Goal: Task Accomplishment & Management: Manage account settings

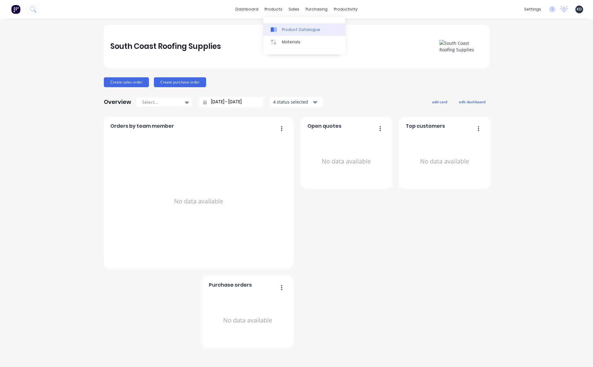
click at [279, 29] on div at bounding box center [275, 30] width 9 height 6
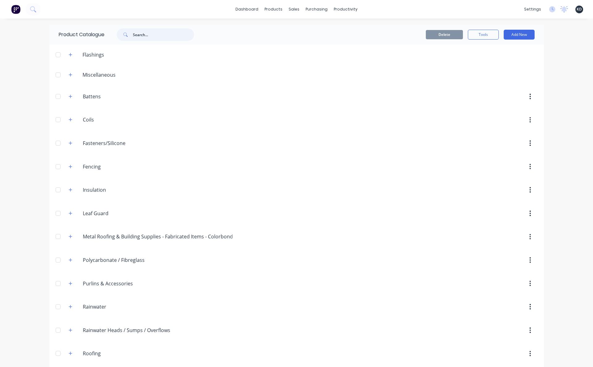
click at [147, 32] on input "text" at bounding box center [163, 34] width 61 height 12
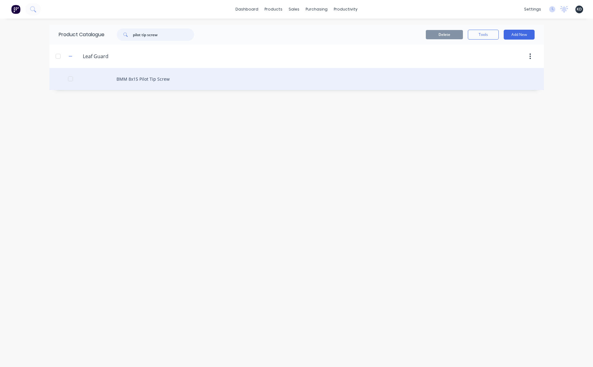
type input "pilot tip screw"
click at [148, 87] on div "BMM 8x15 Pilot Tip Screw" at bounding box center [296, 79] width 494 height 22
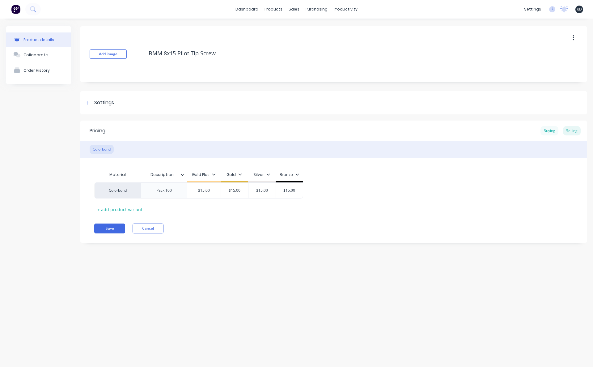
click at [547, 130] on div "Buying" at bounding box center [549, 130] width 18 height 9
click at [216, 277] on div "Product details Collaborate Order History Add image BMM 8x15 Pilot Tip Screw Se…" at bounding box center [296, 187] width 593 height 336
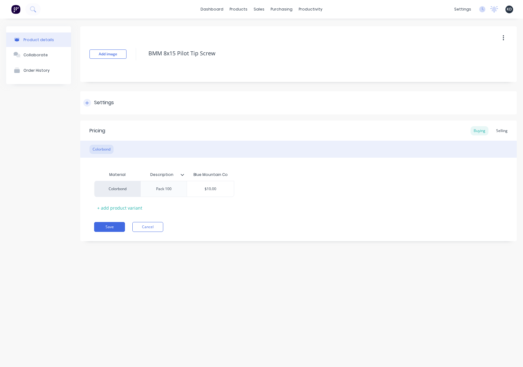
click at [107, 104] on div "Settings" at bounding box center [104, 103] width 20 height 8
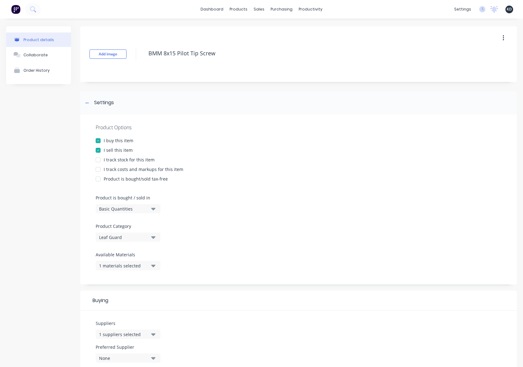
type textarea "x"
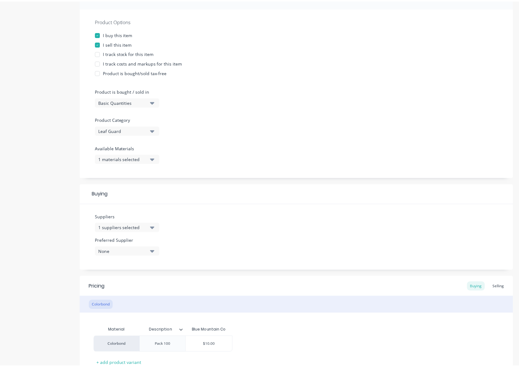
scroll to position [111, 0]
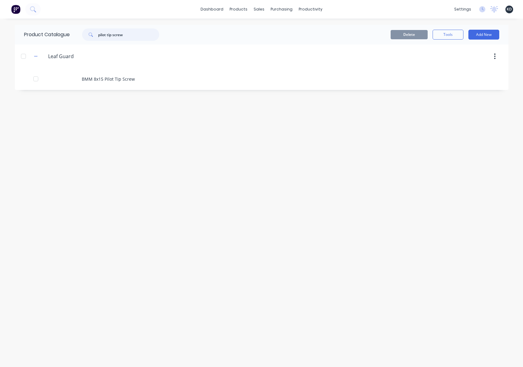
click at [134, 34] on input "pilot tip screw" at bounding box center [128, 34] width 61 height 12
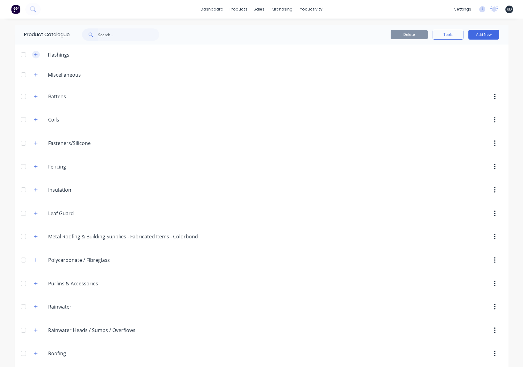
click at [34, 53] on icon "button" at bounding box center [36, 55] width 4 height 4
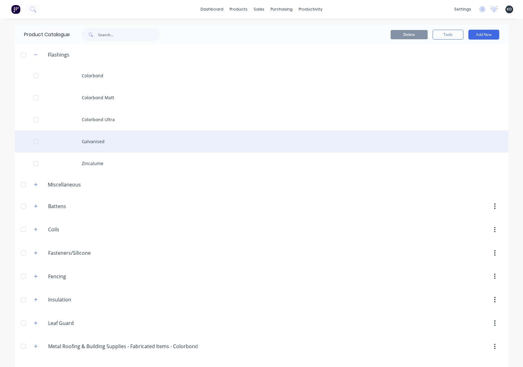
click at [121, 146] on div "Galvanised" at bounding box center [262, 141] width 494 height 22
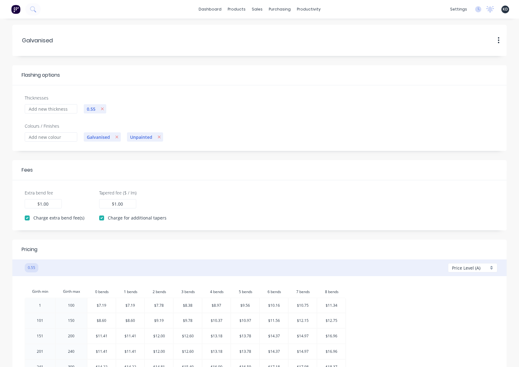
scroll to position [180, 0]
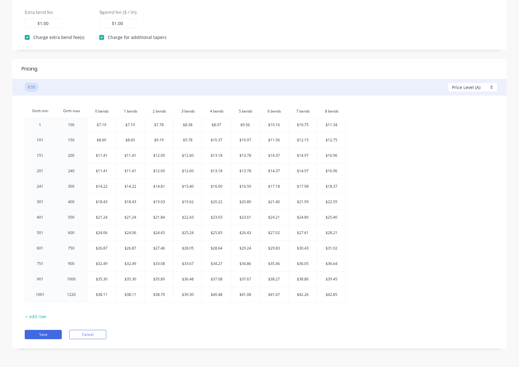
click at [460, 93] on div "Price Level (A) Add A B C D E" at bounding box center [477, 87] width 59 height 13
click at [461, 89] on span "Price Level (A)" at bounding box center [466, 87] width 28 height 6
click at [462, 122] on div at bounding box center [474, 123] width 44 height 8
checkbox input "false"
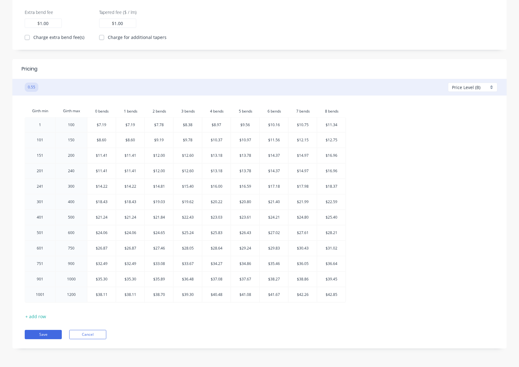
click at [463, 91] on div "Price Level (B)" at bounding box center [472, 86] width 49 height 9
click at [463, 112] on div at bounding box center [474, 111] width 44 height 8
checkbox input "true"
click at [462, 193] on div "Girth min Girth max 0.bends 0 bends 1.bends 1 bends 2.bends 2 bends 3.bends 3 b…" at bounding box center [259, 205] width 469 height 200
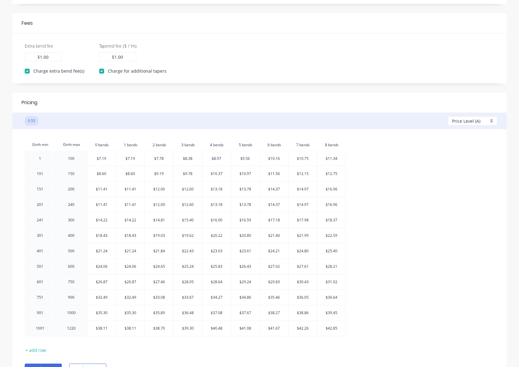
scroll to position [125, 0]
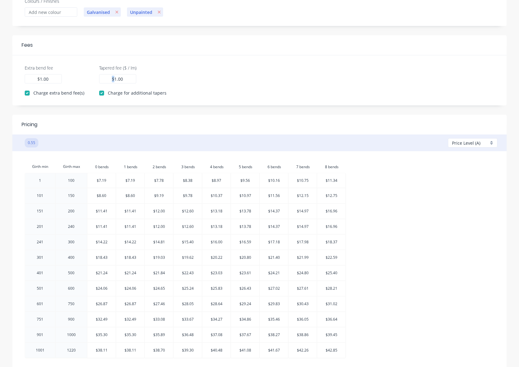
drag, startPoint x: 107, startPoint y: 79, endPoint x: 132, endPoint y: 78, distance: 25.7
click at [132, 78] on div "1.00 $ 1.00" at bounding box center [117, 78] width 37 height 9
type input "1.50"
click at [460, 214] on div "Girth min Girth max 0.bends 0 bends 1.bends 1 bends 2.bends 2 bends 3.bends 3 b…" at bounding box center [259, 260] width 469 height 200
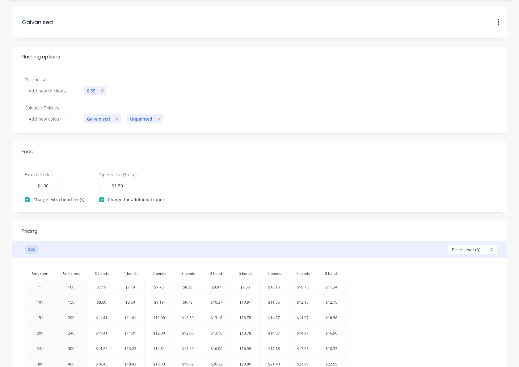
scroll to position [0, 0]
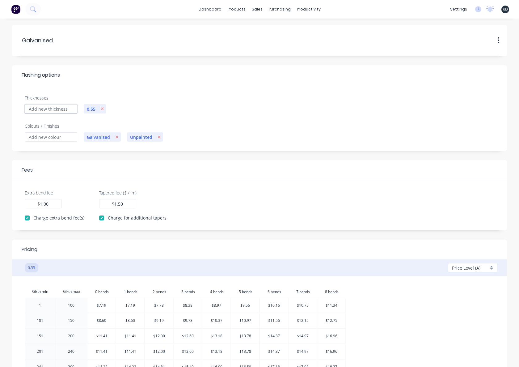
click at [66, 111] on input "Thicknesses" at bounding box center [51, 108] width 53 height 9
type input "0.65"
checkbox input "false"
type input "0.00"
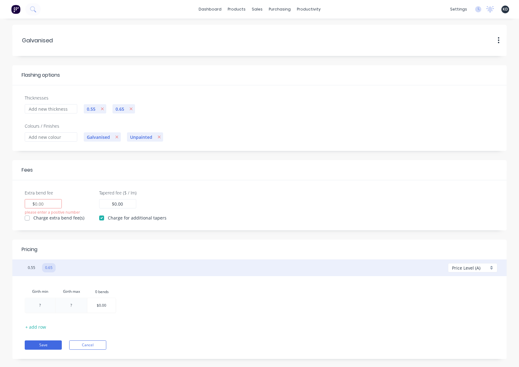
click at [93, 108] on span "0.55" at bounding box center [91, 109] width 15 height 6
click at [50, 203] on div "$" at bounding box center [43, 203] width 37 height 9
type input "1"
drag, startPoint x: 103, startPoint y: 201, endPoint x: 130, endPoint y: 204, distance: 26.7
click at [130, 204] on div "0.00 $ 0.00" at bounding box center [117, 203] width 37 height 9
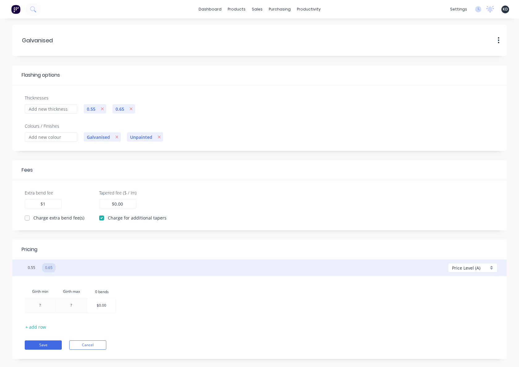
drag, startPoint x: 112, startPoint y: 204, endPoint x: 135, endPoint y: 204, distance: 23.5
click at [135, 204] on div "Tapered fee ($ / lm) 0.00 $ 0.00" at bounding box center [132, 198] width 67 height 19
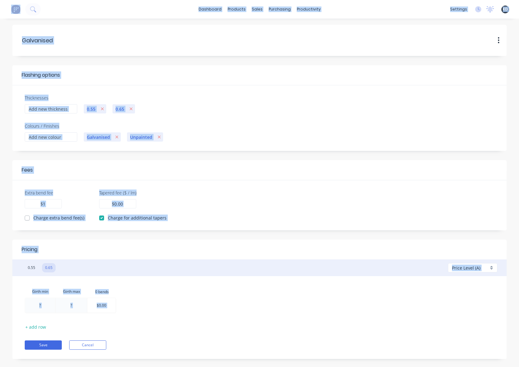
click at [135, 204] on div "Tapered fee ($ / lm) 0.00 $ 0.00" at bounding box center [132, 198] width 67 height 19
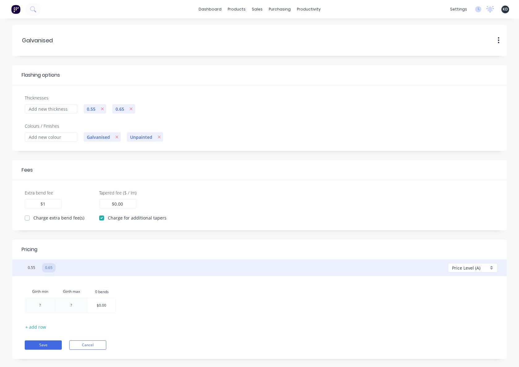
click at [117, 202] on input "0.00" at bounding box center [118, 203] width 9 height 6
drag, startPoint x: 115, startPoint y: 203, endPoint x: 123, endPoint y: 203, distance: 8.6
click at [123, 203] on div "0.00 $ 0.00" at bounding box center [117, 203] width 37 height 9
type input "1.5"
click at [33, 217] on label "Charge extra bend fee(s)" at bounding box center [58, 217] width 51 height 6
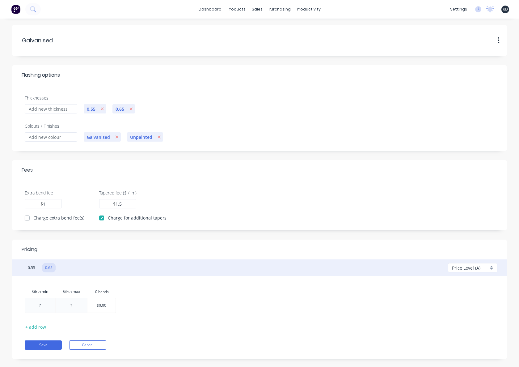
click at [27, 217] on input "Charge extra bend fee(s)" at bounding box center [27, 217] width 5 height 6
checkbox input "true"
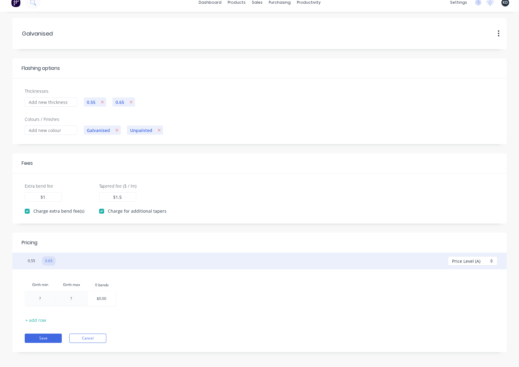
scroll to position [11, 0]
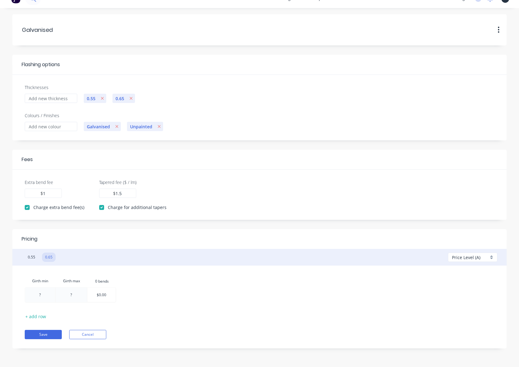
click at [467, 260] on span "Price Level (A)" at bounding box center [466, 257] width 28 height 6
click at [289, 272] on div "Girth min Girth max 0.bends 0 bends ? ? $0.00 + add row Save Cancel" at bounding box center [259, 301] width 494 height 73
click at [92, 99] on span "0.55" at bounding box center [91, 98] width 15 height 6
click at [132, 99] on icon "button" at bounding box center [130, 98] width 3 height 4
type input "1.00"
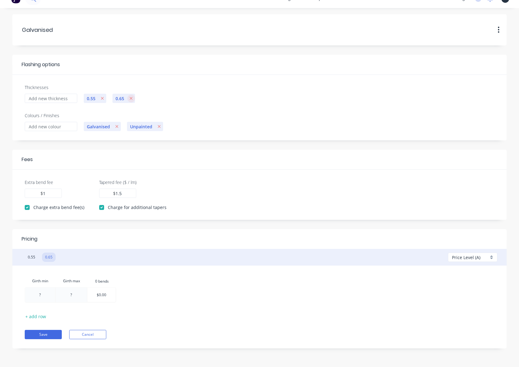
type input "1.50"
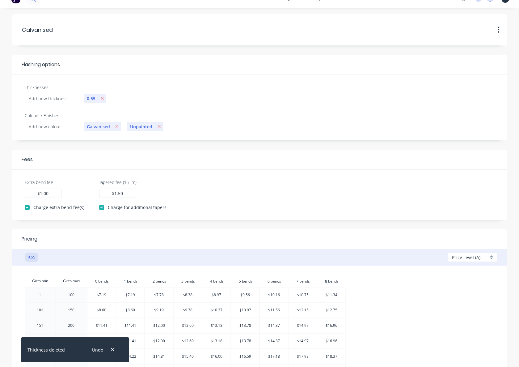
click at [260, 124] on div "Galvanised Unpainted" at bounding box center [288, 130] width 417 height 19
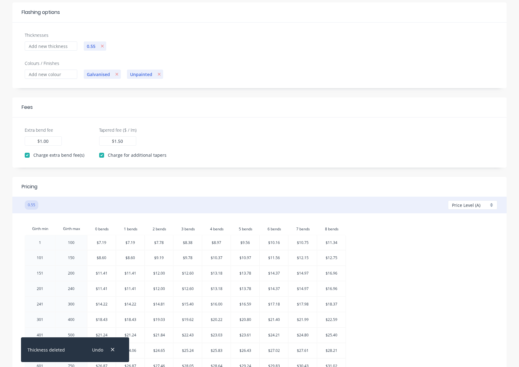
scroll to position [177, 0]
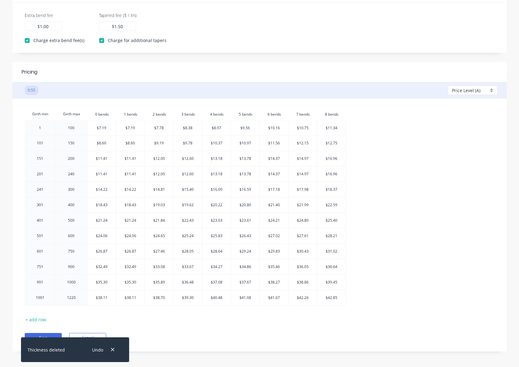
click at [327, 295] on div at bounding box center [331, 297] width 28 height 15
type input "$45.85"
click at [393, 288] on div "Girth min Girth max 0.bends 0 bends 1.bends 1 bends 2.bends 2 bends 3.bends 3 b…" at bounding box center [259, 208] width 469 height 200
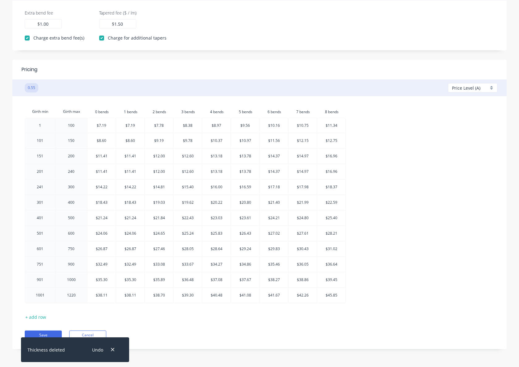
scroll to position [180, 0]
click at [115, 319] on button "button" at bounding box center [113, 349] width 8 height 8
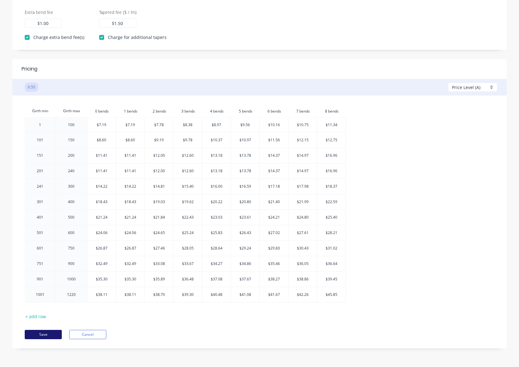
click at [45, 319] on button "Save" at bounding box center [43, 334] width 37 height 9
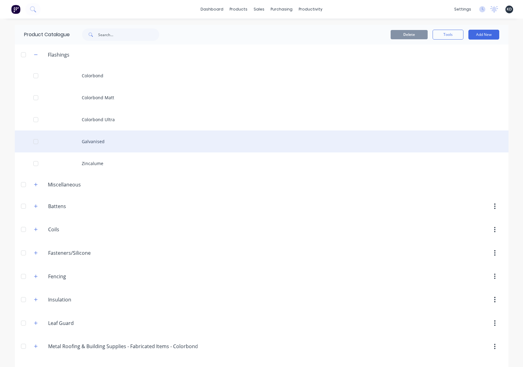
click at [174, 145] on div "Galvanised" at bounding box center [262, 141] width 494 height 22
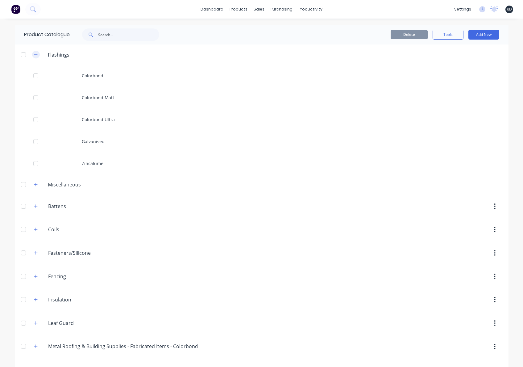
click at [34, 55] on icon "button" at bounding box center [36, 55] width 4 height 4
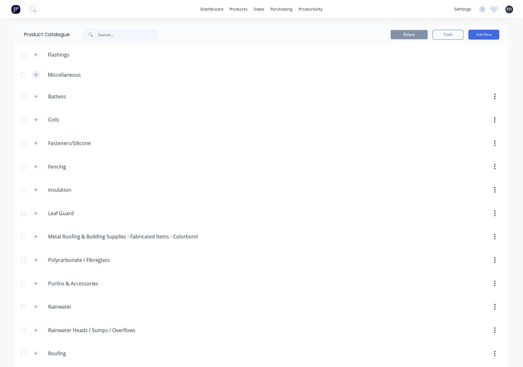
click at [34, 76] on icon "button" at bounding box center [35, 74] width 3 height 3
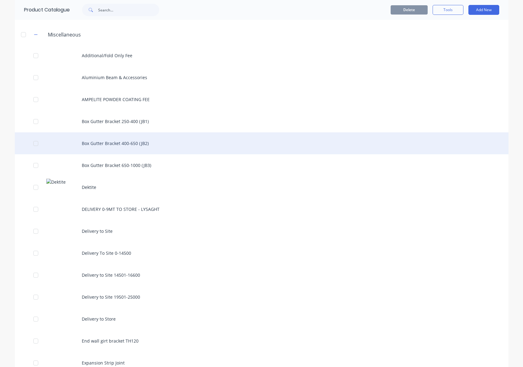
scroll to position [111, 0]
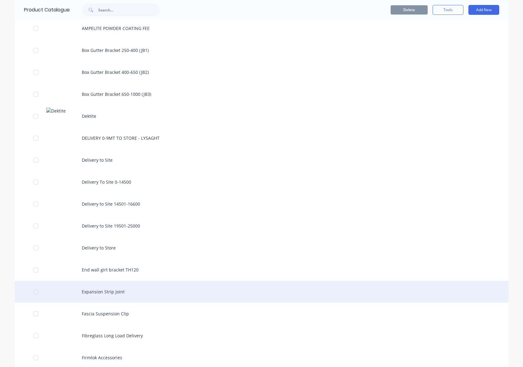
click at [226, 286] on div "Expansion Strip Joint" at bounding box center [262, 291] width 494 height 22
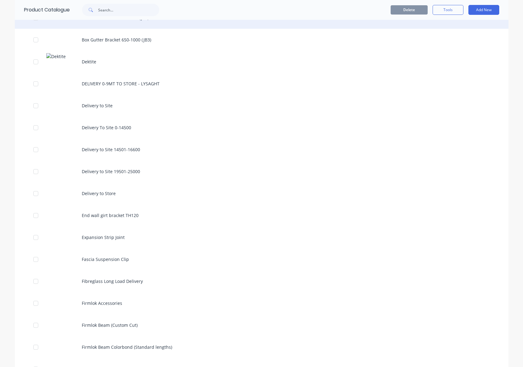
scroll to position [167, 0]
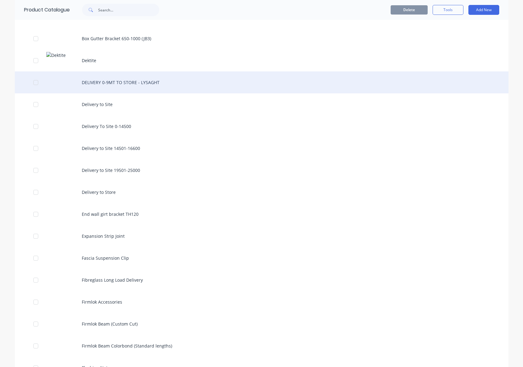
click at [154, 81] on div "DELIVERY 0-9MT TO STORE - LYSAGHT" at bounding box center [262, 82] width 494 height 22
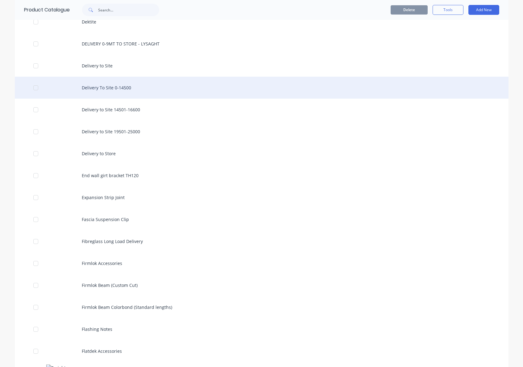
scroll to position [278, 0]
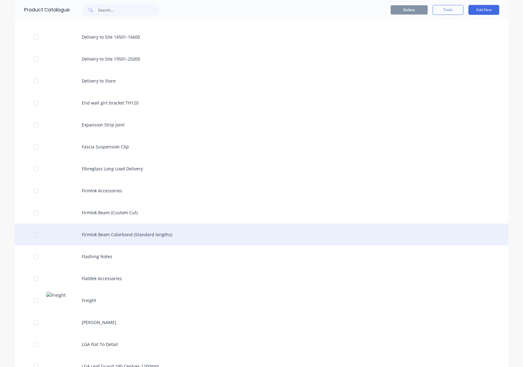
click at [198, 229] on div "Firmlok Beam Colorbond (Standard lengths)" at bounding box center [262, 234] width 494 height 22
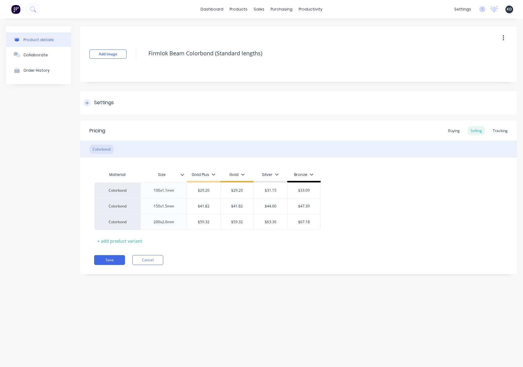
click at [104, 107] on div "Settings" at bounding box center [298, 102] width 437 height 23
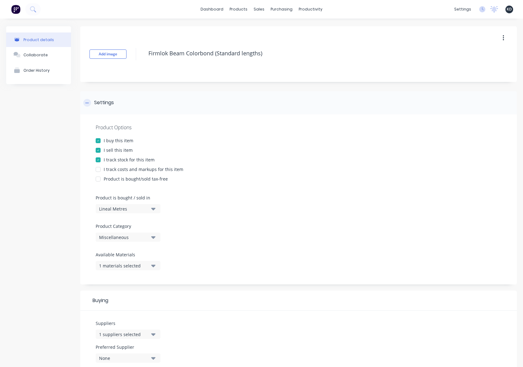
click at [101, 102] on div "Settings" at bounding box center [104, 103] width 20 height 8
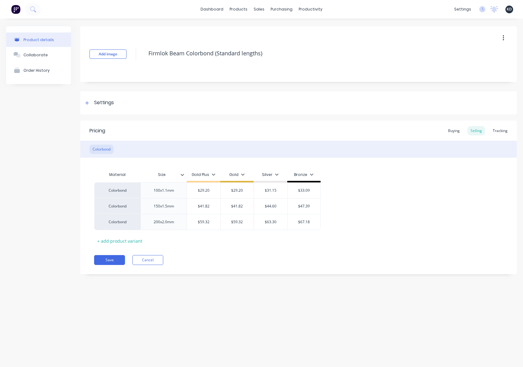
drag, startPoint x: 170, startPoint y: 49, endPoint x: 131, endPoint y: 50, distance: 38.9
click at [131, 50] on div "Add image Firmlok Beam Colorbond (Standard lengths)" at bounding box center [298, 54] width 437 height 56
type textarea "x"
click at [456, 128] on div "Buying" at bounding box center [454, 130] width 18 height 9
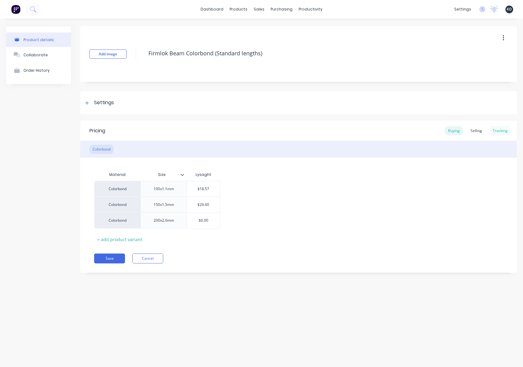
click at [508, 130] on div "Tracking" at bounding box center [500, 130] width 21 height 9
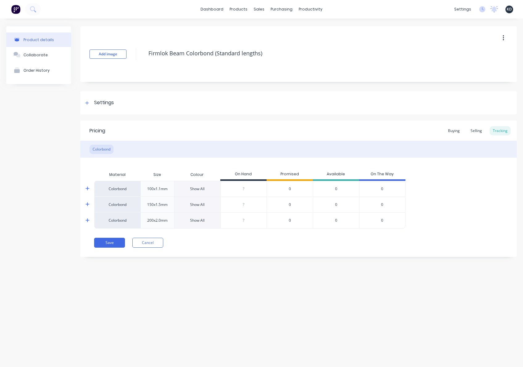
click at [87, 187] on icon at bounding box center [88, 189] width 4 height 4
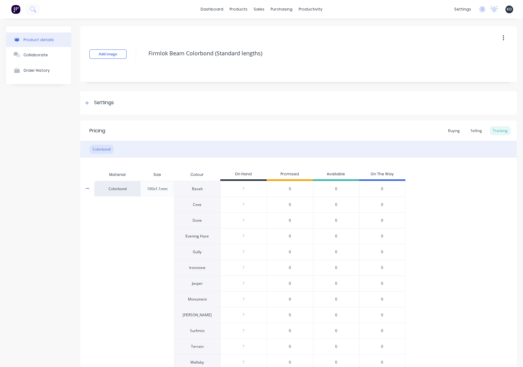
click at [86, 190] on icon at bounding box center [88, 188] width 4 height 5
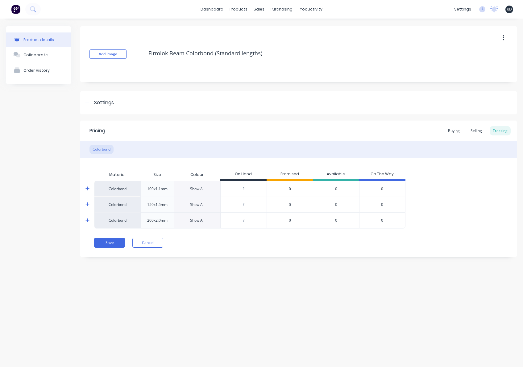
click at [74, 311] on div "Product details Collaborate Order History Add image Firmlok Beam Colorbond (Sta…" at bounding box center [261, 187] width 523 height 336
click at [104, 105] on div "Settings" at bounding box center [104, 103] width 20 height 8
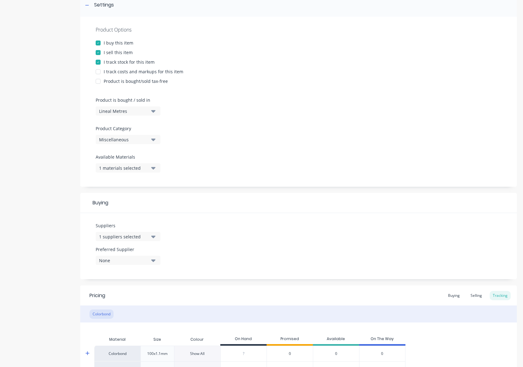
scroll to position [111, 0]
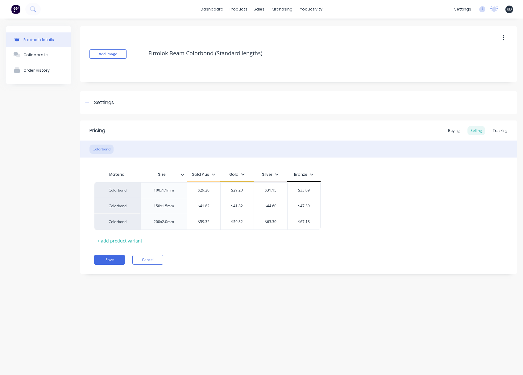
click at [314, 338] on div "Product details Collaborate Order History Add image Firmlok Beam Colorbond (Sta…" at bounding box center [261, 191] width 523 height 344
click at [138, 105] on div "Settings" at bounding box center [298, 102] width 437 height 23
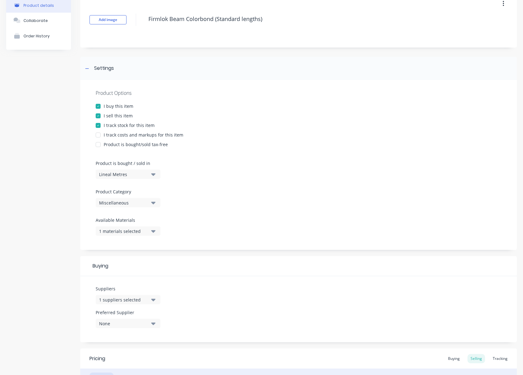
scroll to position [56, 0]
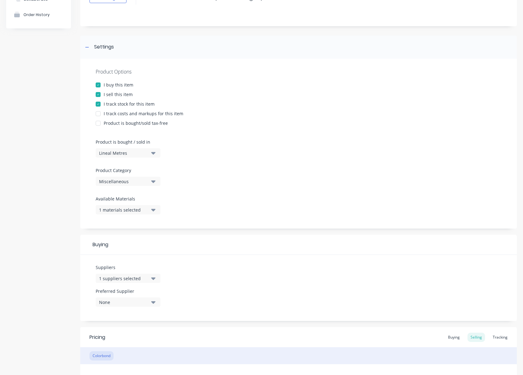
click at [137, 300] on div "None" at bounding box center [123, 302] width 49 height 6
click at [43, 265] on div "Product details Collaborate Order History" at bounding box center [38, 230] width 65 height 519
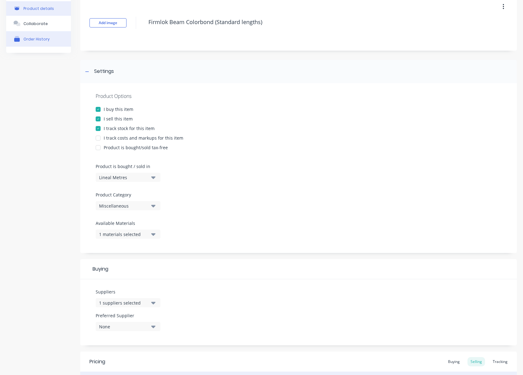
scroll to position [0, 0]
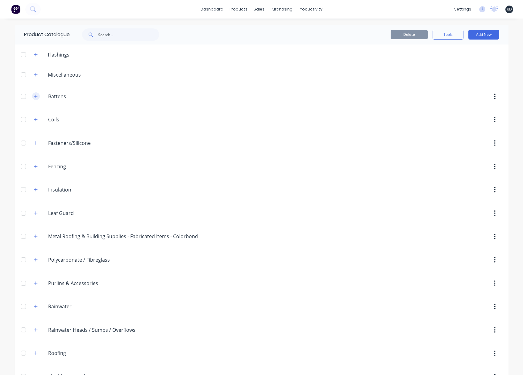
click at [34, 98] on icon "button" at bounding box center [36, 96] width 4 height 4
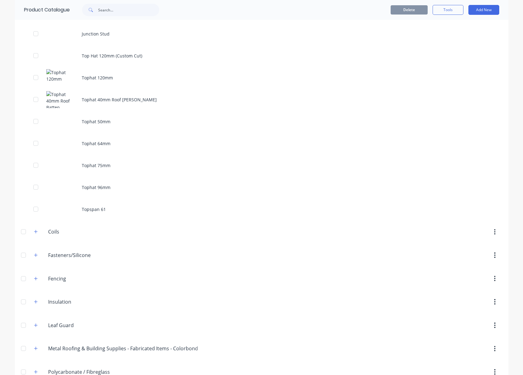
scroll to position [167, 0]
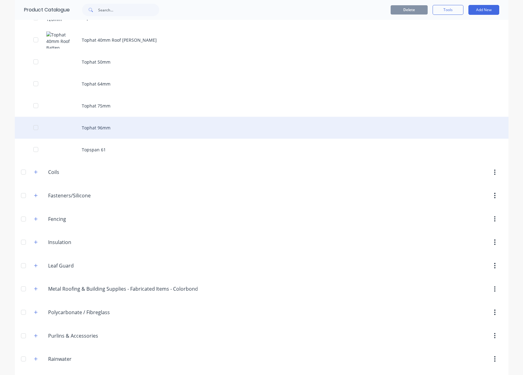
click at [184, 129] on div "Tophat 96mm" at bounding box center [262, 128] width 494 height 22
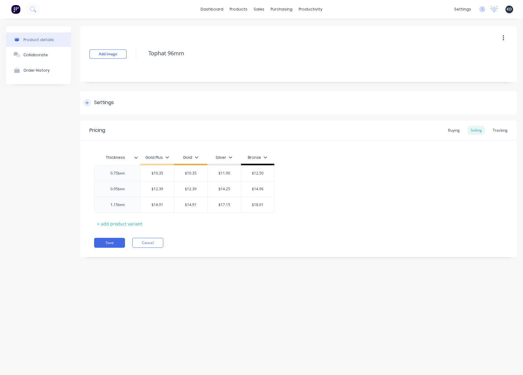
click at [87, 105] on div at bounding box center [87, 103] width 8 height 8
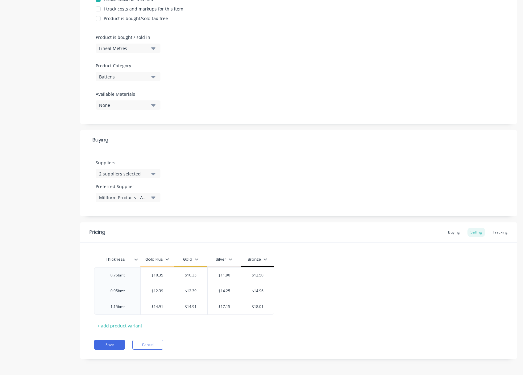
scroll to position [161, 0]
click at [498, 232] on div "Tracking" at bounding box center [500, 231] width 21 height 9
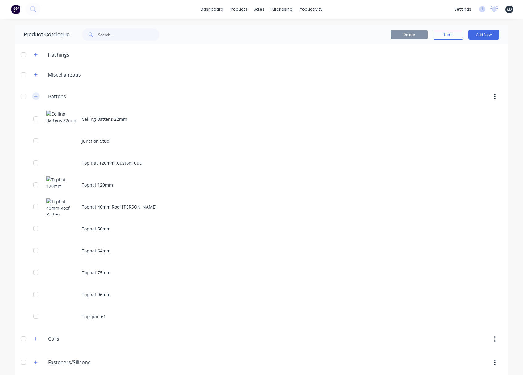
click at [35, 96] on icon "button" at bounding box center [36, 96] width 4 height 4
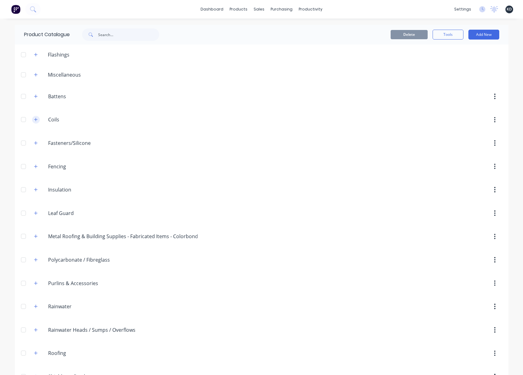
click at [34, 120] on icon "button" at bounding box center [36, 119] width 4 height 4
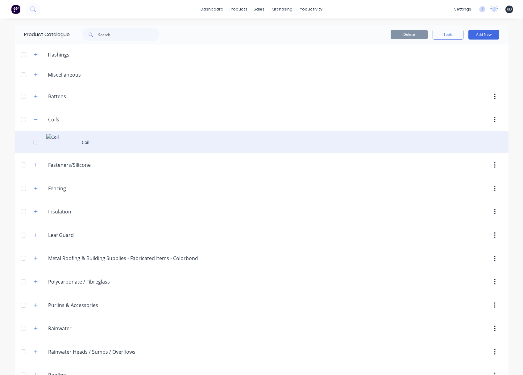
click at [226, 135] on div "Coil" at bounding box center [262, 142] width 494 height 22
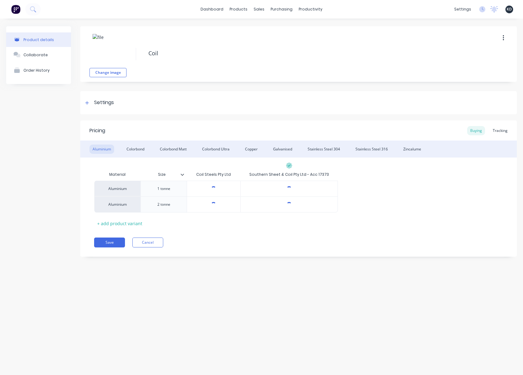
type textarea "x"
click at [144, 146] on div "Colorbond" at bounding box center [136, 149] width 24 height 9
type input "$3,311.00"
click at [294, 189] on input "$3,311.00" at bounding box center [289, 189] width 97 height 6
type textarea "x"
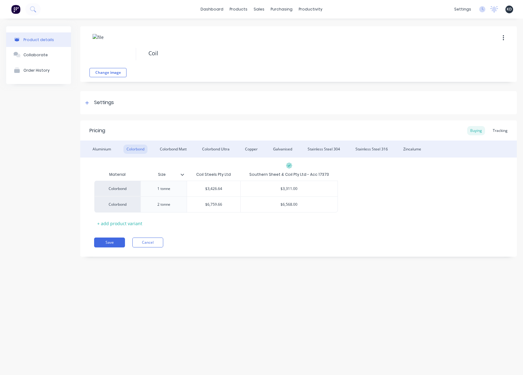
type input "$3,31.00"
type textarea "x"
type input "$3,312.00"
click at [105, 243] on button "Save" at bounding box center [109, 242] width 31 height 10
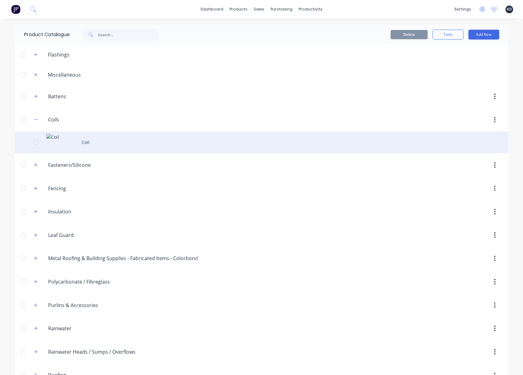
click at [100, 144] on div "Coil" at bounding box center [262, 142] width 494 height 22
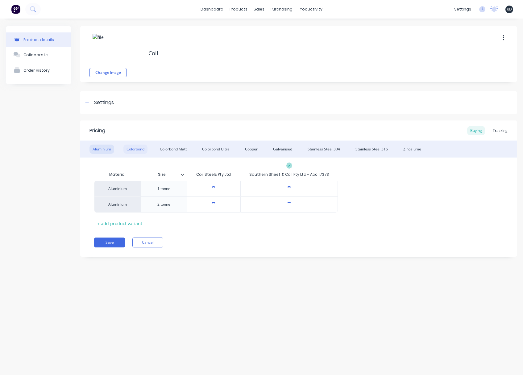
click at [138, 147] on div "Colorbond" at bounding box center [136, 149] width 24 height 9
click at [502, 128] on div "Tracking" at bounding box center [500, 130] width 21 height 9
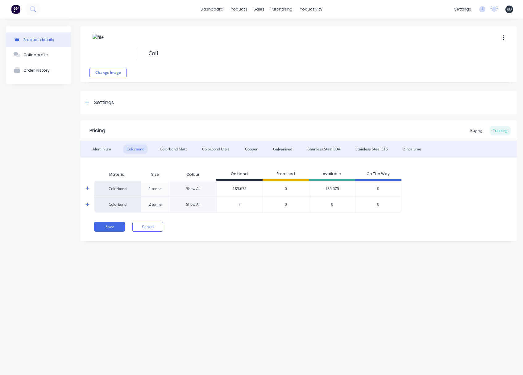
click at [302, 257] on div "Product details Collaborate Order History Change image Coil Settings Product Op…" at bounding box center [261, 191] width 523 height 344
click at [88, 186] on icon at bounding box center [88, 188] width 4 height 5
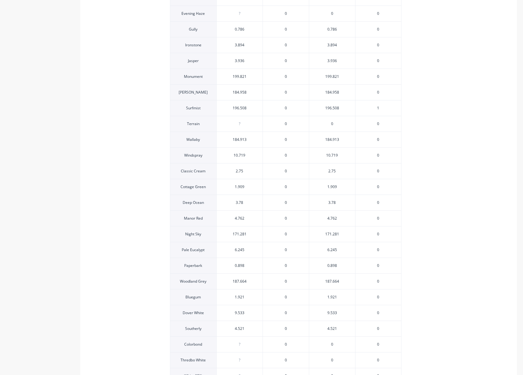
scroll to position [340, 0]
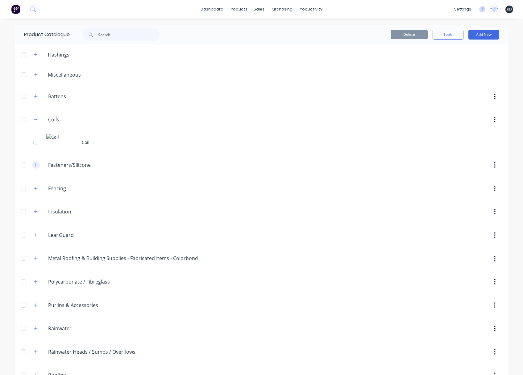
click at [32, 164] on button "button" at bounding box center [36, 165] width 8 height 8
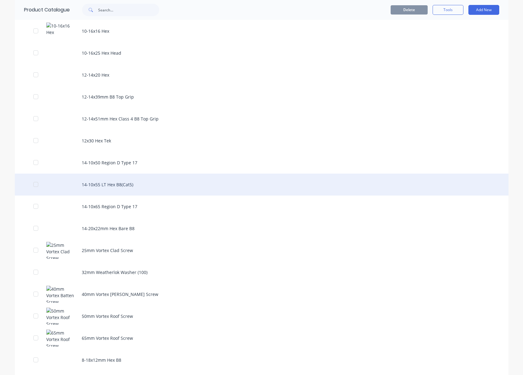
scroll to position [167, 0]
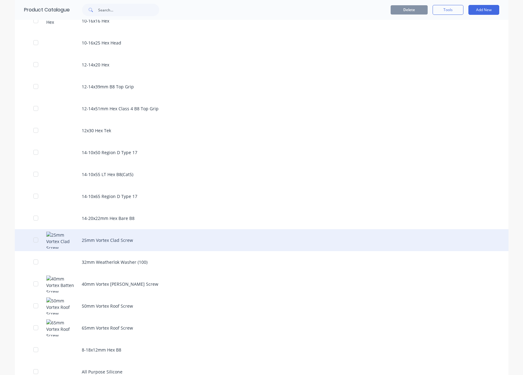
click at [154, 231] on div "25mm Vortex Clad Screw" at bounding box center [262, 240] width 494 height 22
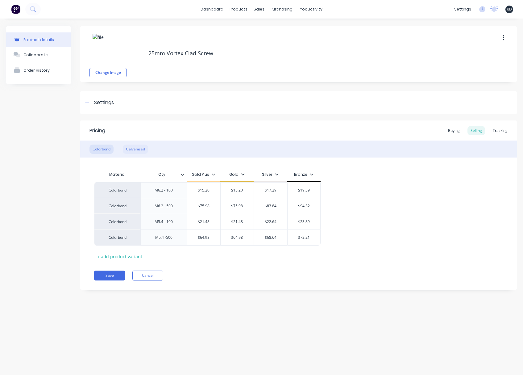
click at [130, 147] on div "Galvanised" at bounding box center [135, 149] width 25 height 9
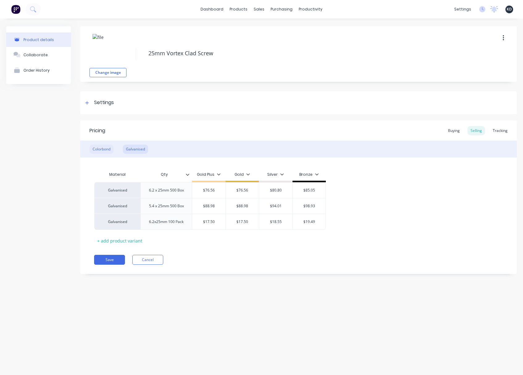
click at [109, 149] on div "Colorbond" at bounding box center [102, 149] width 24 height 9
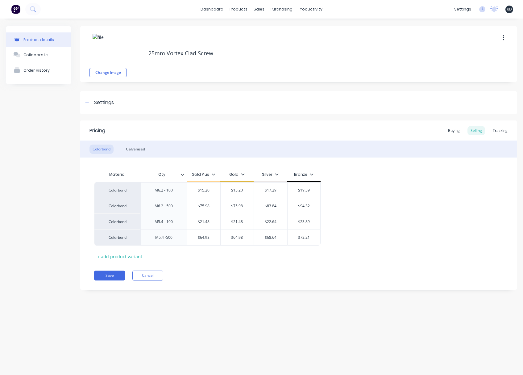
click at [261, 330] on div "Product details Collaborate Order History Change image 25mm Vortex Clad Screw S…" at bounding box center [261, 191] width 523 height 344
click at [497, 129] on div "Tracking" at bounding box center [500, 130] width 21 height 9
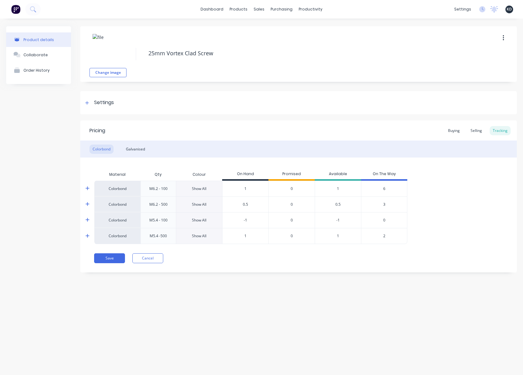
click at [90, 241] on div at bounding box center [91, 235] width 12 height 15
click at [89, 237] on icon at bounding box center [88, 235] width 4 height 5
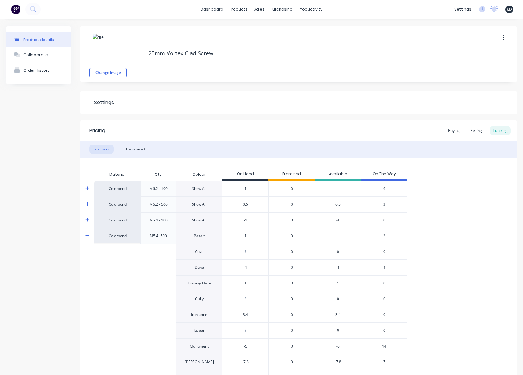
click at [67, 261] on div "Product details Collaborate Order History" at bounding box center [38, 382] width 65 height 712
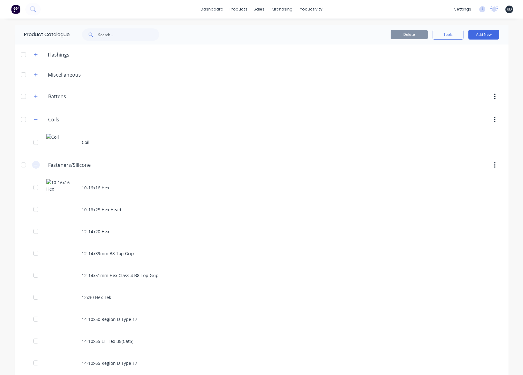
click at [35, 164] on icon "button" at bounding box center [36, 165] width 4 height 4
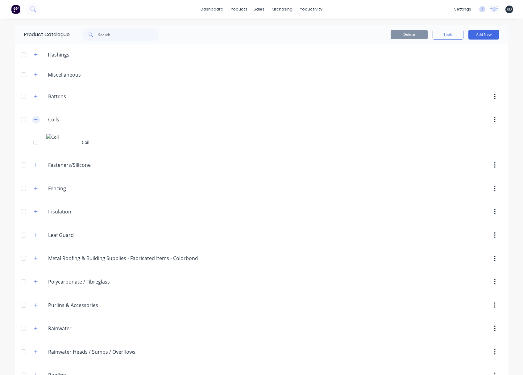
click at [35, 116] on button "button" at bounding box center [36, 120] width 8 height 8
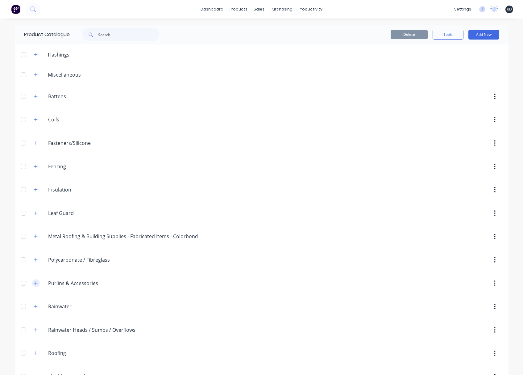
click at [34, 286] on button "button" at bounding box center [36, 283] width 8 height 8
click at [123, 296] on div "Angle Connector" at bounding box center [262, 306] width 494 height 22
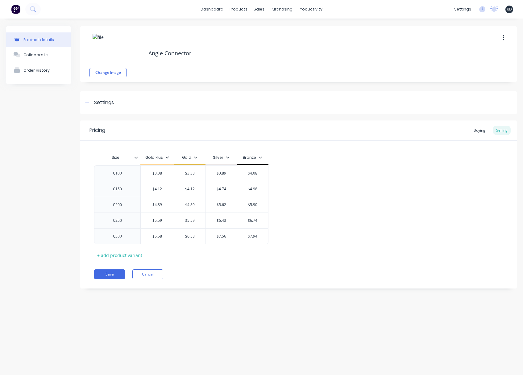
type textarea "x"
click at [481, 131] on div "Buying" at bounding box center [480, 130] width 18 height 9
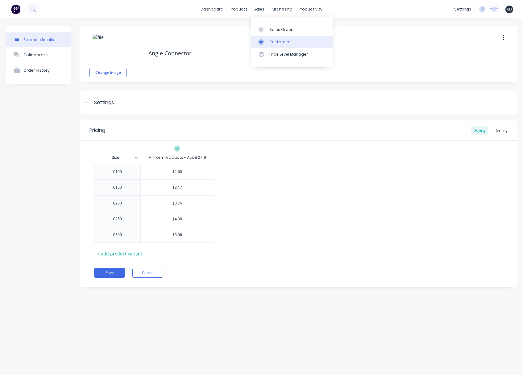
click at [279, 39] on link "Customers" at bounding box center [292, 42] width 82 height 12
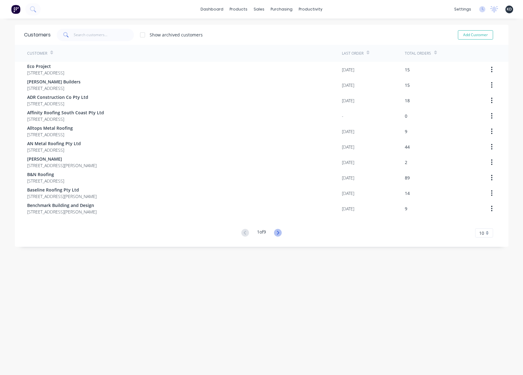
click at [278, 230] on icon at bounding box center [278, 233] width 8 height 8
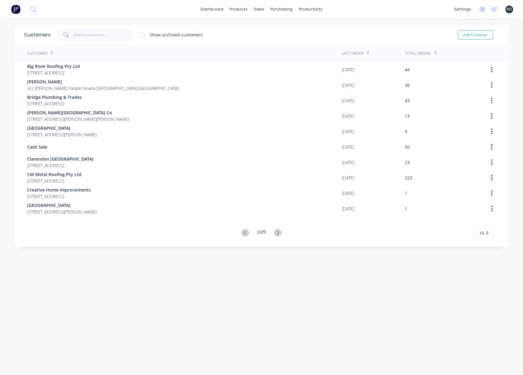
click at [278, 230] on icon at bounding box center [278, 233] width 8 height 8
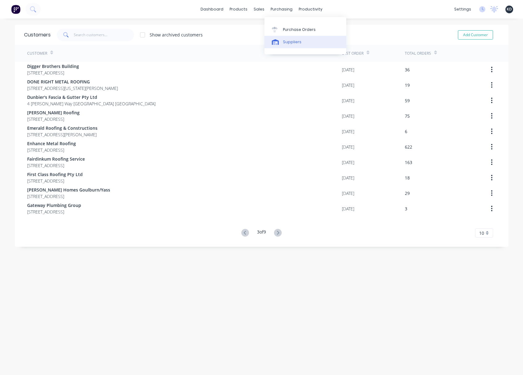
click at [291, 42] on div "Suppliers" at bounding box center [292, 42] width 19 height 6
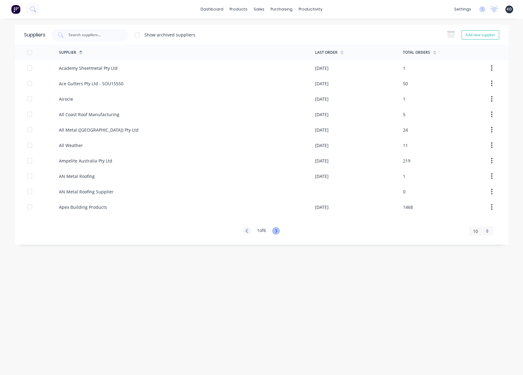
click at [280, 230] on icon at bounding box center [276, 231] width 8 height 8
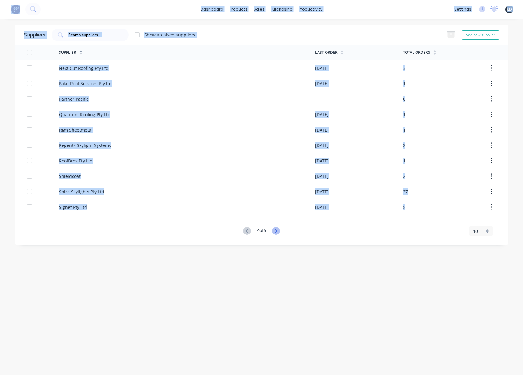
click at [280, 230] on icon at bounding box center [276, 231] width 8 height 8
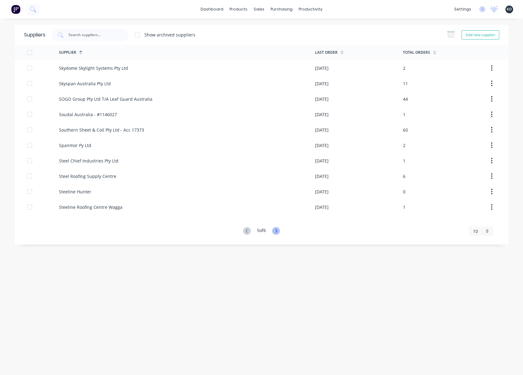
click at [280, 230] on icon at bounding box center [276, 231] width 8 height 8
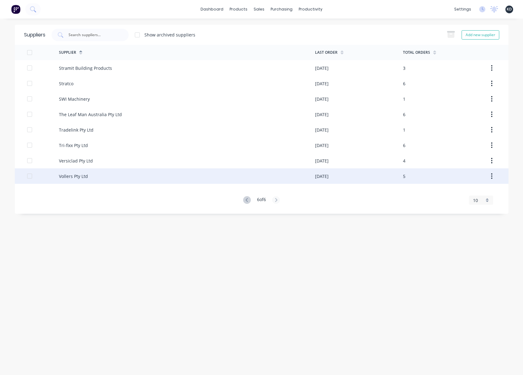
click at [71, 172] on div "Vollers Pty Ltd" at bounding box center [187, 175] width 256 height 15
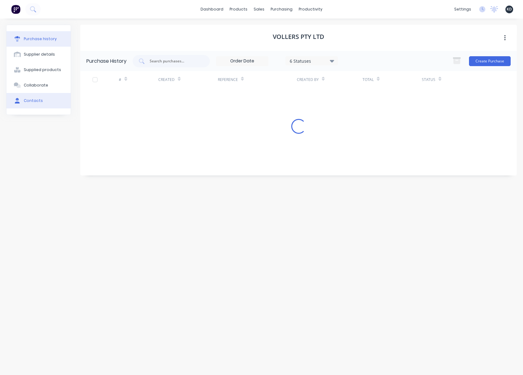
click at [32, 100] on div "Contacts" at bounding box center [33, 101] width 19 height 6
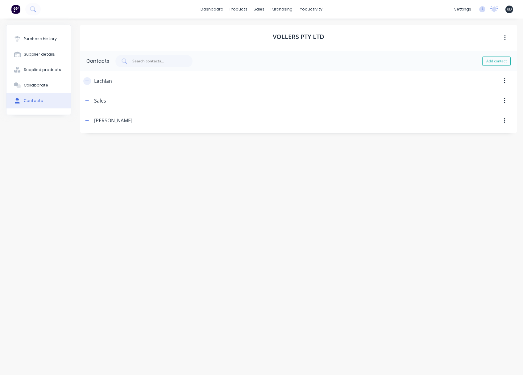
click at [88, 81] on icon "button" at bounding box center [87, 80] width 3 height 3
click at [65, 264] on div "Purchase history Supplier details Supplied products Collaborate Contacts" at bounding box center [38, 194] width 65 height 338
click at [90, 266] on div "Vollers Pty Ltd Contacts Add contact Lachlan Contact Name Lachlan Email address…" at bounding box center [298, 194] width 437 height 338
click at [88, 79] on icon "button" at bounding box center [87, 81] width 4 height 4
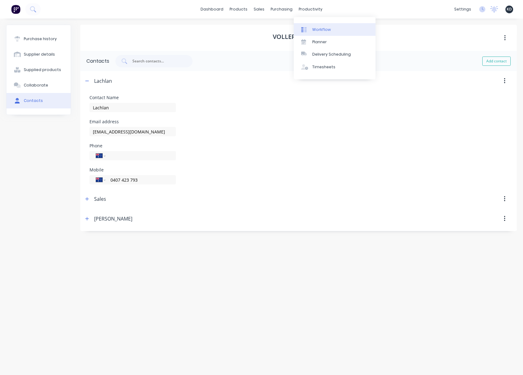
click at [323, 32] on link "Workflow" at bounding box center [335, 29] width 82 height 12
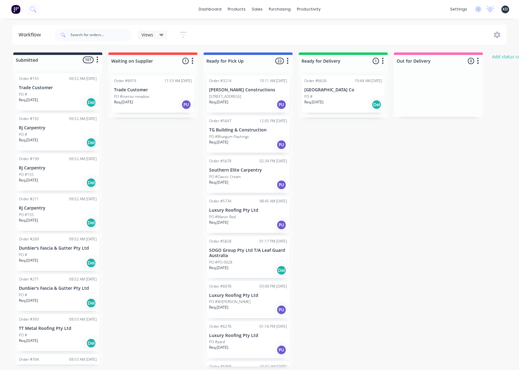
click at [288, 59] on button "button" at bounding box center [287, 60] width 7 height 7
click at [260, 74] on span "Status colour" at bounding box center [249, 74] width 27 height 6
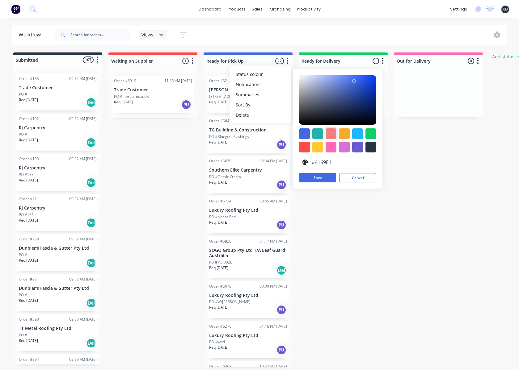
click at [330, 135] on div at bounding box center [331, 133] width 11 height 11
type input "#F08080"
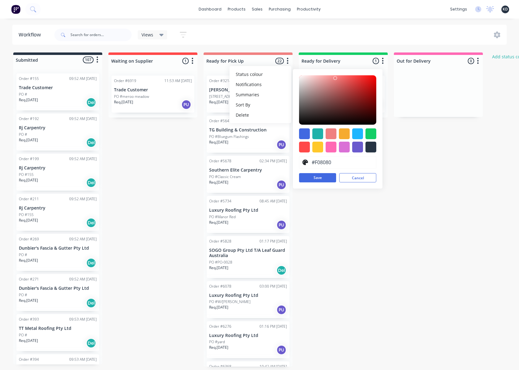
click at [321, 183] on div "#F08080 hex #F08080 Save Cancel" at bounding box center [338, 129] width 90 height 120
click at [319, 179] on button "Save" at bounding box center [317, 177] width 37 height 9
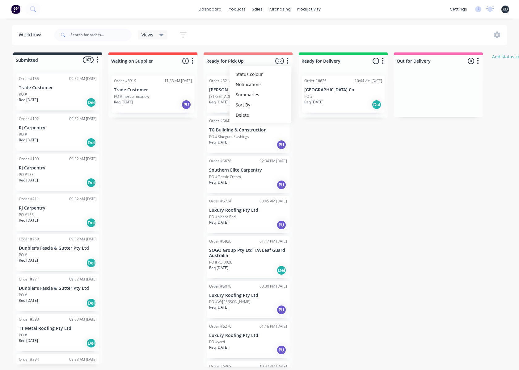
click at [374, 235] on div "Submitted 107 Status colour #273444 hex #273444 Save Cancel Summaries Total ord…" at bounding box center [331, 210] width 672 height 314
click at [496, 36] on icon at bounding box center [497, 35] width 6 height 7
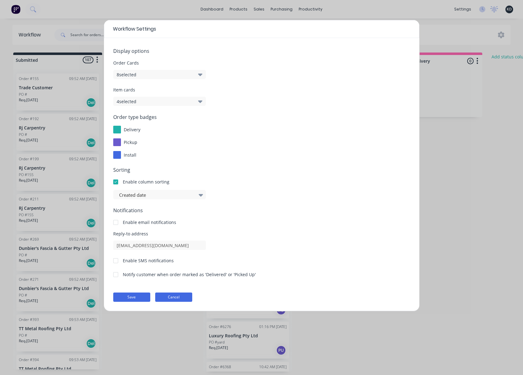
click at [163, 299] on button "Cancel" at bounding box center [173, 296] width 37 height 9
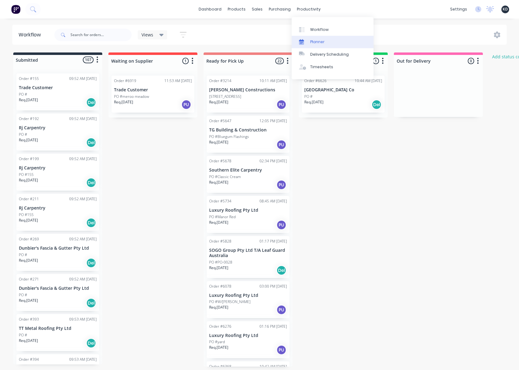
click at [314, 47] on link "Planner" at bounding box center [333, 42] width 82 height 12
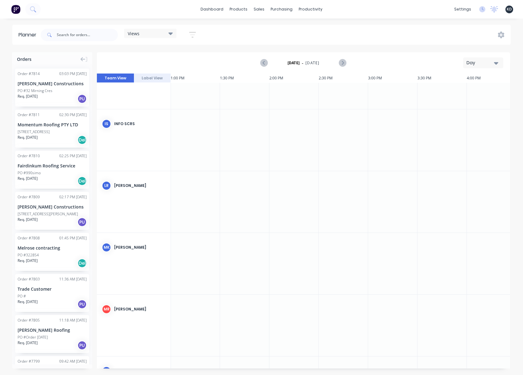
scroll to position [0, 1285]
drag, startPoint x: 340, startPoint y: 365, endPoint x: 419, endPoint y: 363, distance: 78.5
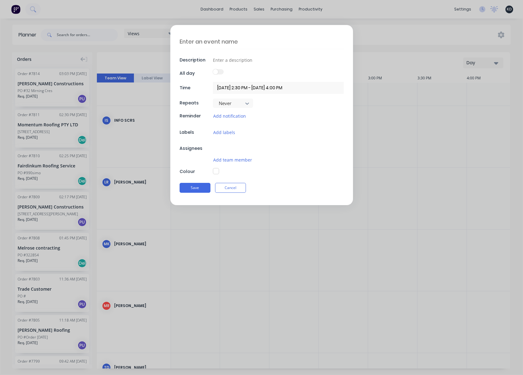
scroll to position [43, 1285]
type textarea "x"
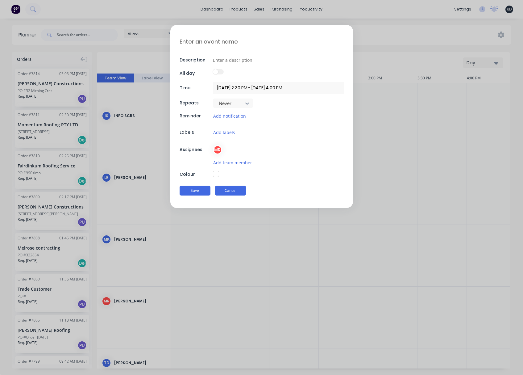
click at [236, 187] on button "Cancel" at bounding box center [230, 191] width 31 height 10
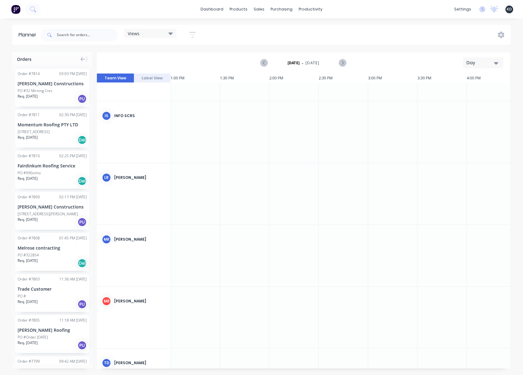
scroll to position [43, 1214]
click at [274, 24] on div "dashboard products sales purchasing productivity dashboard products Product Cat…" at bounding box center [261, 187] width 523 height 375
click at [313, 54] on div "Delivery Scheduling" at bounding box center [332, 55] width 39 height 6
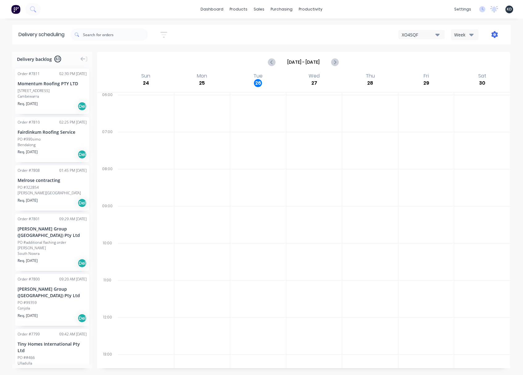
click at [495, 32] on icon "button" at bounding box center [495, 34] width 6 height 7
click at [323, 36] on div "XO45QF Week" at bounding box center [395, 34] width 220 height 11
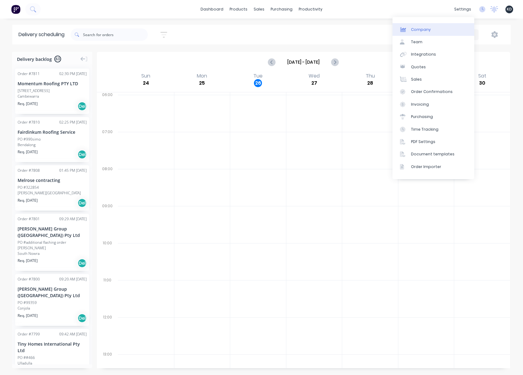
click at [461, 31] on link "Company" at bounding box center [434, 29] width 82 height 12
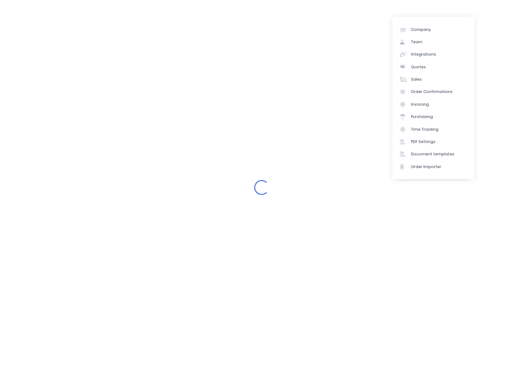
select select "AU"
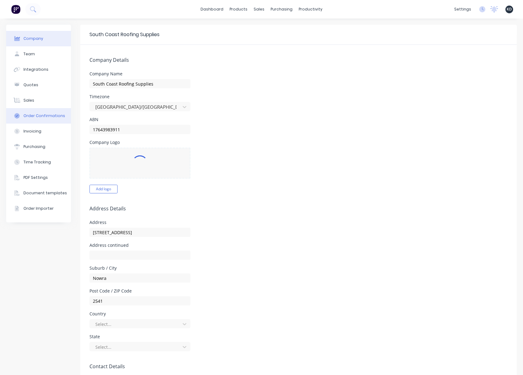
click at [36, 113] on div "Order Confirmations" at bounding box center [44, 116] width 42 height 6
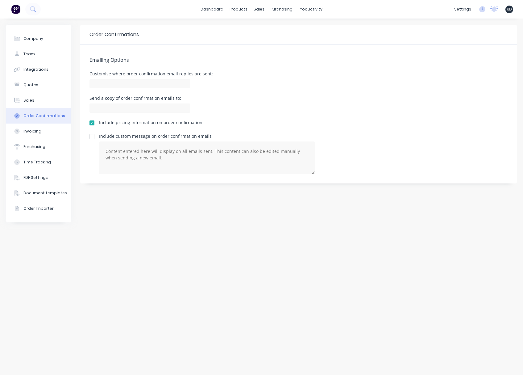
click at [93, 122] on div at bounding box center [92, 123] width 12 height 12
click at [139, 263] on div "Order Confirmations Emailing Options Customise where order confirmation email r…" at bounding box center [298, 197] width 437 height 344
click at [90, 122] on div at bounding box center [92, 123] width 12 height 12
click at [92, 124] on div at bounding box center [92, 123] width 12 height 12
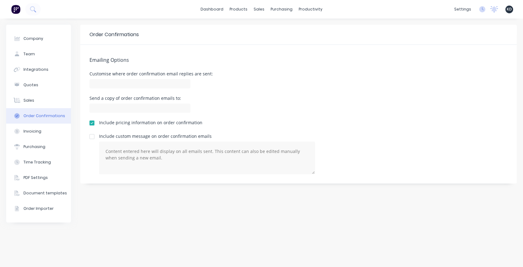
click at [93, 123] on div at bounding box center [92, 123] width 12 height 12
click at [60, 100] on button "Sales" at bounding box center [38, 100] width 65 height 15
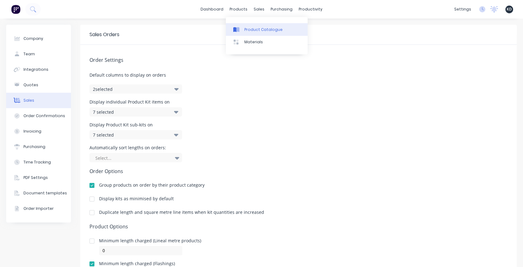
click at [253, 32] on div "Product Catalogue" at bounding box center [264, 30] width 38 height 6
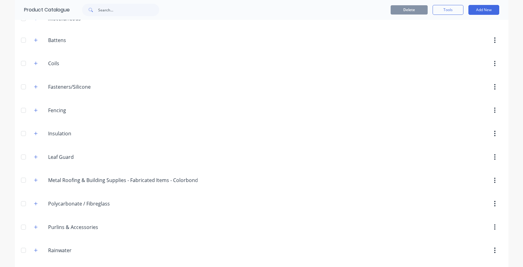
scroll to position [174, 0]
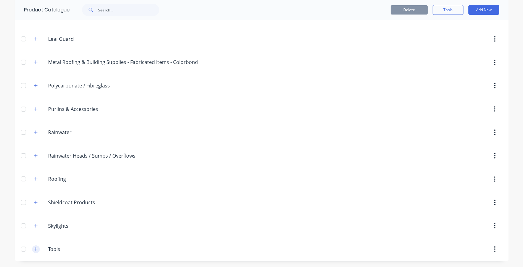
click at [35, 248] on icon "button" at bounding box center [36, 249] width 4 height 4
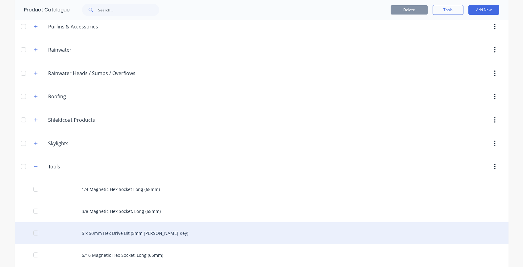
scroll to position [300, 0]
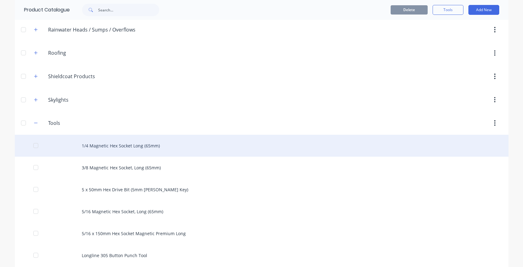
click at [31, 144] on div at bounding box center [36, 145] width 12 height 12
click at [213, 149] on div "1/4 Magnetic Hex Socket Long (65mm)" at bounding box center [262, 146] width 494 height 22
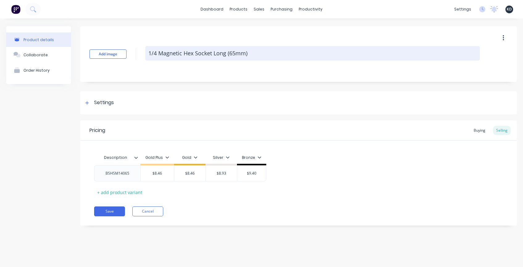
click at [203, 50] on textarea "1/4 Magnetic Hex Socket Long (65mm)" at bounding box center [312, 53] width 335 height 15
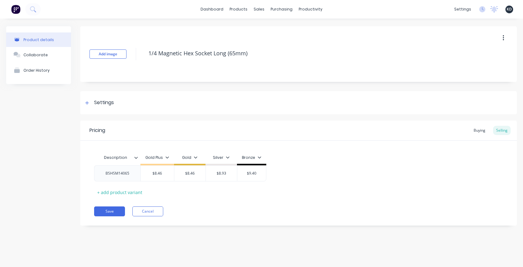
click at [504, 36] on icon "button" at bounding box center [504, 38] width 2 height 7
click at [488, 66] on div "Delete" at bounding box center [482, 66] width 48 height 9
type textarea "x"
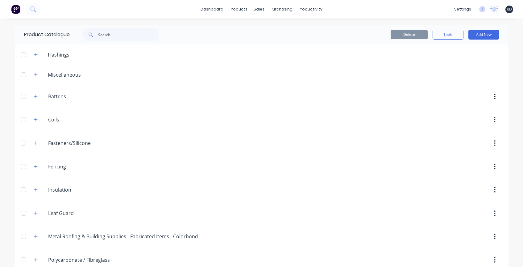
click at [507, 11] on span "KD" at bounding box center [509, 9] width 5 height 6
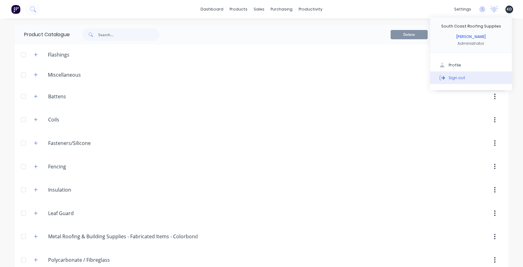
click at [491, 79] on button "Sign out" at bounding box center [472, 77] width 82 height 12
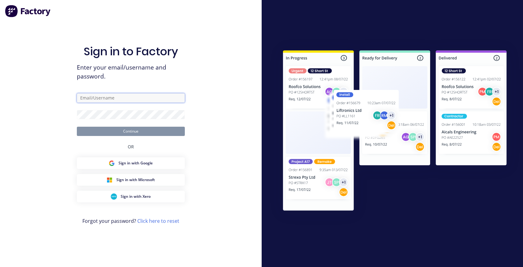
click at [132, 98] on input "text" at bounding box center [131, 97] width 108 height 9
click at [225, 37] on div "Sign in to Factory Enter your email/username and password. defa Continue OR Sig…" at bounding box center [131, 133] width 262 height 267
click at [138, 103] on form "defa Continue" at bounding box center [131, 114] width 108 height 43
click at [140, 98] on input "defa" at bounding box center [131, 97] width 108 height 9
paste input "karmela+default@factory.app"
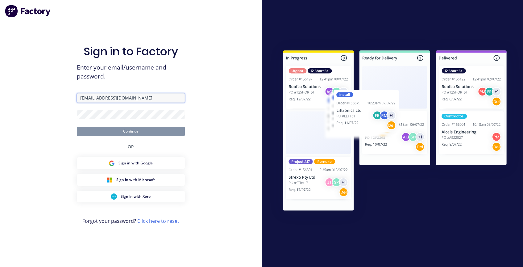
type input "karmela+default@factory.app"
click at [225, 78] on div "Sign in to Factory Enter your email/username and password. karmela+default@fact…" at bounding box center [131, 133] width 262 height 267
click at [91, 134] on button "Continue" at bounding box center [131, 131] width 108 height 9
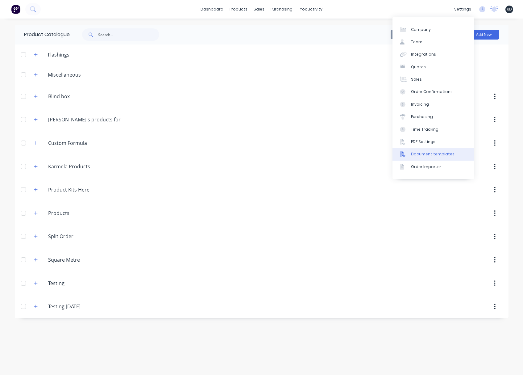
click at [445, 157] on div "Document templates" at bounding box center [433, 154] width 44 height 6
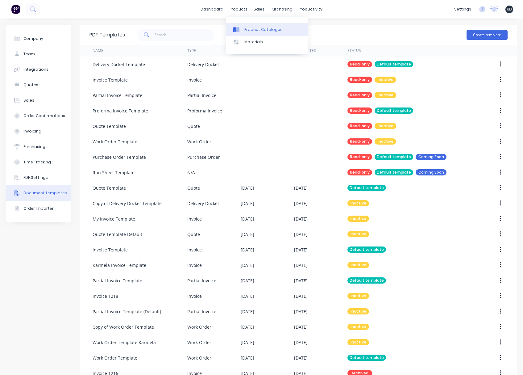
click at [248, 27] on div "Product Catalogue" at bounding box center [264, 30] width 38 height 6
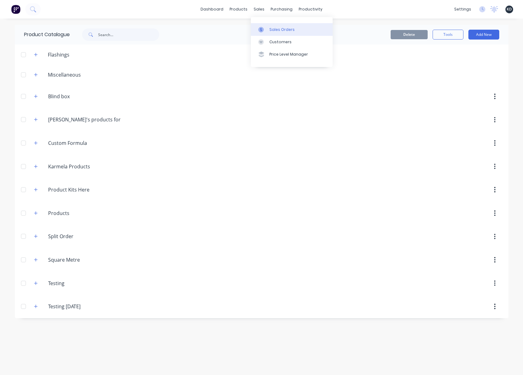
click at [270, 29] on div "Sales Orders" at bounding box center [282, 30] width 25 height 6
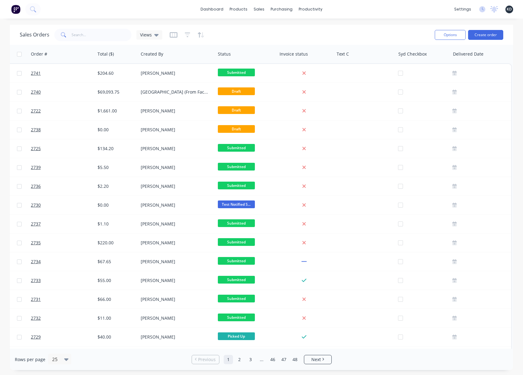
scroll to position [0, 256]
click at [170, 35] on icon "button" at bounding box center [174, 35] width 8 height 6
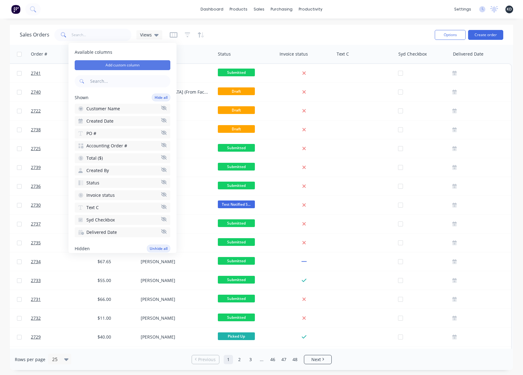
click at [151, 64] on button "Add custom column" at bounding box center [123, 65] width 96 height 10
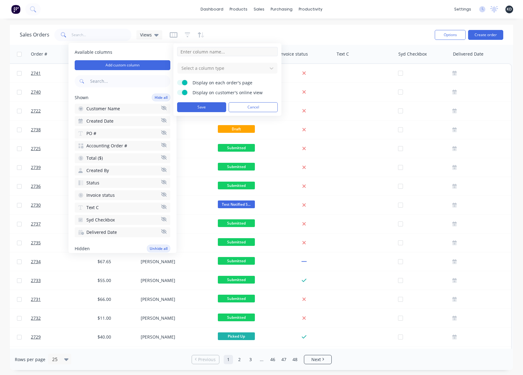
click at [218, 54] on input at bounding box center [227, 51] width 101 height 9
type input "Select"
click at [222, 69] on div at bounding box center [222, 68] width 83 height 8
type input "dro"
click at [225, 89] on div "Dropdown" at bounding box center [228, 83] width 100 height 14
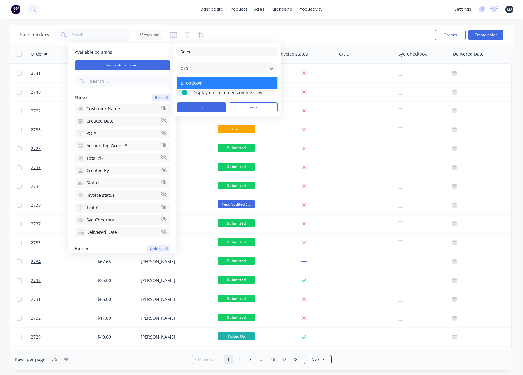
click at [225, 85] on div "Dropdown" at bounding box center [228, 82] width 100 height 11
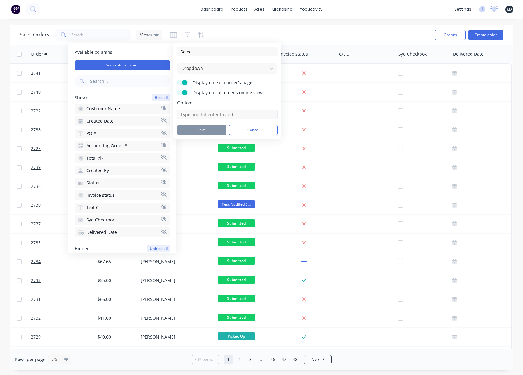
click at [215, 115] on input at bounding box center [227, 114] width 101 height 9
type input "Cat"
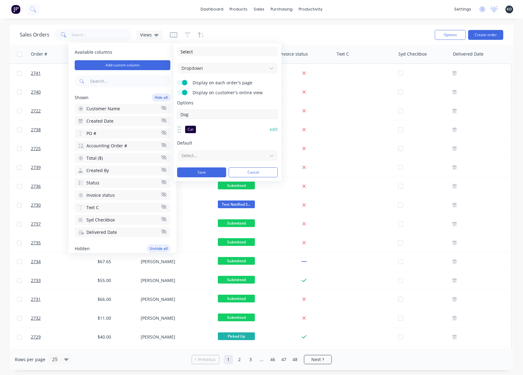
type input "Dog"
type input "Turtle"
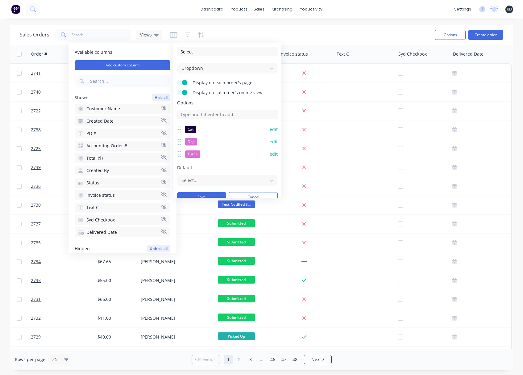
click at [271, 153] on button "edit" at bounding box center [274, 154] width 8 height 6
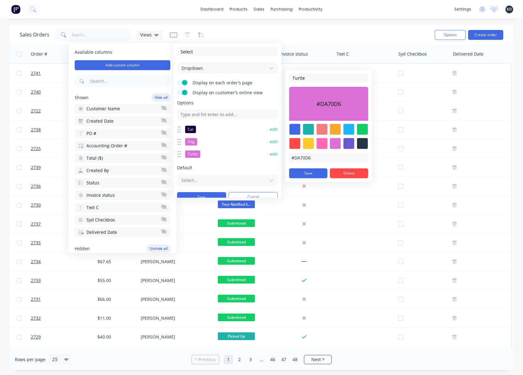
click at [314, 35] on div "Sales Orders Views" at bounding box center [225, 34] width 410 height 15
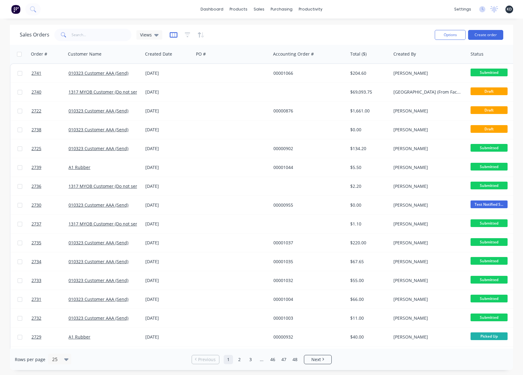
click at [170, 34] on icon "button" at bounding box center [174, 35] width 8 height 6
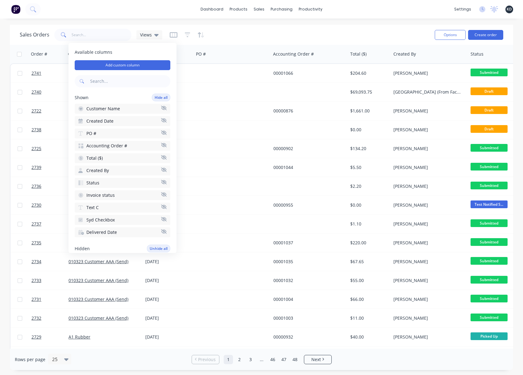
click at [124, 78] on input "text" at bounding box center [130, 81] width 82 height 12
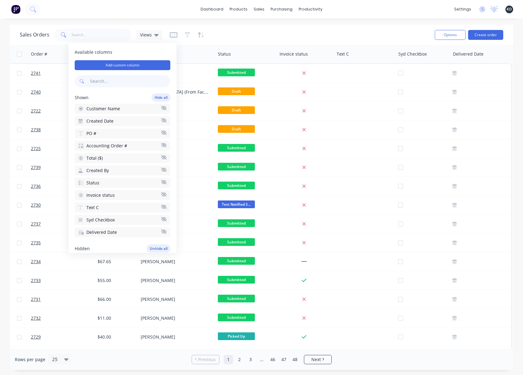
click at [419, 25] on div "Sales Orders Views Options Create order" at bounding box center [262, 35] width 504 height 20
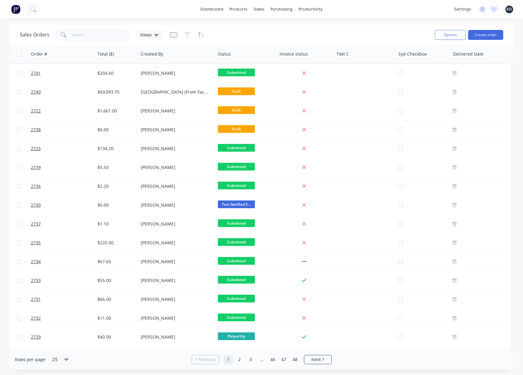
click at [177, 39] on div at bounding box center [187, 35] width 35 height 10
click at [174, 36] on icon "button" at bounding box center [173, 35] width 3 height 4
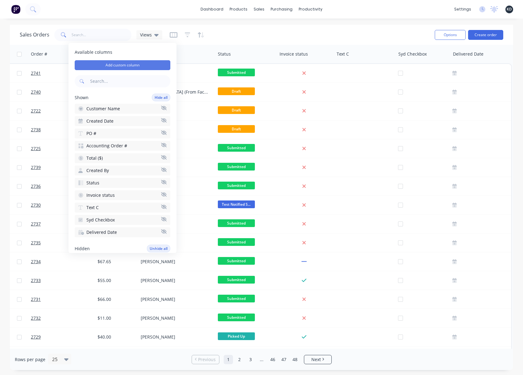
click at [125, 67] on button "Add custom column" at bounding box center [123, 65] width 96 height 10
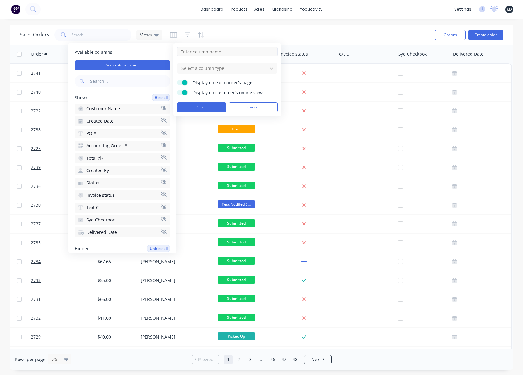
click at [219, 55] on input at bounding box center [227, 51] width 101 height 9
type input "Pet"
click at [216, 70] on div at bounding box center [222, 68] width 83 height 8
click at [212, 55] on input "Pet" at bounding box center [227, 51] width 101 height 9
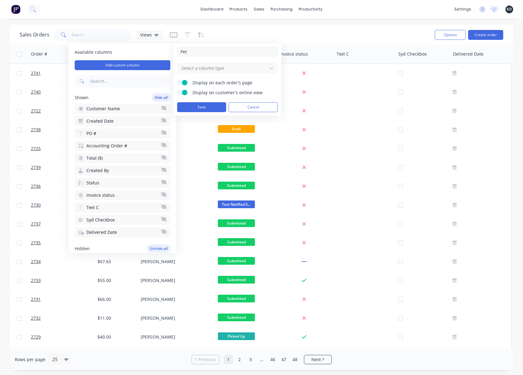
click at [212, 50] on input "Pet" at bounding box center [227, 51] width 101 height 9
type input "Payment Method"
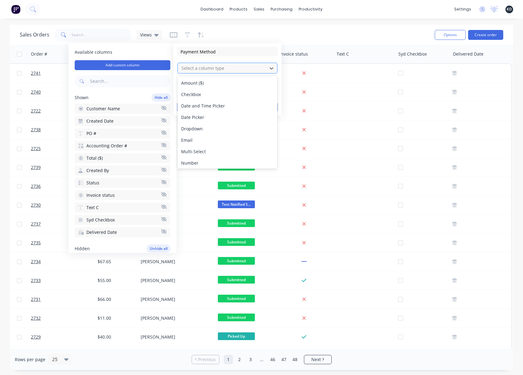
click at [214, 66] on div at bounding box center [222, 68] width 83 height 8
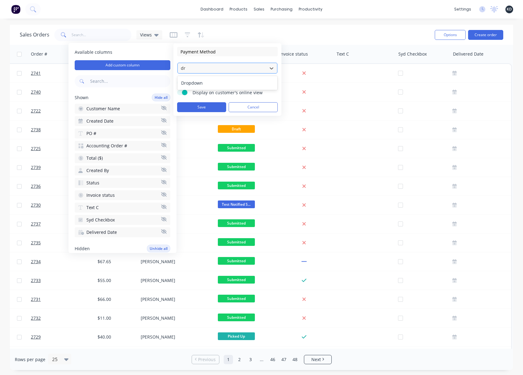
type input "dro"
click at [225, 78] on div "Dropdown" at bounding box center [228, 82] width 100 height 11
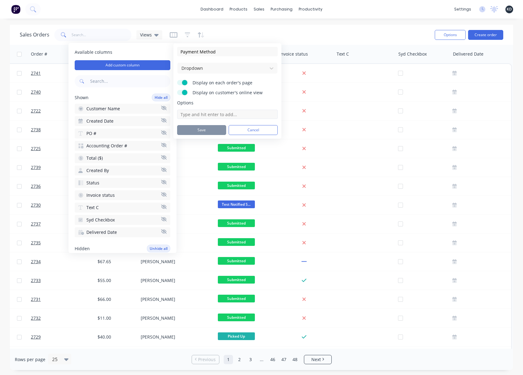
click at [201, 117] on input at bounding box center [227, 114] width 101 height 9
type input "Cash"
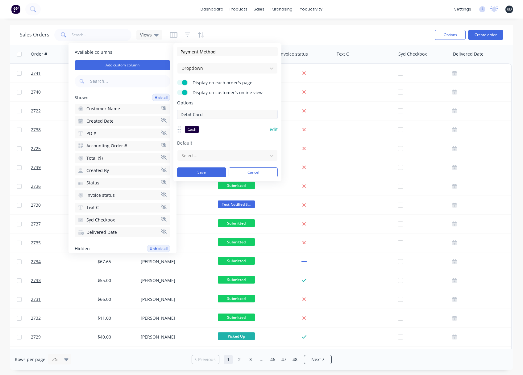
type input "Debit Card"
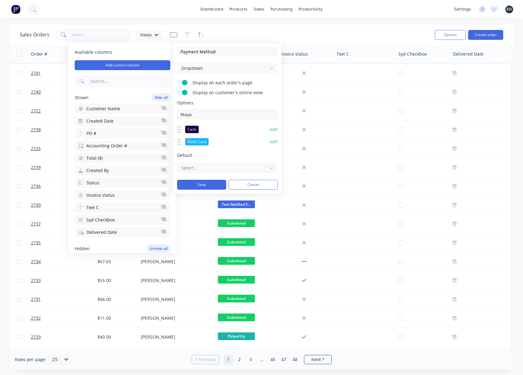
type input "Maya"
type input "Gcash"
click at [270, 131] on button "edit" at bounding box center [274, 129] width 8 height 6
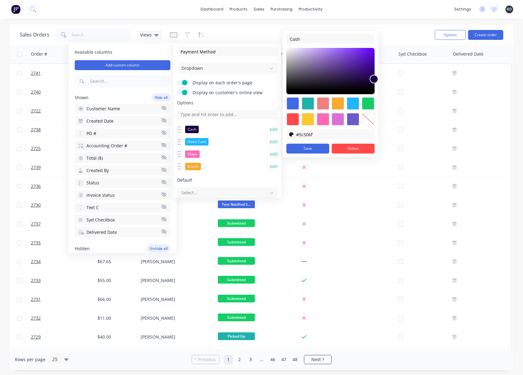
click at [311, 74] on div at bounding box center [331, 71] width 88 height 46
type input "#ffffff"
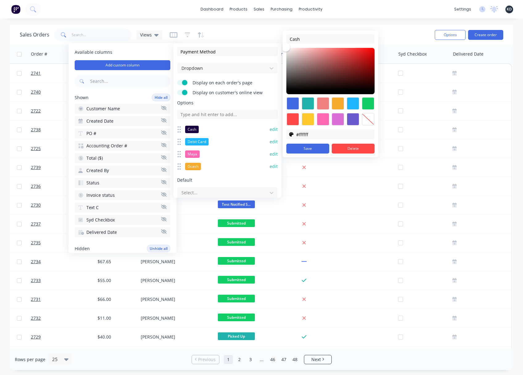
drag, startPoint x: 311, startPoint y: 74, endPoint x: 349, endPoint y: 157, distance: 91.2
click at [282, 34] on body "dashboard products sales purchasing productivity dashboard products Product Cat…" at bounding box center [261, 187] width 523 height 375
click at [309, 146] on button "Save" at bounding box center [308, 149] width 43 height 10
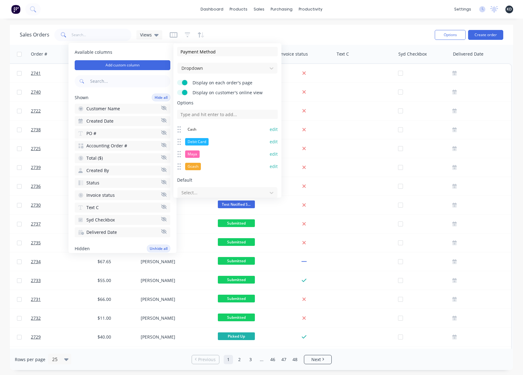
click at [273, 129] on div "Payment Method Dropdown Display on each order's page Display on customer's onli…" at bounding box center [228, 120] width 108 height 154
click at [270, 131] on button "edit" at bounding box center [274, 129] width 8 height 6
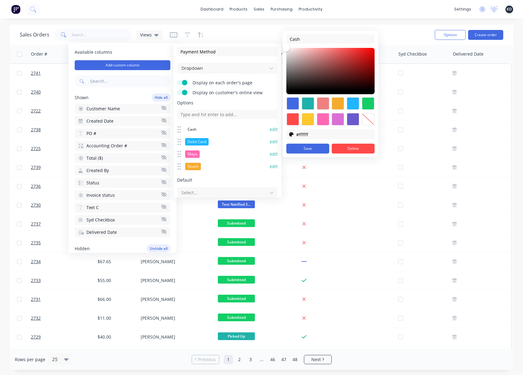
click at [371, 124] on div at bounding box center [368, 119] width 12 height 12
type input "transparent"
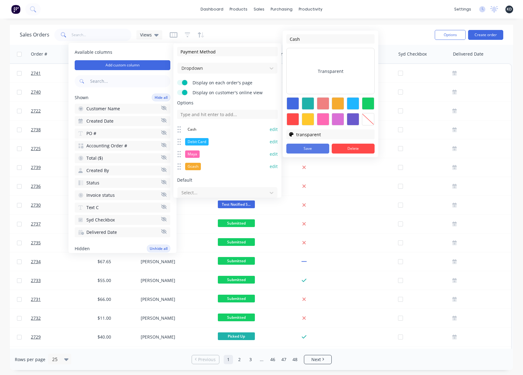
click at [306, 147] on button "Save" at bounding box center [308, 149] width 43 height 10
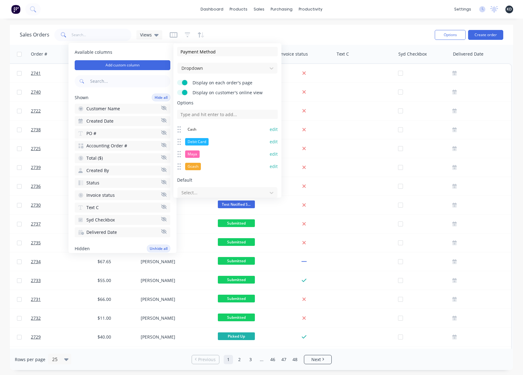
click at [272, 141] on button "edit" at bounding box center [274, 142] width 8 height 6
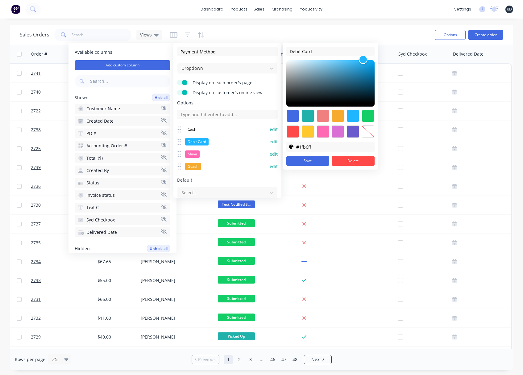
click at [296, 132] on div at bounding box center [293, 131] width 12 height 12
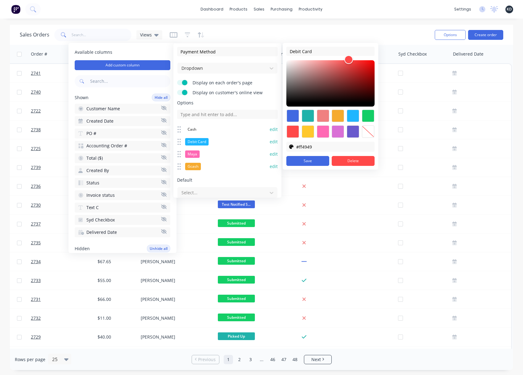
click at [311, 131] on div at bounding box center [308, 131] width 12 height 12
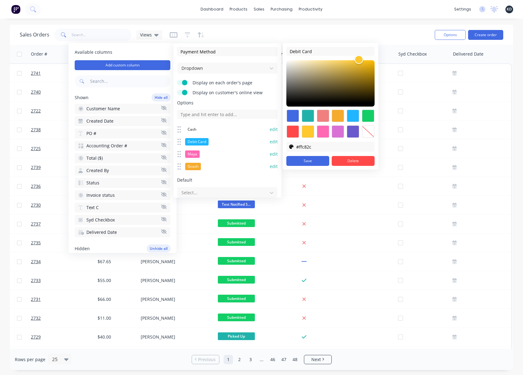
click at [322, 116] on div at bounding box center [323, 116] width 12 height 12
type input "#f08080"
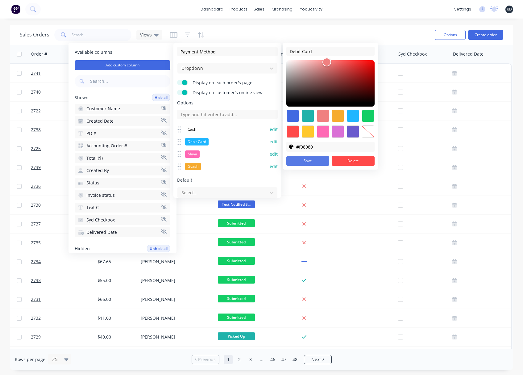
click at [313, 163] on button "Save" at bounding box center [308, 161] width 43 height 10
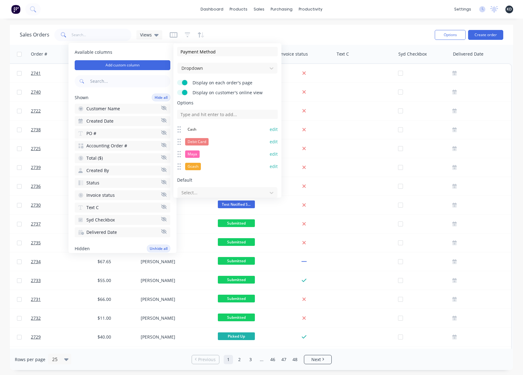
click at [270, 141] on button "edit" at bounding box center [274, 142] width 8 height 6
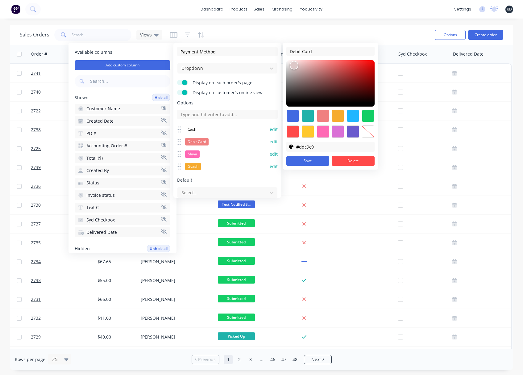
type input "#ddc8c8"
drag, startPoint x: 326, startPoint y: 63, endPoint x: 295, endPoint y: 66, distance: 31.7
click at [295, 66] on div at bounding box center [294, 64] width 7 height 7
click at [318, 161] on button "Save" at bounding box center [308, 161] width 43 height 10
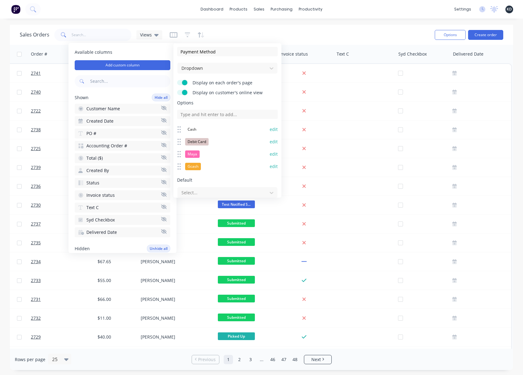
click at [269, 150] on div "Maya edit" at bounding box center [227, 154] width 101 height 12
click at [270, 153] on button "edit" at bounding box center [274, 154] width 8 height 6
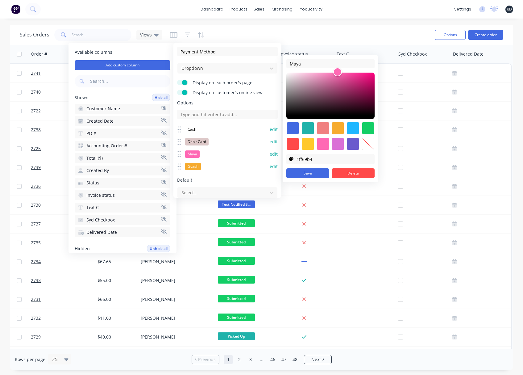
type input "#2c0619"
click at [362, 111] on div at bounding box center [331, 96] width 88 height 46
click at [312, 172] on button "Save" at bounding box center [308, 173] width 43 height 10
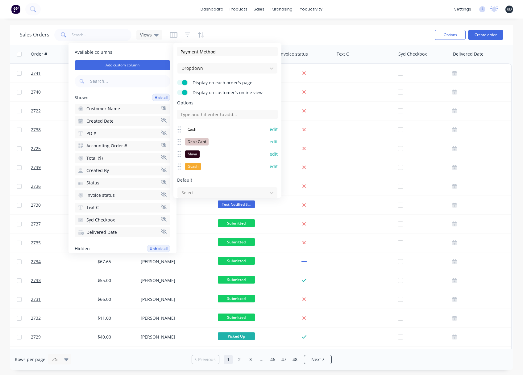
click at [271, 166] on button "edit" at bounding box center [274, 166] width 8 height 6
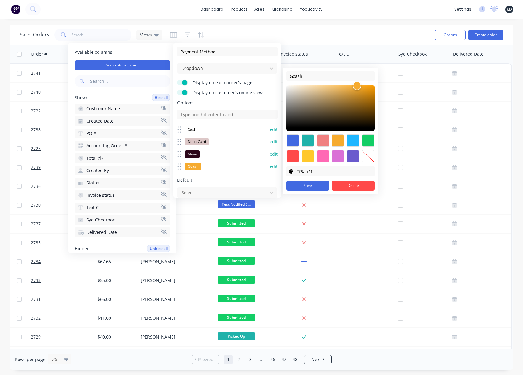
click at [341, 142] on div at bounding box center [338, 140] width 12 height 12
type input "#80653a"
click at [334, 108] on div at bounding box center [331, 108] width 88 height 46
click at [316, 184] on button "Save" at bounding box center [308, 186] width 43 height 10
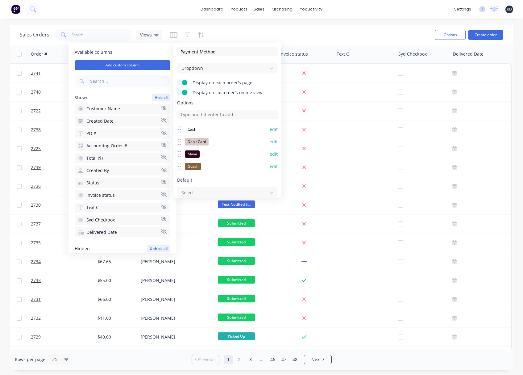
click at [334, 31] on div "Sales Orders Views" at bounding box center [225, 34] width 410 height 15
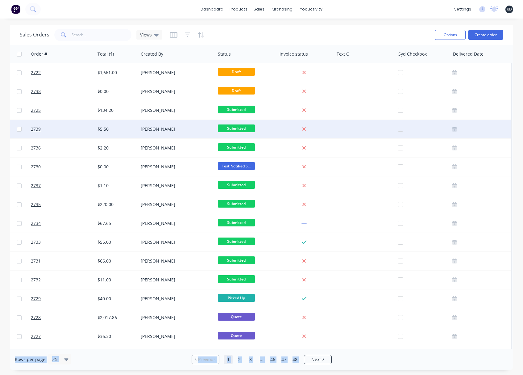
drag, startPoint x: 317, startPoint y: 349, endPoint x: 473, endPoint y: 122, distance: 275.4
click at [413, 341] on div "Sales Orders Views Options Create order Order # Customer Name Created Date PO #…" at bounding box center [262, 197] width 504 height 345
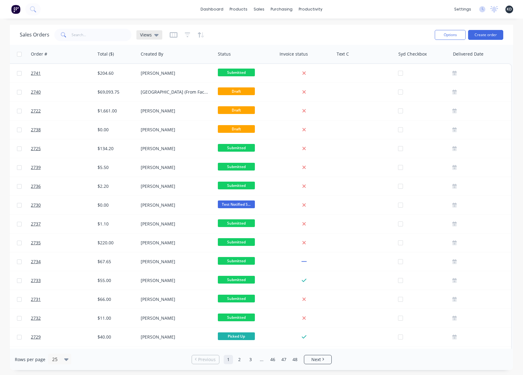
click at [154, 35] on icon at bounding box center [156, 35] width 4 height 7
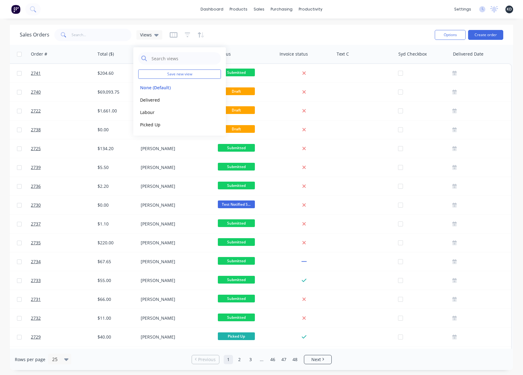
click at [177, 37] on div at bounding box center [187, 35] width 35 height 10
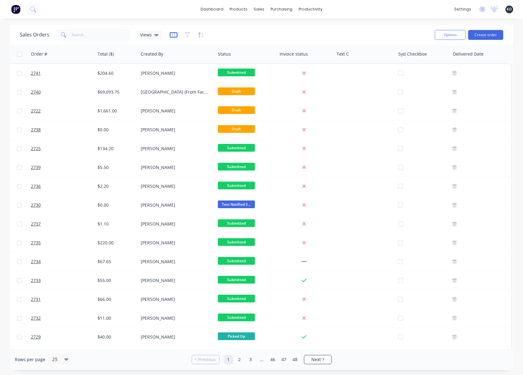
click at [175, 38] on icon "button" at bounding box center [174, 35] width 8 height 6
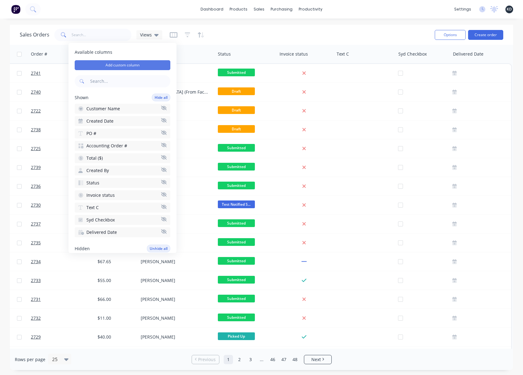
click at [148, 62] on button "Add custom column" at bounding box center [123, 65] width 96 height 10
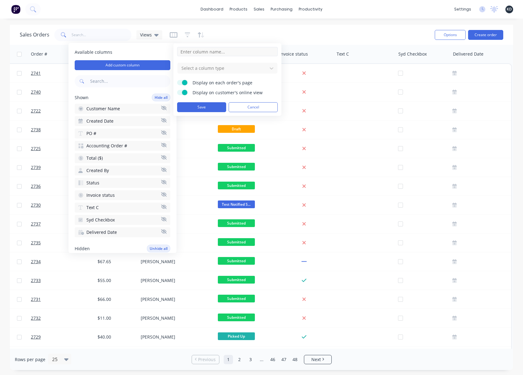
click at [208, 54] on input at bounding box center [227, 51] width 101 height 9
click at [217, 27] on div "Sales Orders Views" at bounding box center [225, 34] width 410 height 15
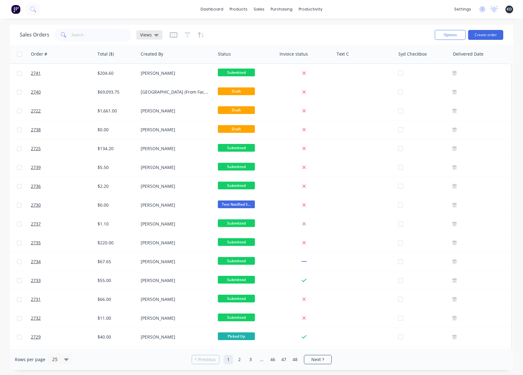
click at [145, 36] on span "Views" at bounding box center [146, 35] width 12 height 6
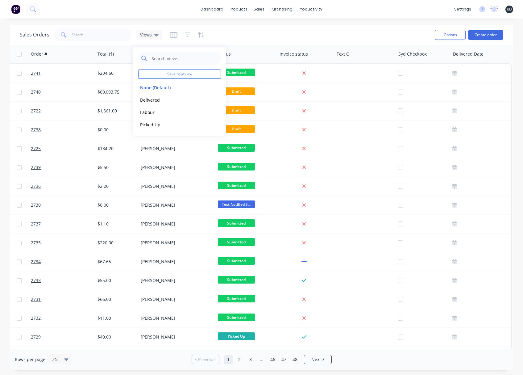
click at [173, 39] on button "button" at bounding box center [174, 35] width 8 height 10
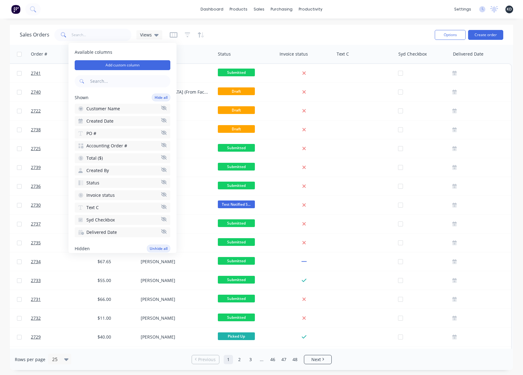
click at [125, 82] on input "text" at bounding box center [130, 81] width 82 height 12
type input "pay"
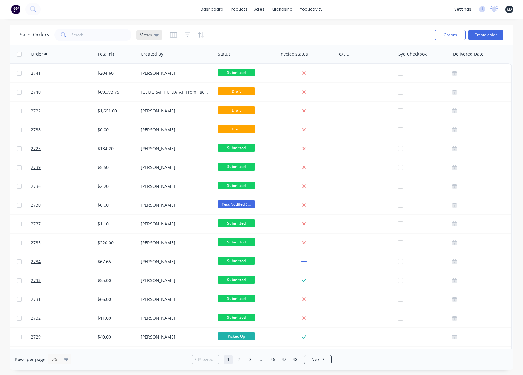
click at [154, 33] on icon at bounding box center [156, 35] width 4 height 7
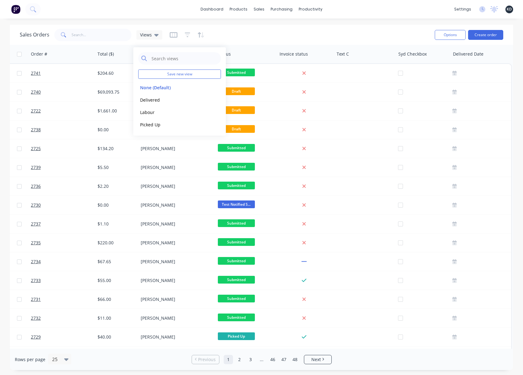
click at [229, 28] on div "Sales Orders Views" at bounding box center [225, 34] width 410 height 15
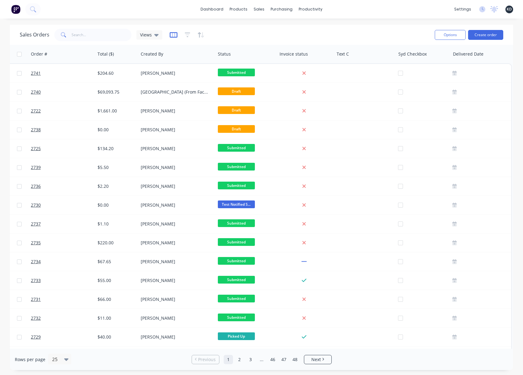
click at [175, 35] on icon "button" at bounding box center [174, 35] width 8 height 6
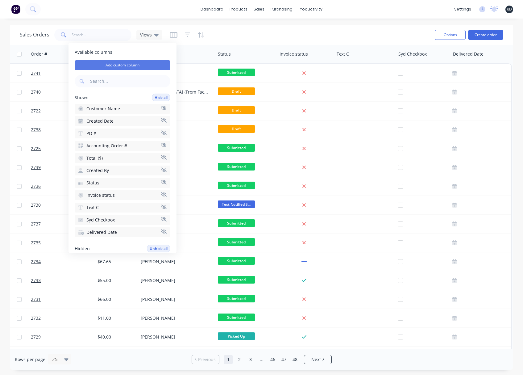
click at [133, 64] on button "Add custom column" at bounding box center [123, 65] width 96 height 10
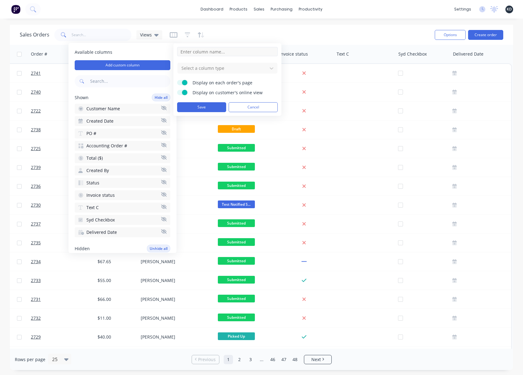
click at [235, 51] on input at bounding box center [227, 51] width 101 height 9
type input "O"
type input "Payment Method"
click at [235, 69] on div at bounding box center [222, 68] width 83 height 8
type input "drop"
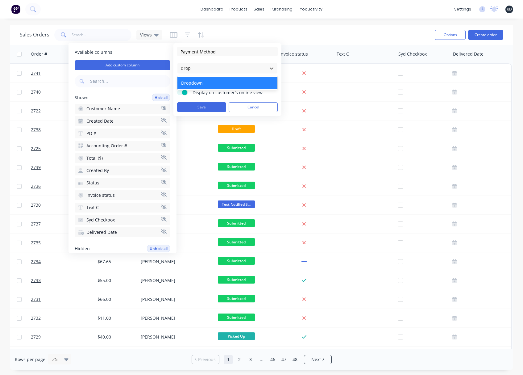
click at [239, 80] on div "Dropdown" at bounding box center [228, 82] width 100 height 11
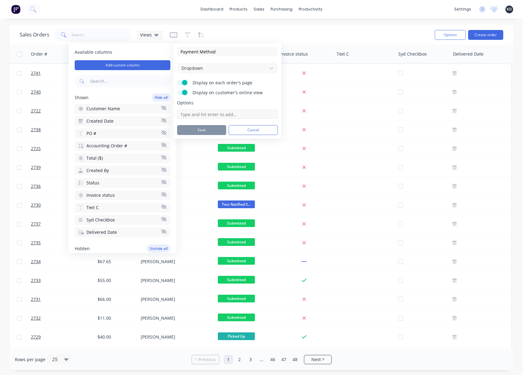
click at [200, 110] on input at bounding box center [227, 114] width 101 height 9
type input "Maya"
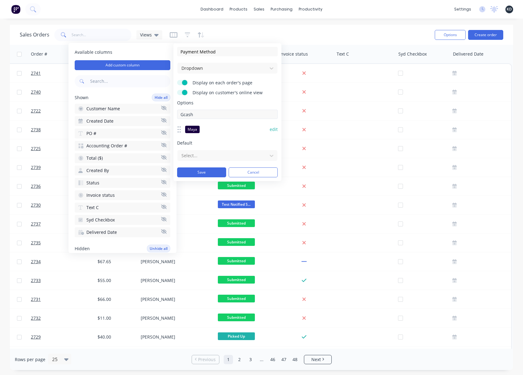
type input "Gcash"
type input "Debit"
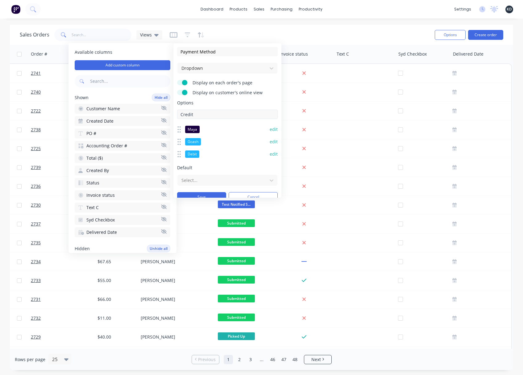
type input "Credit"
type input "Card"
click at [272, 180] on button "edit" at bounding box center [274, 179] width 8 height 6
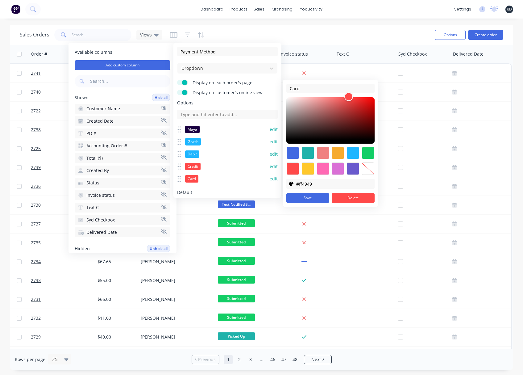
click at [369, 166] on div at bounding box center [368, 168] width 12 height 12
type input "transparent"
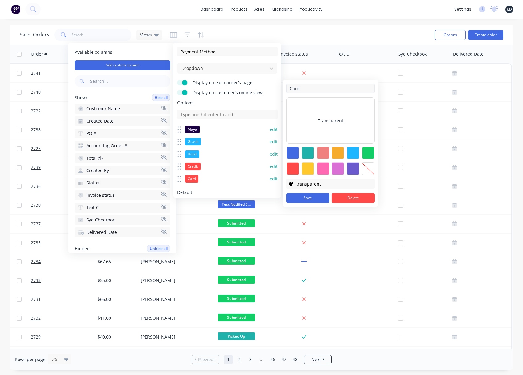
click at [306, 86] on input "Card" at bounding box center [331, 88] width 88 height 9
type input "Cash"
click at [304, 201] on button "Save" at bounding box center [308, 198] width 43 height 10
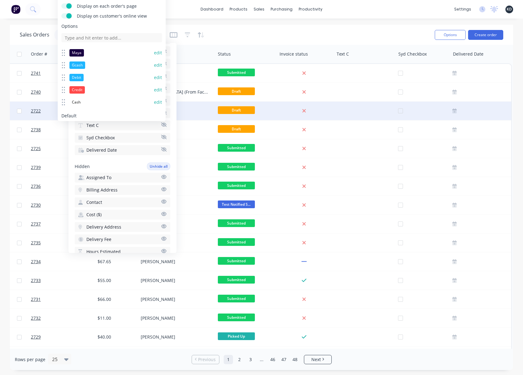
scroll to position [111, 0]
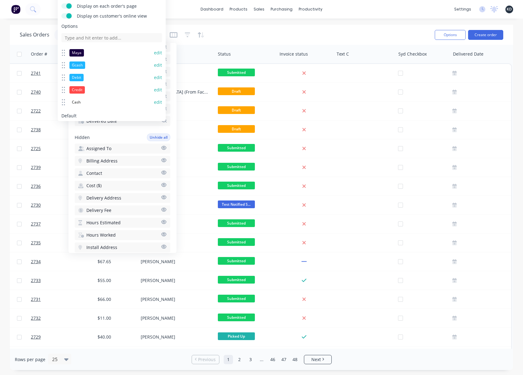
click at [154, 88] on button "edit" at bounding box center [158, 90] width 8 height 6
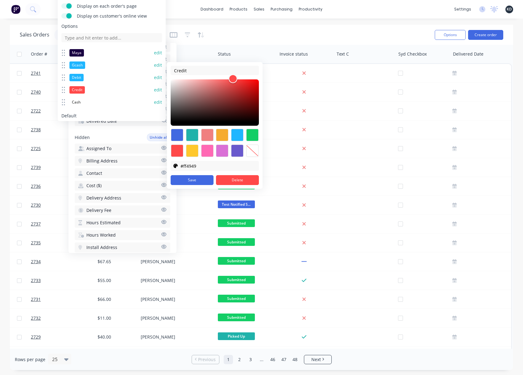
type input "#e4c9c9"
click at [181, 84] on div at bounding box center [215, 102] width 88 height 46
click at [195, 180] on button "Save" at bounding box center [192, 180] width 43 height 10
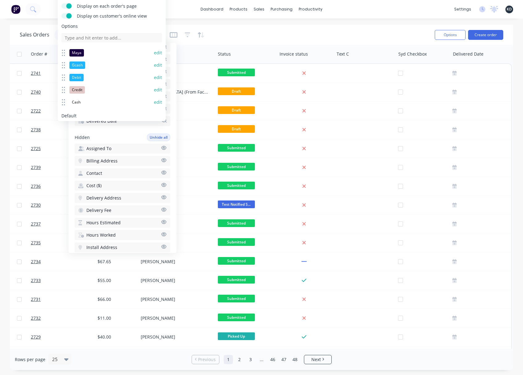
click at [154, 79] on button "edit" at bounding box center [158, 77] width 8 height 6
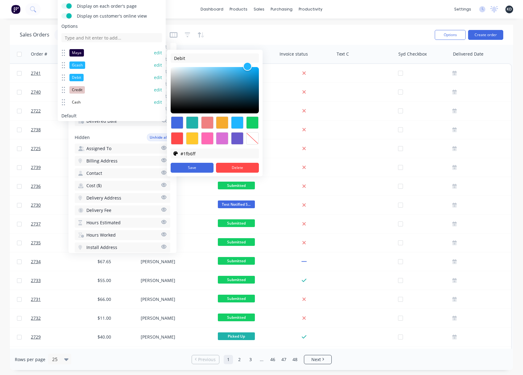
type input "#101a1f"
click at [213, 108] on div at bounding box center [215, 90] width 88 height 46
click at [195, 169] on button "Save" at bounding box center [192, 168] width 43 height 10
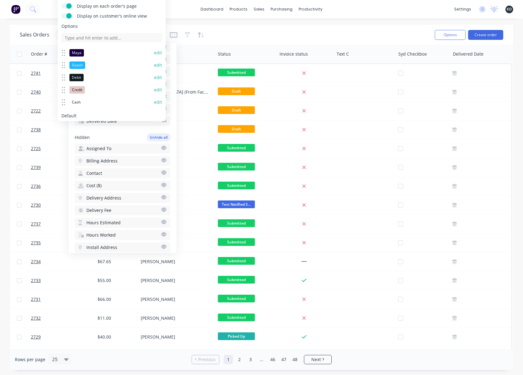
click at [155, 64] on button "edit" at bounding box center [158, 65] width 8 height 6
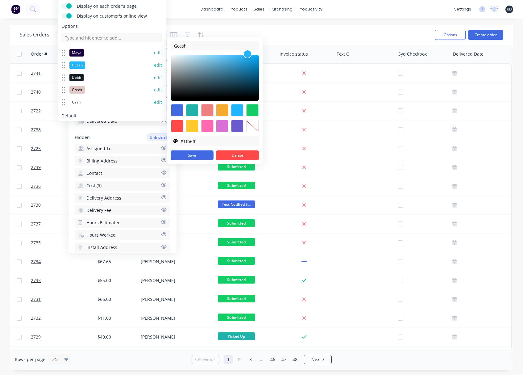
click at [253, 110] on div at bounding box center [252, 110] width 12 height 12
type input "#13ce66"
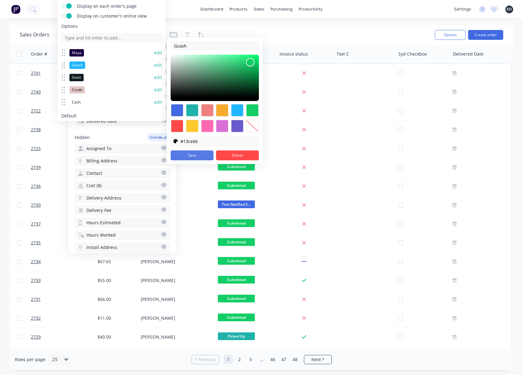
click at [198, 156] on button "Save" at bounding box center [192, 155] width 43 height 10
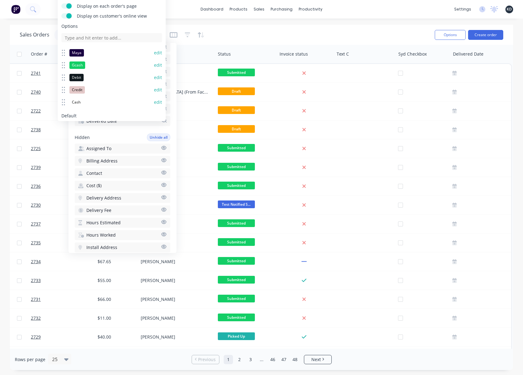
click at [154, 52] on button "edit" at bounding box center [158, 53] width 8 height 6
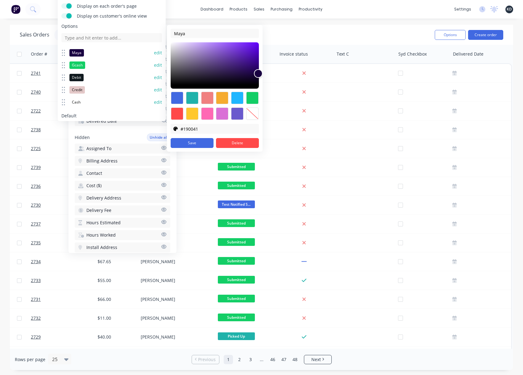
click at [195, 99] on div at bounding box center [192, 98] width 12 height 12
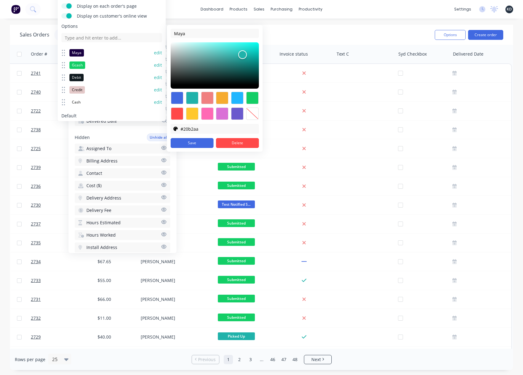
type input "#2c3333"
click at [182, 79] on div at bounding box center [215, 65] width 88 height 46
click at [200, 143] on button "Save" at bounding box center [192, 143] width 43 height 10
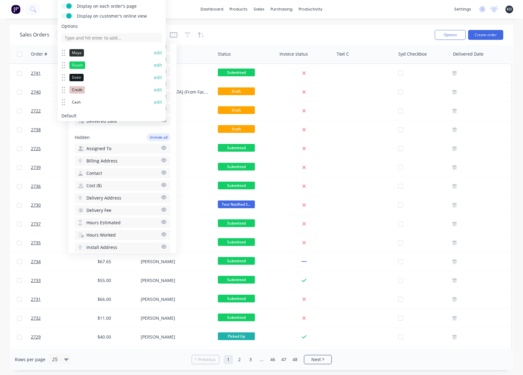
click at [154, 54] on button "edit" at bounding box center [158, 53] width 8 height 6
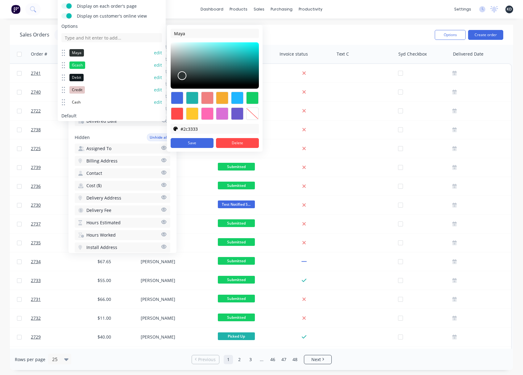
click at [179, 115] on div at bounding box center [177, 113] width 12 height 12
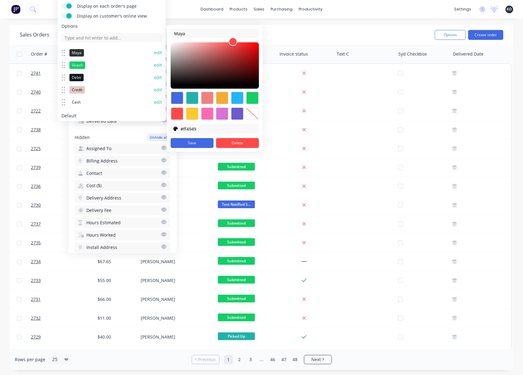
type input "#a58080"
click at [191, 59] on div at bounding box center [215, 65] width 88 height 46
click at [193, 142] on button "Save" at bounding box center [192, 143] width 43 height 10
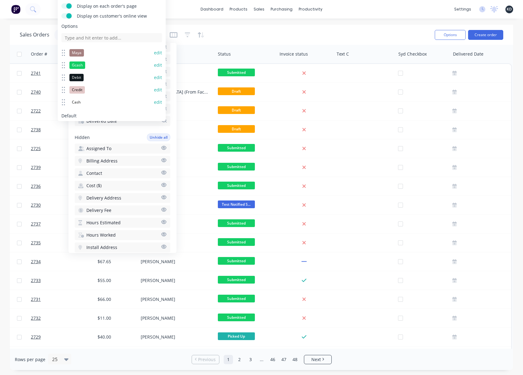
click at [154, 52] on button "edit" at bounding box center [158, 53] width 8 height 6
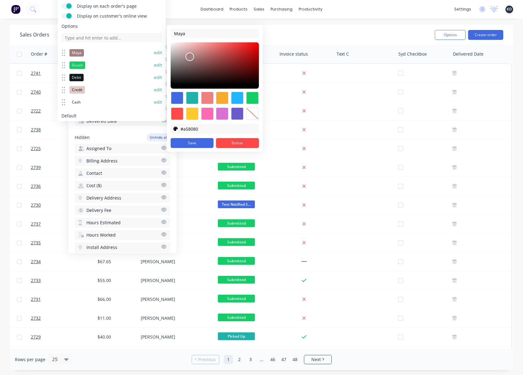
click at [219, 99] on div at bounding box center [222, 98] width 12 height 12
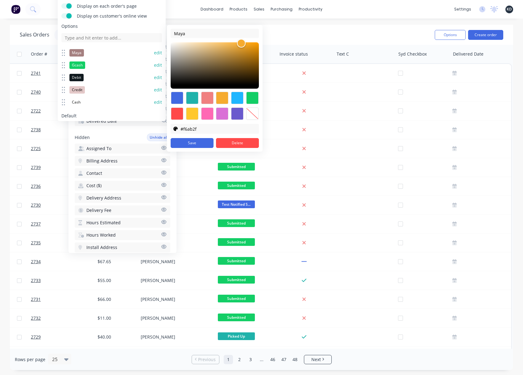
click at [208, 111] on div at bounding box center [207, 113] width 12 height 12
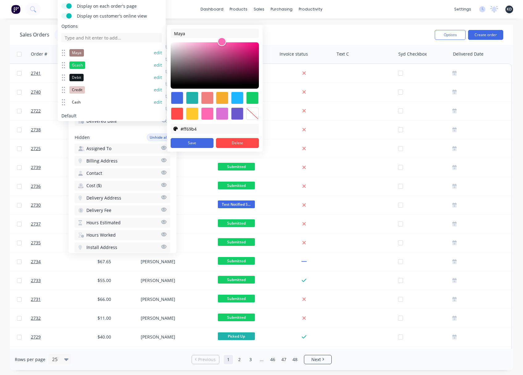
type input "#925272"
click at [210, 62] on div at bounding box center [215, 65] width 88 height 46
click at [200, 142] on button "Save" at bounding box center [192, 143] width 43 height 10
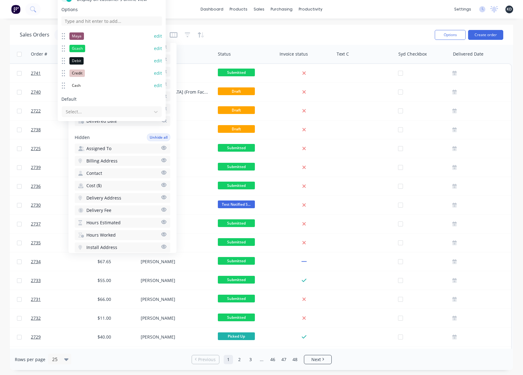
scroll to position [33, 0]
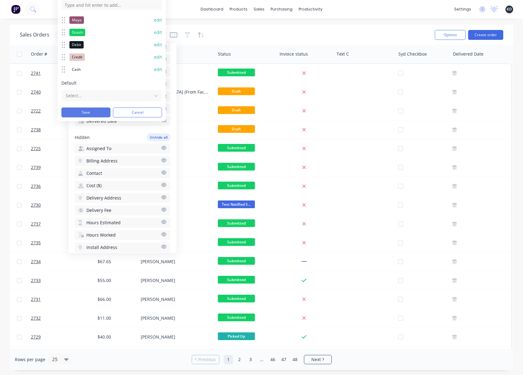
click at [102, 111] on button "Save" at bounding box center [85, 112] width 49 height 10
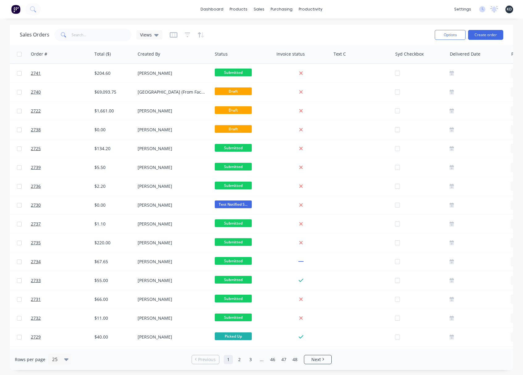
scroll to position [0, 317]
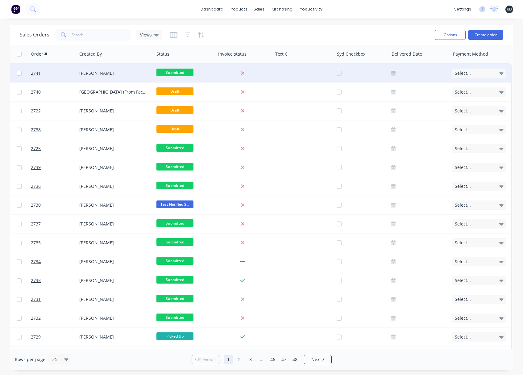
click at [476, 72] on div "Select..." at bounding box center [480, 73] width 54 height 9
click at [470, 95] on button "None" at bounding box center [481, 92] width 62 height 13
click at [468, 74] on div "Select..." at bounding box center [480, 73] width 54 height 9
click at [471, 99] on button "None" at bounding box center [481, 92] width 62 height 13
click at [470, 72] on div "Select..." at bounding box center [480, 73] width 54 height 9
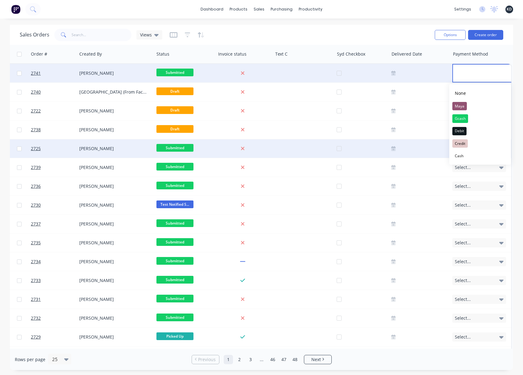
click at [473, 156] on button "Cash" at bounding box center [481, 156] width 62 height 12
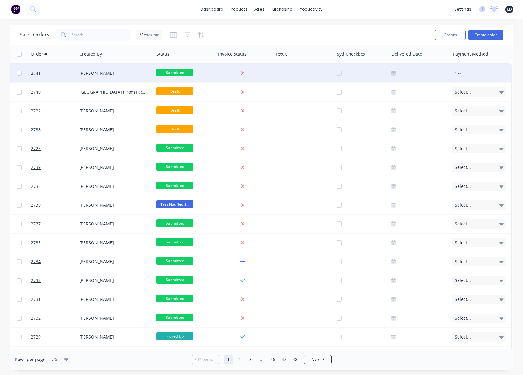
click at [466, 68] on div "Cash" at bounding box center [480, 73] width 61 height 19
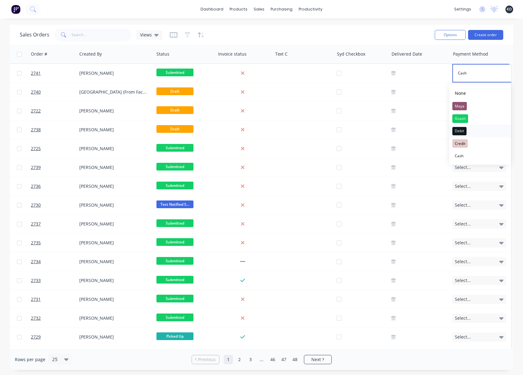
click at [470, 126] on button "Debit" at bounding box center [481, 131] width 62 height 12
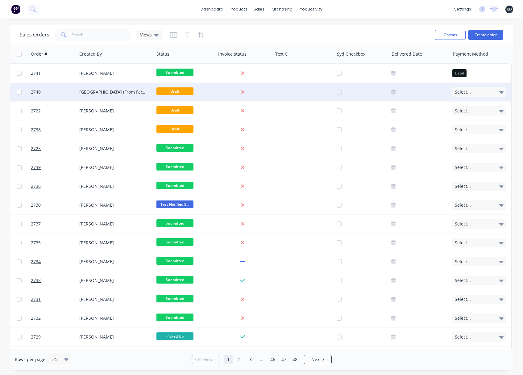
click at [472, 89] on div "Select..." at bounding box center [480, 91] width 54 height 9
click at [467, 174] on button "Cash" at bounding box center [481, 175] width 62 height 12
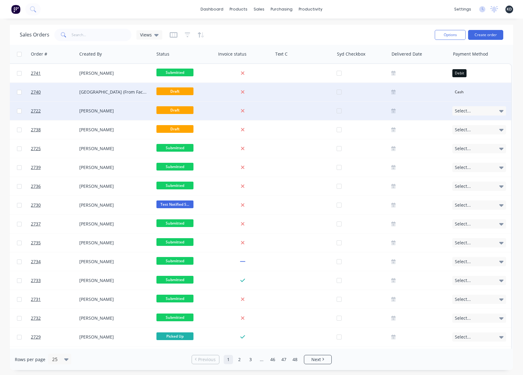
click at [470, 112] on div "Select..." at bounding box center [480, 110] width 54 height 9
click at [472, 155] on button "Gcash" at bounding box center [481, 156] width 62 height 12
click at [467, 112] on div "Gcash" at bounding box center [480, 111] width 54 height 8
click at [229, 20] on div "dashboard products sales purchasing productivity dashboard products Product Cat…" at bounding box center [261, 187] width 523 height 375
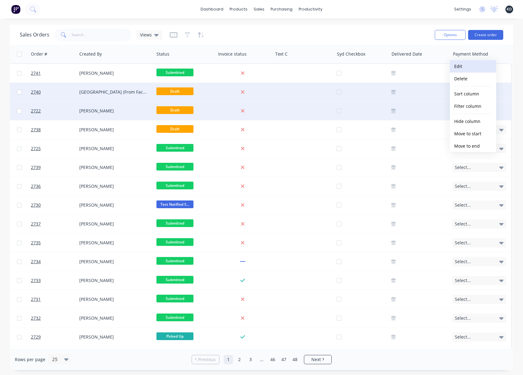
click at [477, 64] on button "Edit" at bounding box center [473, 66] width 46 height 12
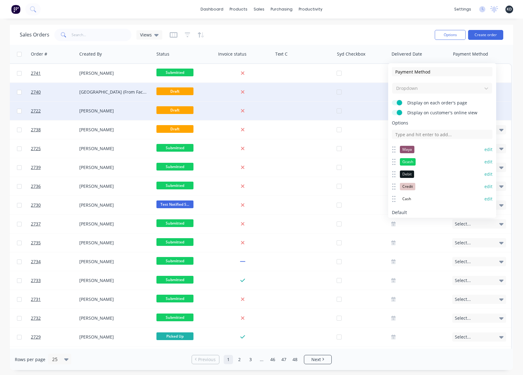
click at [485, 150] on button "edit" at bounding box center [489, 149] width 8 height 6
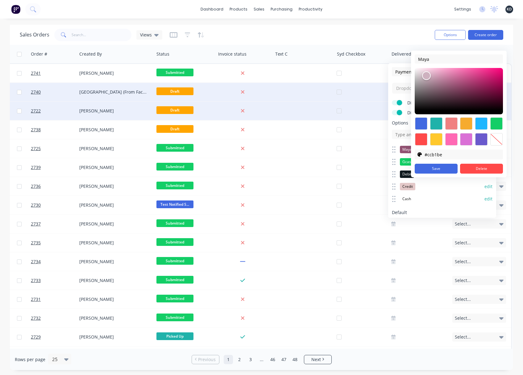
type input "#ccb2be"
drag, startPoint x: 452, startPoint y: 86, endPoint x: 426, endPoint y: 78, distance: 26.5
click at [426, 77] on div at bounding box center [426, 75] width 7 height 7
click at [451, 168] on button "Save" at bounding box center [436, 169] width 43 height 10
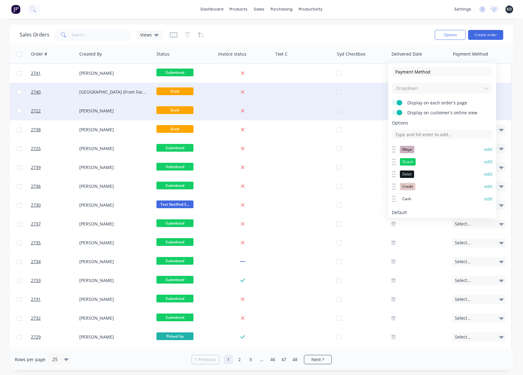
click at [396, 11] on div "dashboard products sales purchasing productivity dashboard products Product Cat…" at bounding box center [261, 9] width 523 height 19
click at [485, 149] on button "edit" at bounding box center [489, 149] width 8 height 6
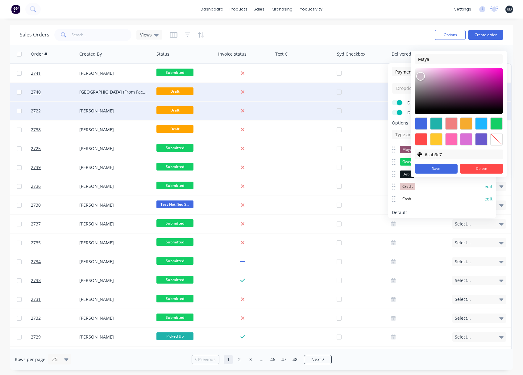
type input "#cab8c7"
drag, startPoint x: 438, startPoint y: 83, endPoint x: 423, endPoint y: 78, distance: 16.2
click at [423, 78] on div at bounding box center [420, 76] width 7 height 7
click at [444, 173] on button "Save" at bounding box center [436, 169] width 43 height 10
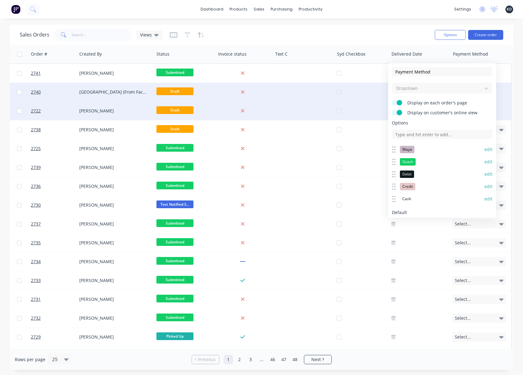
scroll to position [33, 0]
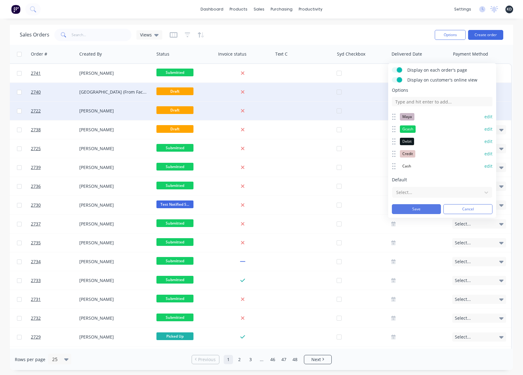
click at [427, 208] on button "Save" at bounding box center [416, 209] width 49 height 10
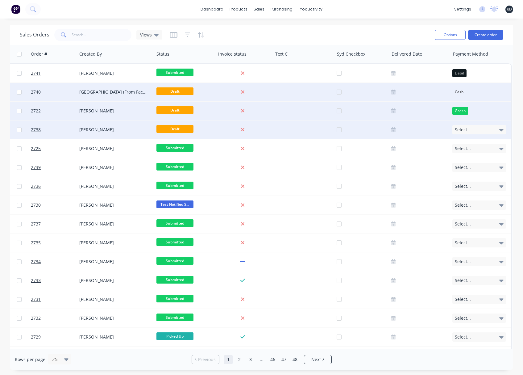
click at [476, 128] on div "Select..." at bounding box center [480, 129] width 54 height 9
click at [471, 162] on button "Maya" at bounding box center [481, 162] width 62 height 12
click at [390, 24] on div "dashboard products sales purchasing productivity dashboard products Product Cat…" at bounding box center [261, 187] width 523 height 375
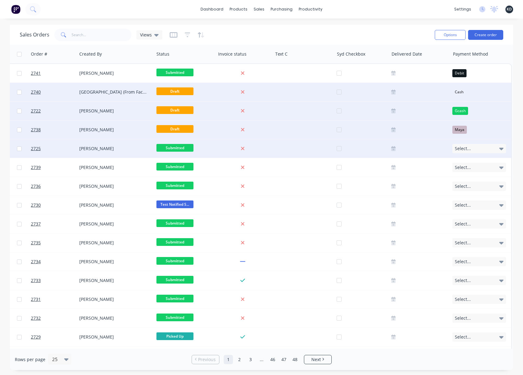
click at [464, 149] on span "Select..." at bounding box center [463, 148] width 16 height 6
click at [464, 207] on div "Debit" at bounding box center [460, 206] width 14 height 9
click at [401, 4] on div "dashboard products sales purchasing productivity dashboard products Product Cat…" at bounding box center [261, 9] width 523 height 19
click at [174, 35] on icon "button" at bounding box center [174, 35] width 8 height 6
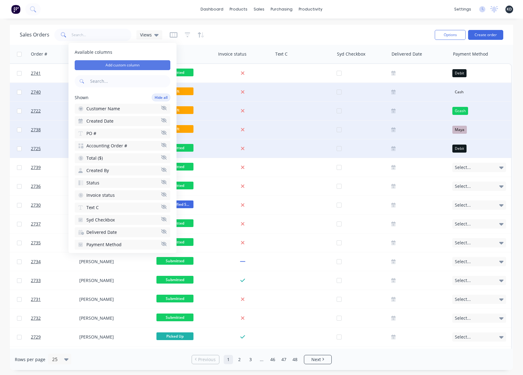
click at [151, 62] on button "Add custom column" at bounding box center [123, 65] width 96 height 10
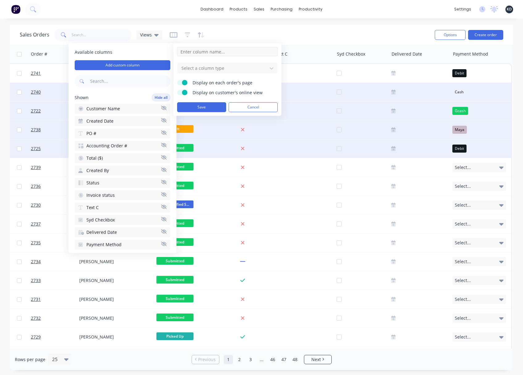
click at [204, 51] on input at bounding box center [227, 51] width 101 height 9
type input "Multi"
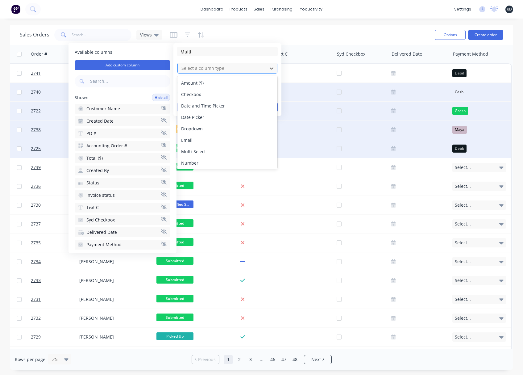
click at [204, 68] on div at bounding box center [222, 68] width 83 height 8
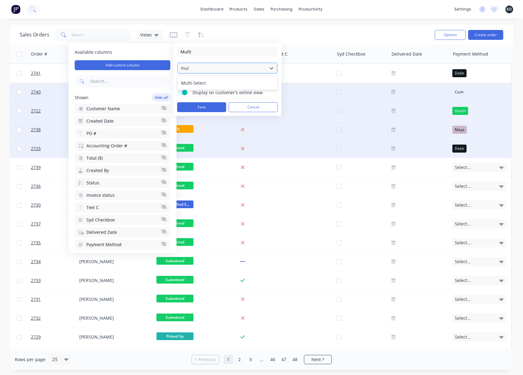
type input "mult"
click at [204, 84] on div "Multi-Select" at bounding box center [228, 82] width 100 height 11
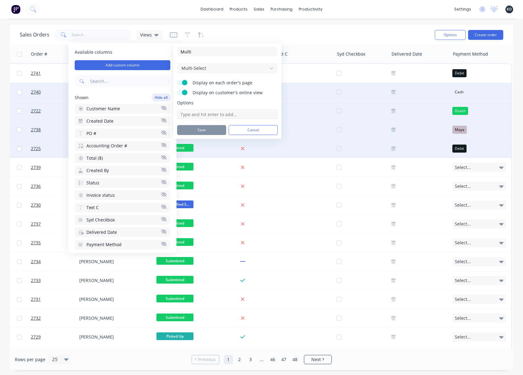
click at [213, 116] on input at bounding box center [227, 114] width 101 height 9
type input "Option 1"
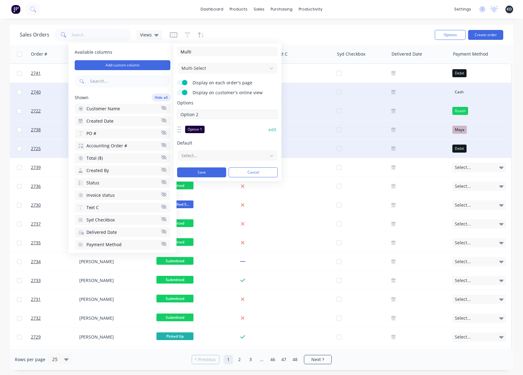
type input "Option 2"
type input "Option 3"
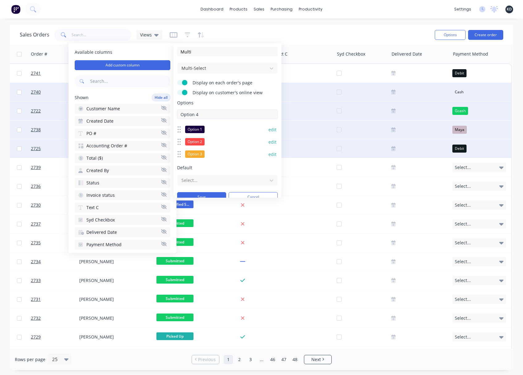
type input "Option 4"
type input "Option 5"
click at [270, 130] on button "edit" at bounding box center [273, 130] width 8 height 6
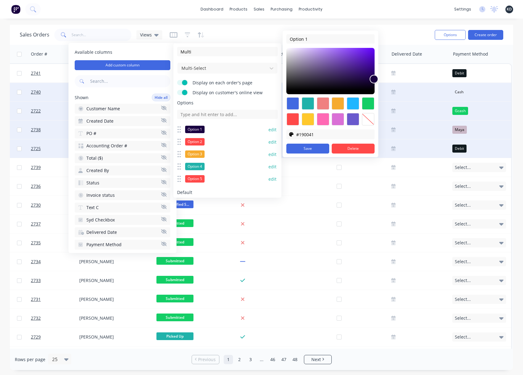
click at [368, 117] on div at bounding box center [368, 119] width 12 height 12
type input "transparent"
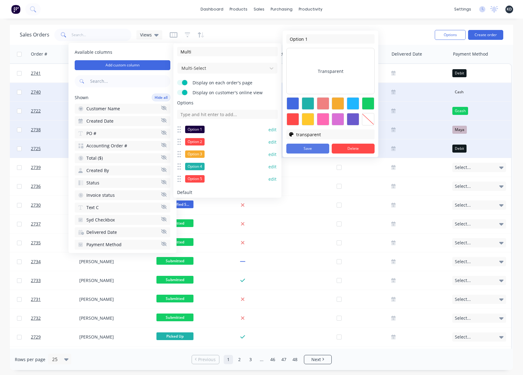
click at [304, 151] on button "Save" at bounding box center [308, 149] width 43 height 10
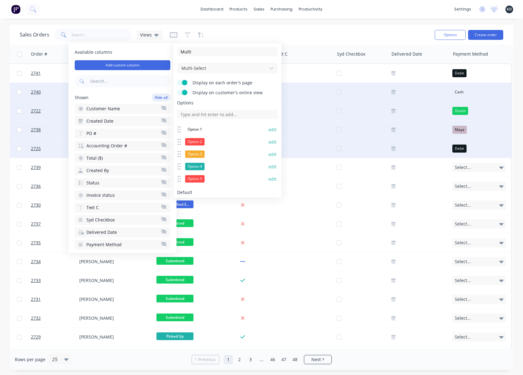
click at [269, 141] on button "edit" at bounding box center [273, 142] width 8 height 6
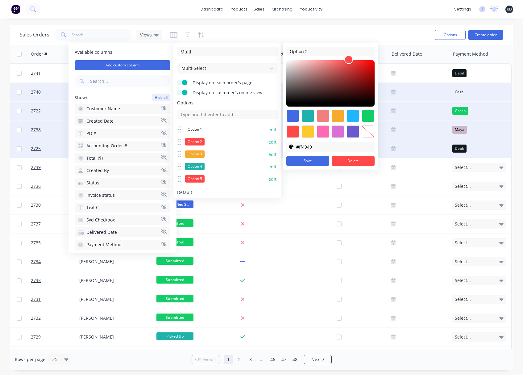
type input "#cfc2c2"
click at [292, 69] on div at bounding box center [331, 83] width 88 height 46
click at [317, 163] on button "Save" at bounding box center [308, 161] width 43 height 10
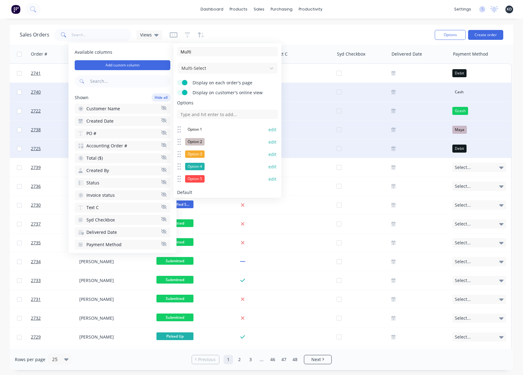
click at [269, 154] on button "edit" at bounding box center [273, 154] width 8 height 6
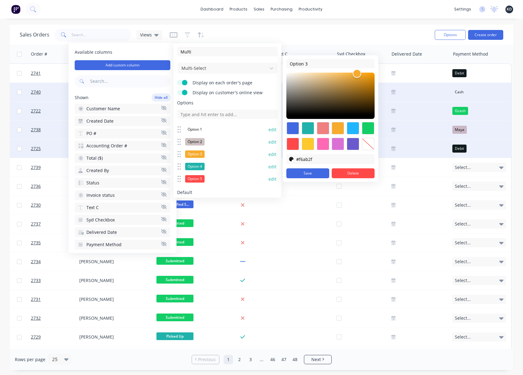
type input "#553c14"
click at [355, 103] on div at bounding box center [331, 96] width 88 height 46
click at [314, 175] on button "Save" at bounding box center [308, 173] width 43 height 10
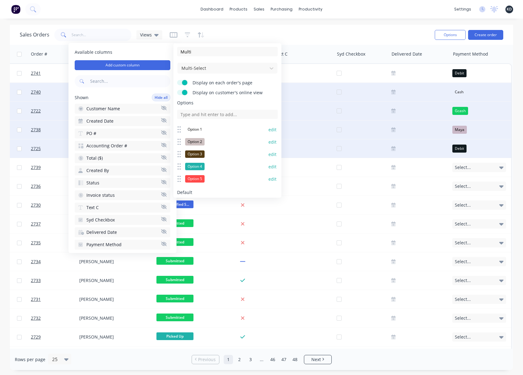
click at [269, 167] on button "edit" at bounding box center [273, 167] width 8 height 6
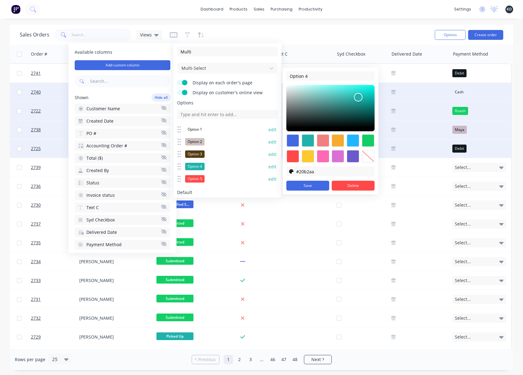
type input "#9df0eb"
click at [317, 88] on div at bounding box center [331, 108] width 88 height 46
click at [318, 185] on button "Save" at bounding box center [308, 186] width 43 height 10
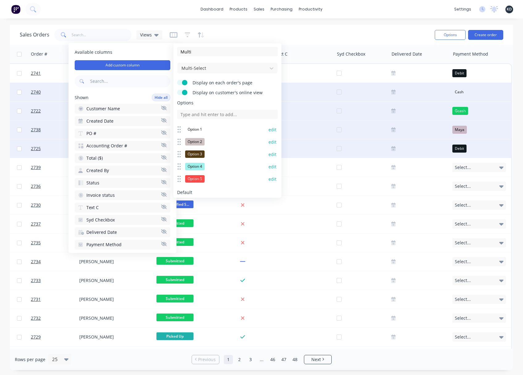
click at [270, 177] on button "edit" at bounding box center [273, 179] width 8 height 6
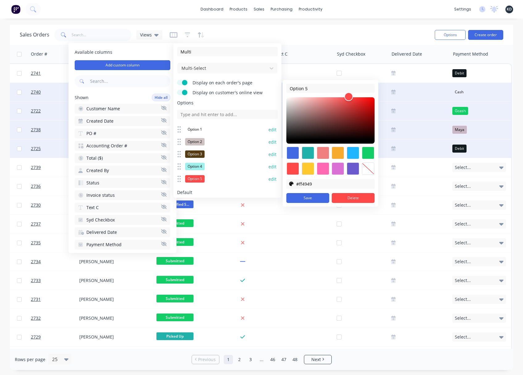
type input "#4b4646"
click at [292, 130] on div at bounding box center [331, 120] width 88 height 46
click at [301, 201] on button "Save" at bounding box center [308, 198] width 43 height 10
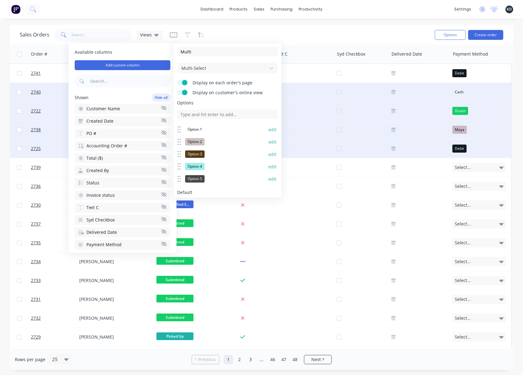
click at [270, 177] on button "edit" at bounding box center [273, 179] width 8 height 6
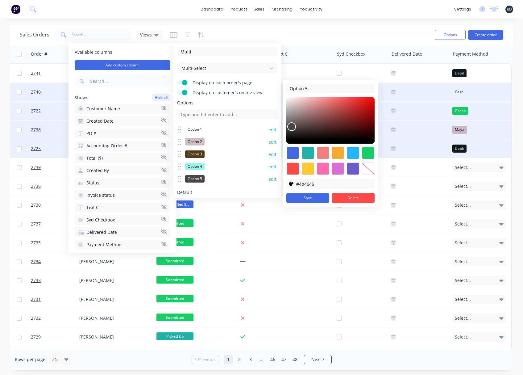
click at [338, 150] on div at bounding box center [338, 153] width 12 height 12
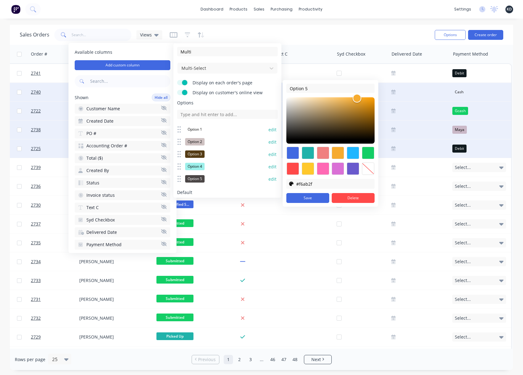
type input "#f6ab2f"
click at [307, 199] on button "Save" at bounding box center [308, 198] width 43 height 10
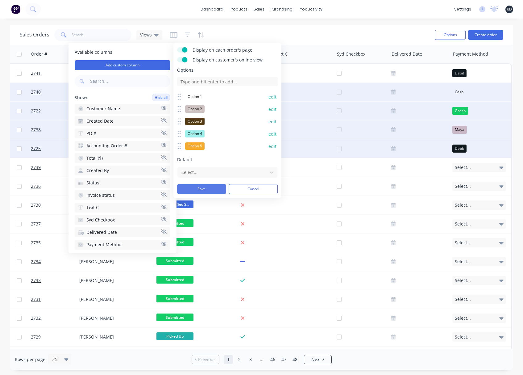
click at [212, 186] on button "Save" at bounding box center [201, 189] width 49 height 10
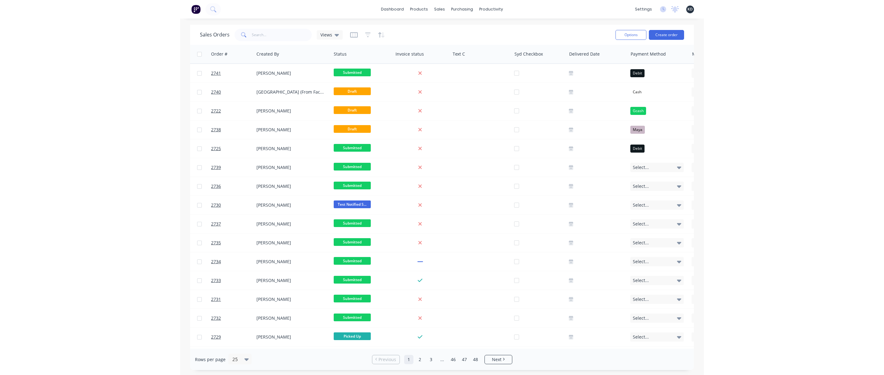
scroll to position [0, 348]
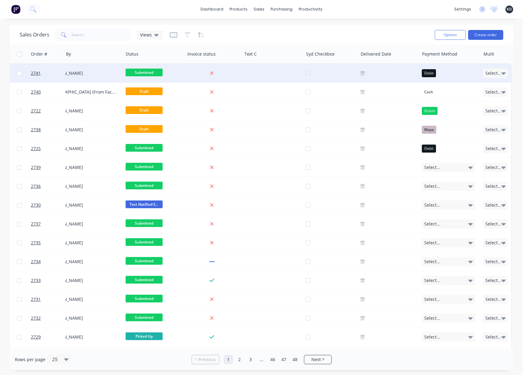
click at [492, 74] on span "Select..." at bounding box center [494, 73] width 16 height 6
click at [461, 91] on div "Option 1" at bounding box center [461, 91] width 19 height 7
click at [462, 102] on div "Option 3" at bounding box center [461, 103] width 19 height 7
click at [410, 29] on div "Sales Orders Views" at bounding box center [225, 34] width 410 height 15
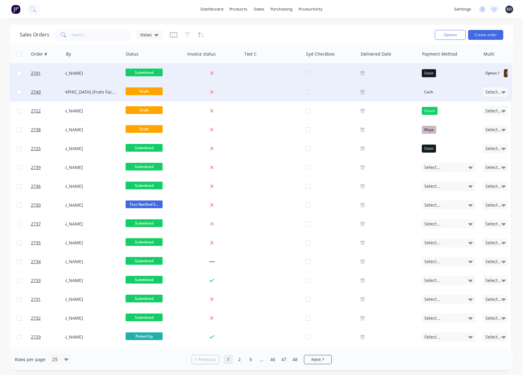
click at [490, 92] on span "Select..." at bounding box center [494, 92] width 16 height 6
click at [463, 111] on div "Option 1" at bounding box center [461, 110] width 19 height 7
click at [465, 136] on div "Option 4" at bounding box center [461, 133] width 19 height 7
click at [382, 25] on div "Sales Orders Views Options Create order" at bounding box center [262, 35] width 504 height 20
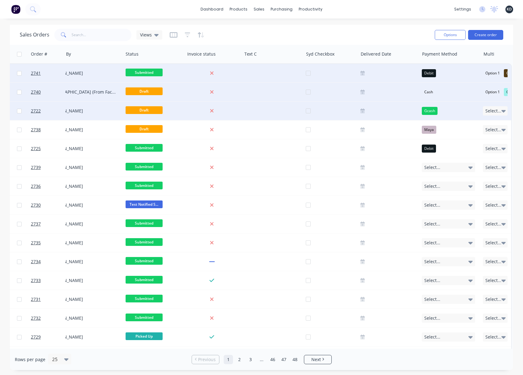
click at [487, 112] on span "Select..." at bounding box center [494, 111] width 16 height 6
click at [463, 173] on div "Option 5" at bounding box center [461, 175] width 19 height 7
click at [462, 164] on div "Option 4" at bounding box center [461, 164] width 19 height 7
click at [372, 23] on div "dashboard products sales purchasing productivity dashboard products Product Cat…" at bounding box center [261, 187] width 523 height 375
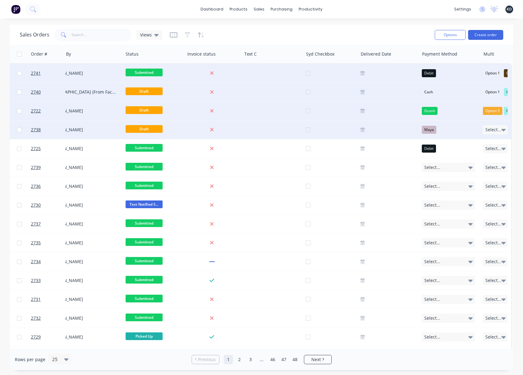
click at [489, 130] on span "Select..." at bounding box center [494, 130] width 16 height 6
click at [464, 160] on div "Option 2" at bounding box center [461, 160] width 19 height 7
click at [466, 169] on div "Option 4" at bounding box center [461, 171] width 19 height 7
click at [465, 179] on div "Option 5" at bounding box center [461, 177] width 19 height 7
click at [385, 39] on div "Sales Orders Views" at bounding box center [225, 34] width 410 height 15
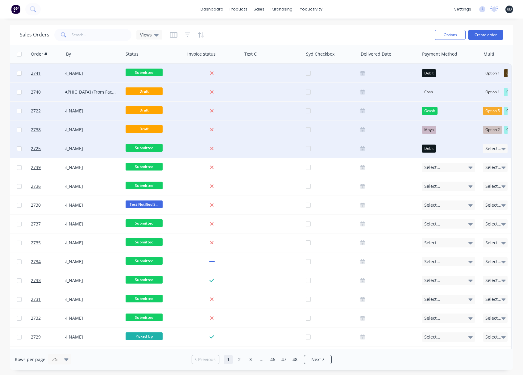
click at [490, 150] on span "Select..." at bounding box center [494, 148] width 16 height 6
click at [469, 167] on div "Option 1" at bounding box center [461, 167] width 19 height 7
click at [466, 176] on div "Option 3" at bounding box center [461, 178] width 19 height 7
click at [465, 189] on div "Option 4" at bounding box center [461, 185] width 19 height 7
click at [465, 197] on div "Option 5" at bounding box center [461, 195] width 19 height 7
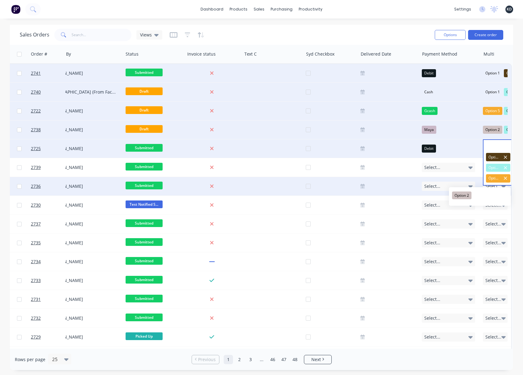
click at [464, 195] on div "Option 2" at bounding box center [461, 194] width 19 height 7
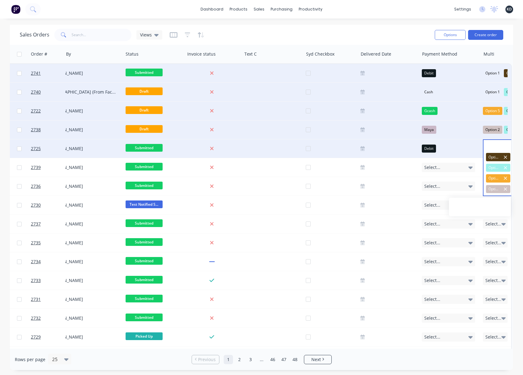
click at [378, 23] on div "dashboard products sales purchasing productivity dashboard products Product Cat…" at bounding box center [261, 187] width 523 height 375
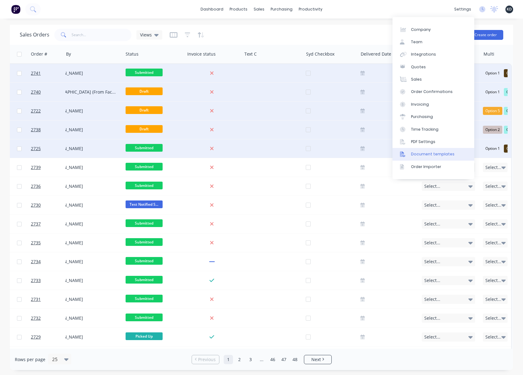
click at [436, 153] on div "Document templates" at bounding box center [433, 154] width 44 height 6
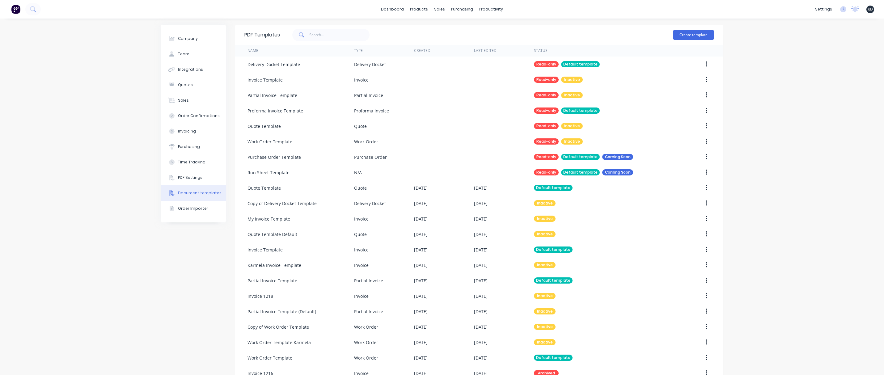
click at [63, 126] on div "Company Team Integrations Quotes Sales Order Confirmations Invoicing Purchasing…" at bounding box center [442, 204] width 884 height 371
click at [446, 33] on link "Sales Orders" at bounding box center [470, 29] width 82 height 12
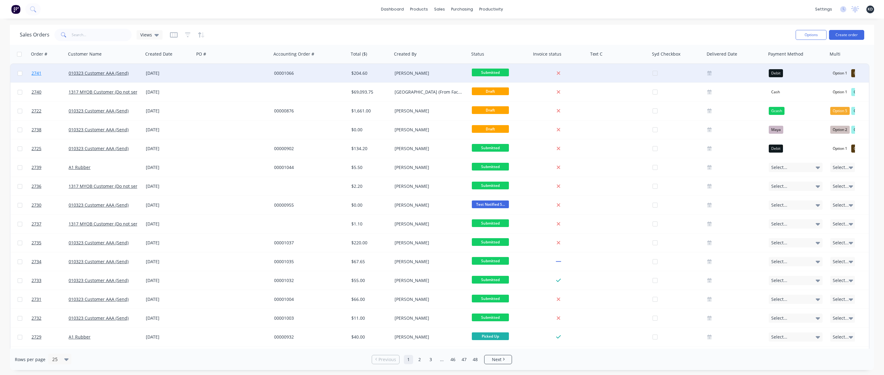
click at [51, 75] on link "2741" at bounding box center [50, 73] width 37 height 19
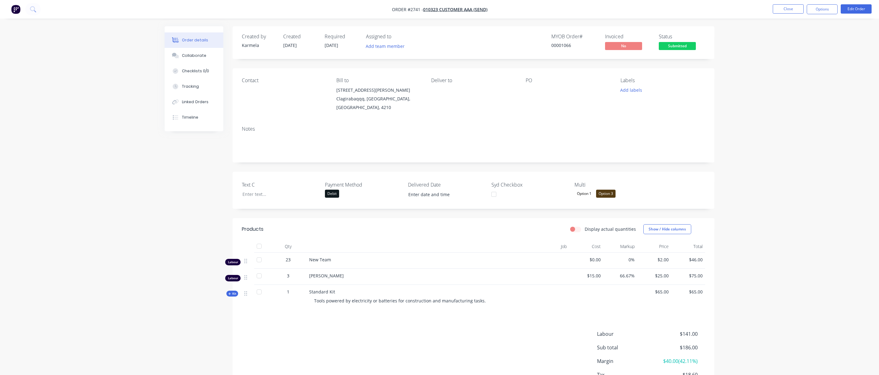
click at [523, 102] on div "Order details Collaborate Checklists 0/0 Tracking Linked Orders Timeline Order …" at bounding box center [439, 210] width 879 height 420
click at [523, 9] on button "Options" at bounding box center [822, 9] width 31 height 10
click at [523, 36] on div "Invoice" at bounding box center [803, 37] width 57 height 9
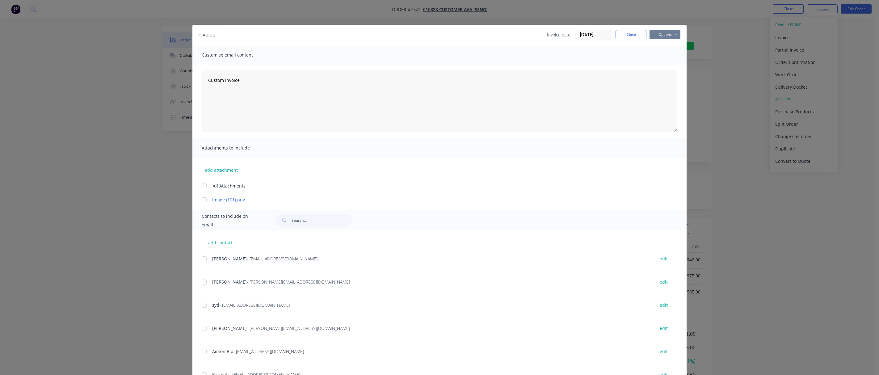
click at [523, 33] on button "Options" at bounding box center [664, 34] width 31 height 9
click at [523, 55] on button "Print" at bounding box center [669, 56] width 40 height 10
click at [523, 32] on button "Options" at bounding box center [664, 34] width 31 height 9
click at [523, 48] on button "Preview" at bounding box center [669, 45] width 40 height 10
click at [523, 35] on button "Close" at bounding box center [630, 34] width 31 height 9
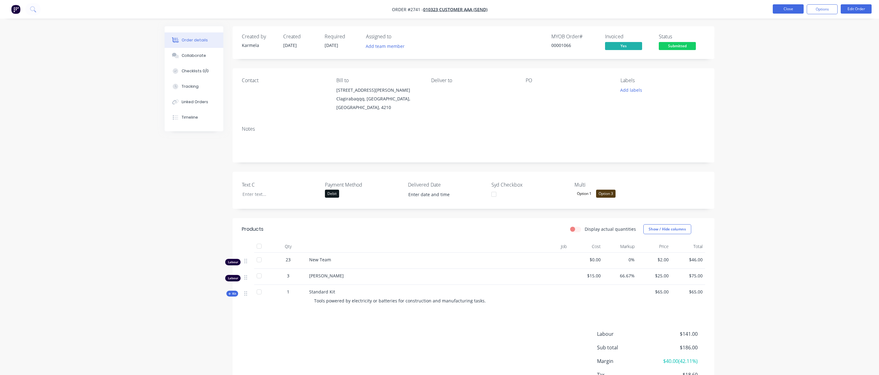
click at [523, 11] on button "Close" at bounding box center [788, 8] width 31 height 9
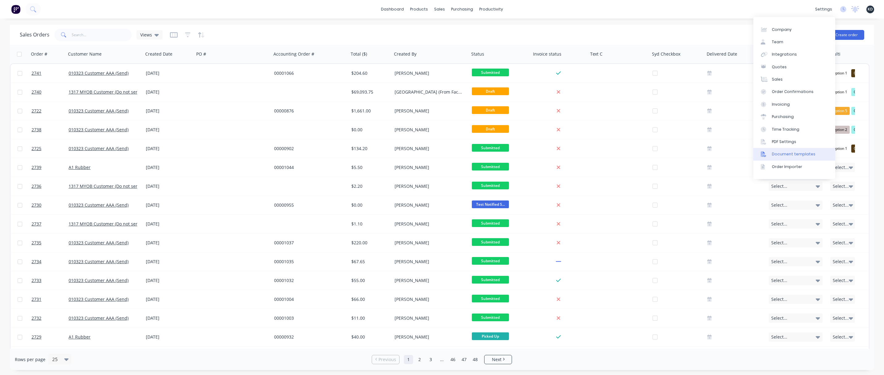
click at [523, 157] on div "Document templates" at bounding box center [793, 154] width 44 height 6
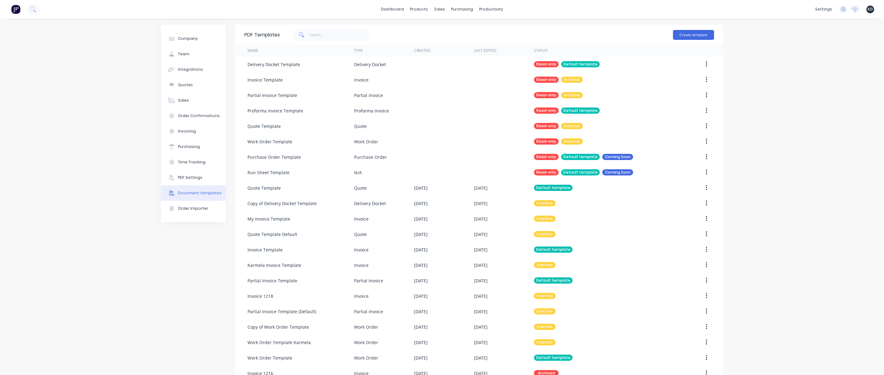
click at [523, 30] on div "Company Team Integrations Quotes Sales Order Confirmations Invoicing Purchasing…" at bounding box center [442, 204] width 884 height 371
click at [294, 33] on span at bounding box center [300, 35] width 17 height 12
click at [312, 34] on input "text" at bounding box center [339, 35] width 60 height 12
click at [523, 168] on div "Company Team Integrations Quotes Sales Order Confirmations Invoicing Purchasing…" at bounding box center [442, 204] width 884 height 371
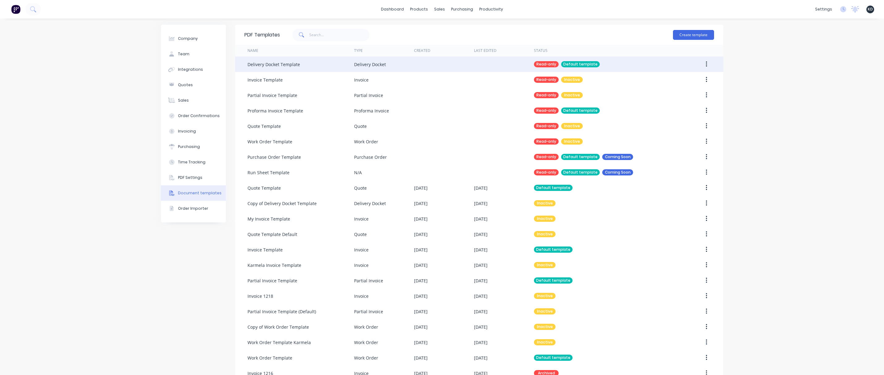
click at [523, 64] on button "button" at bounding box center [706, 64] width 15 height 11
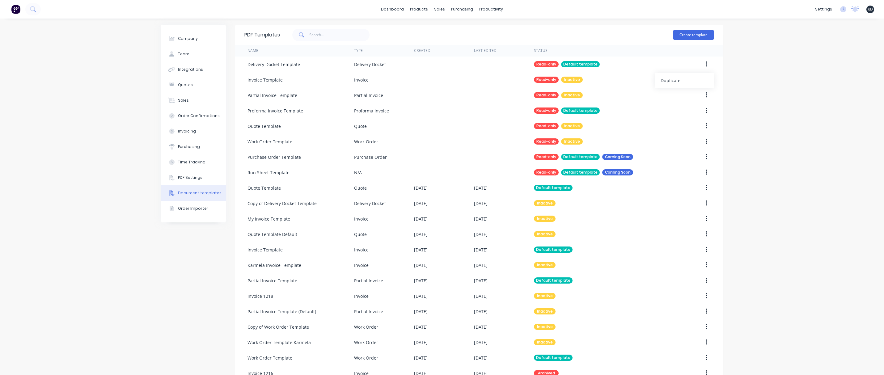
drag, startPoint x: 692, startPoint y: 76, endPoint x: 759, endPoint y: 82, distance: 67.3
click at [523, 80] on div "Company Team Integrations Quotes Sales Order Confirmations Invoicing Purchasing…" at bounding box center [442, 204] width 884 height 371
click at [523, 82] on div "Company Team Integrations Quotes Sales Order Confirmations Invoicing Purchasing…" at bounding box center [442, 204] width 884 height 371
click at [335, 35] on input "text" at bounding box center [339, 35] width 60 height 12
type input "invoice"
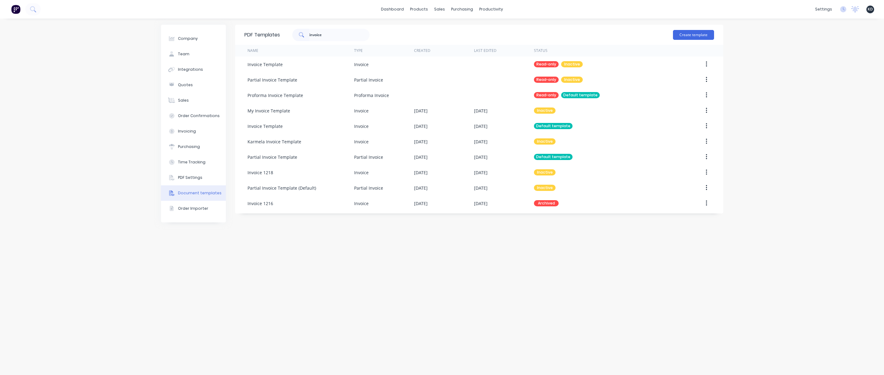
click at [421, 261] on div "PDF Templates invoice Create template Name Type Created Last Edited Status Invo…" at bounding box center [479, 197] width 488 height 344
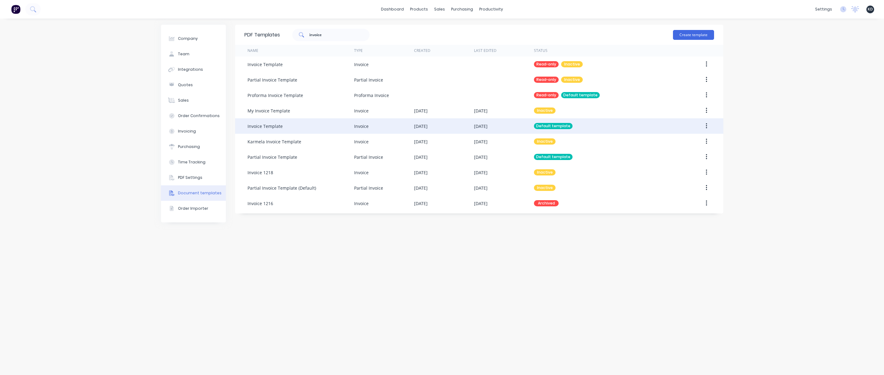
click at [523, 126] on icon "button" at bounding box center [706, 126] width 1 height 6
click at [523, 139] on div "Edit" at bounding box center [684, 142] width 48 height 9
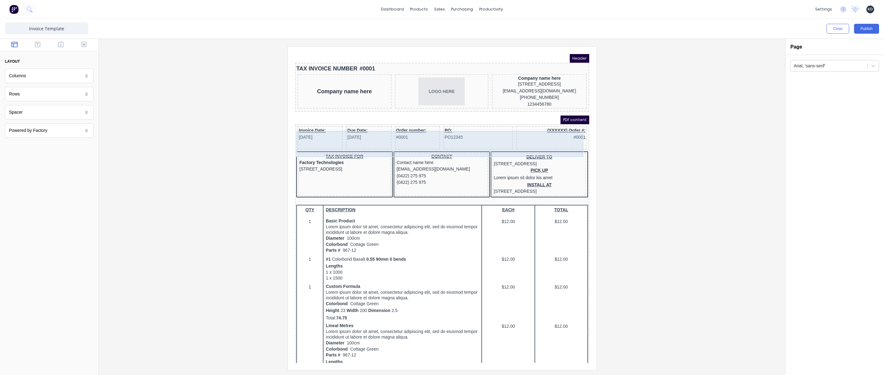
click at [194, 158] on div at bounding box center [442, 208] width 676 height 324
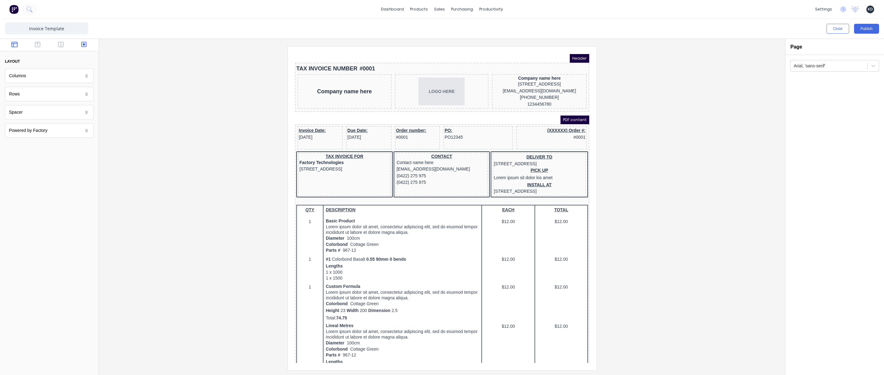
click at [80, 47] on button "button" at bounding box center [83, 44] width 19 height 7
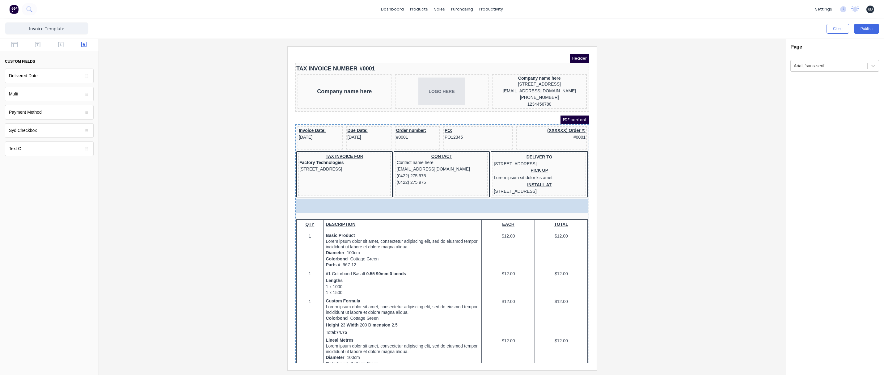
drag, startPoint x: 38, startPoint y: 112, endPoint x: 356, endPoint y: 219, distance: 335.5
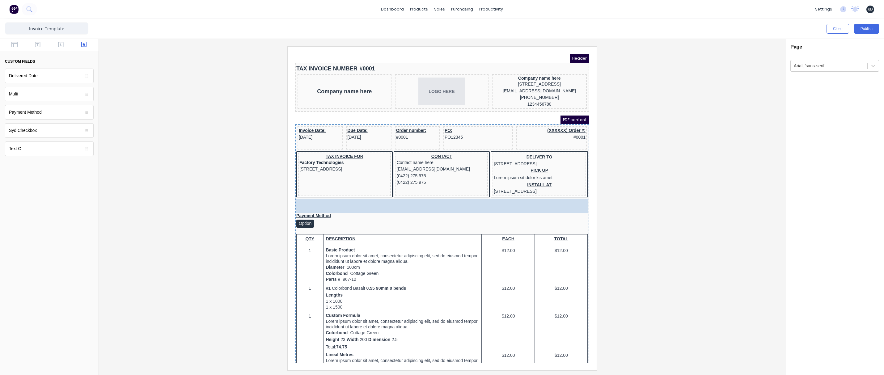
drag, startPoint x: 26, startPoint y: 98, endPoint x: 339, endPoint y: 224, distance: 337.3
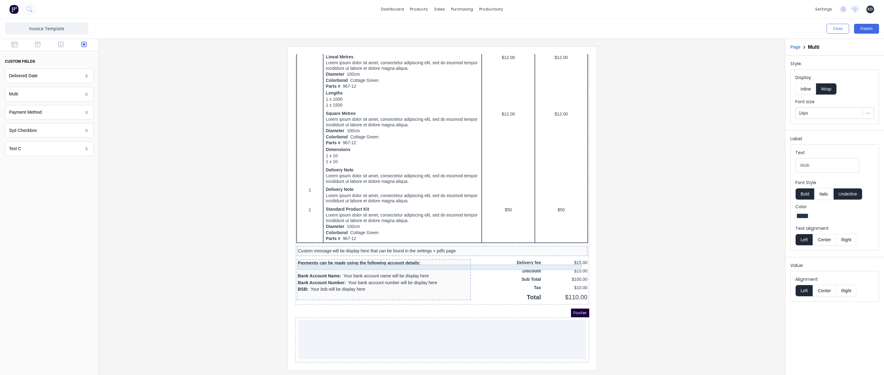
scroll to position [317, 0]
click at [523, 182] on div at bounding box center [442, 208] width 676 height 324
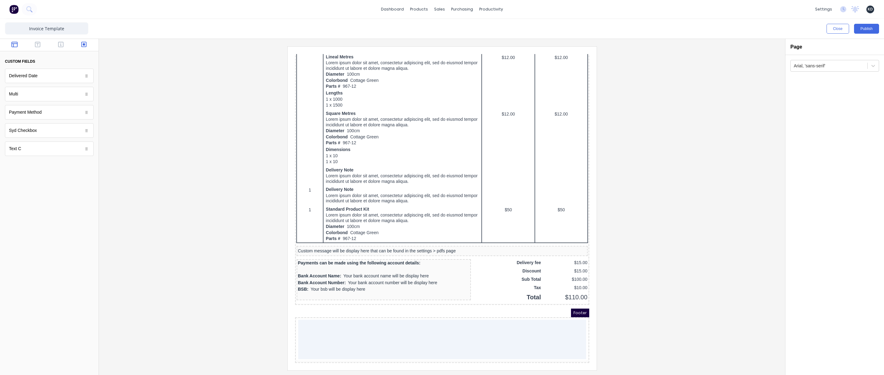
click at [15, 44] on icon "button" at bounding box center [14, 44] width 6 height 6
click at [523, 28] on button "Publish" at bounding box center [866, 29] width 25 height 10
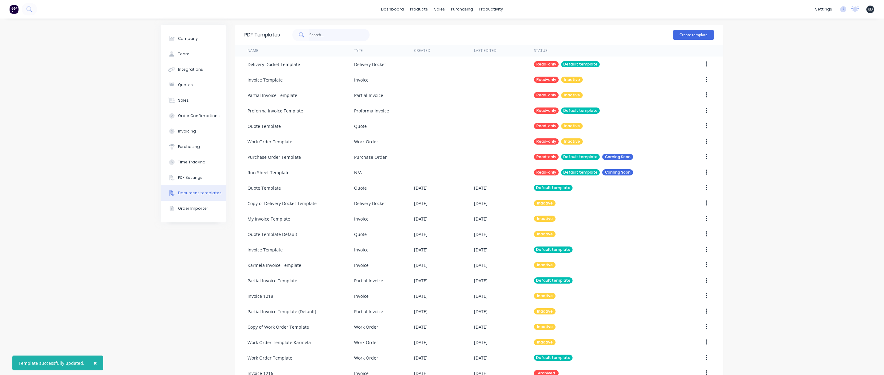
click at [343, 36] on input "text" at bounding box center [339, 35] width 60 height 12
type input "partial"
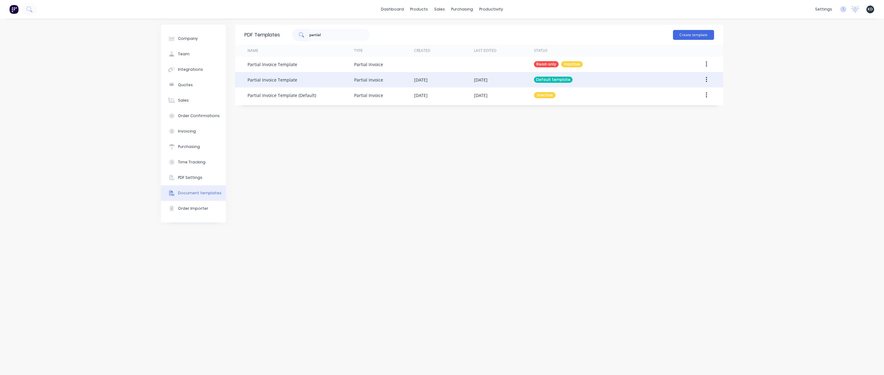
click at [523, 79] on button "button" at bounding box center [706, 79] width 15 height 11
click at [523, 95] on div "Edit" at bounding box center [684, 95] width 48 height 9
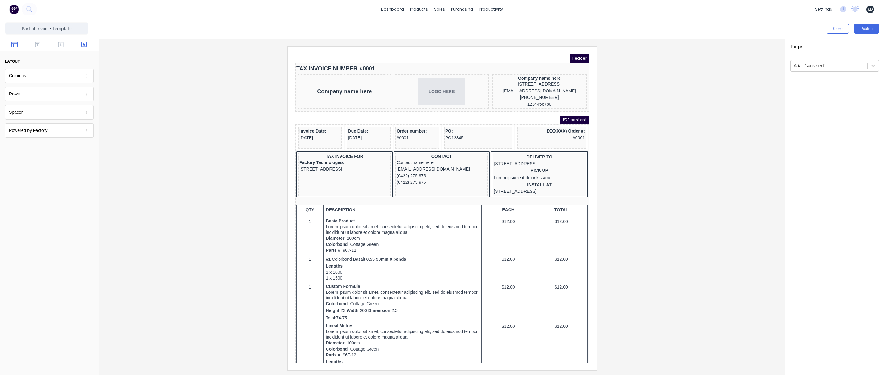
click at [82, 44] on icon "button" at bounding box center [84, 45] width 6 height 6
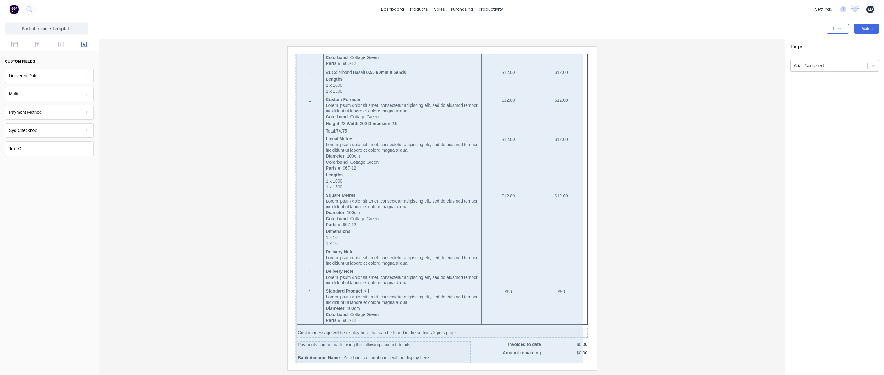
scroll to position [311, 0]
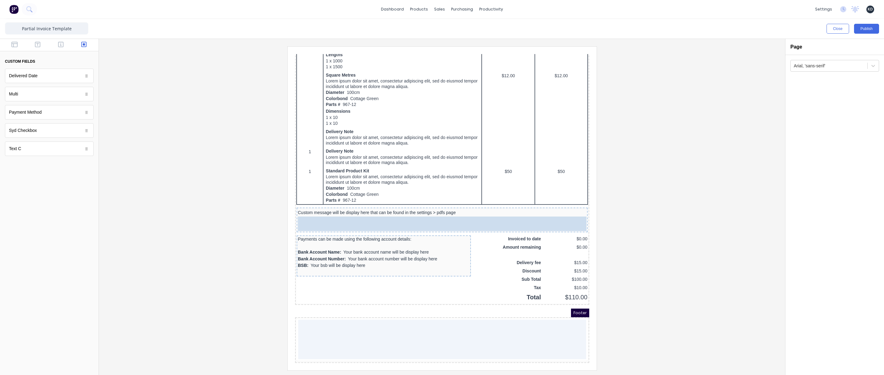
drag, startPoint x: 55, startPoint y: 117, endPoint x: 402, endPoint y: 219, distance: 362.2
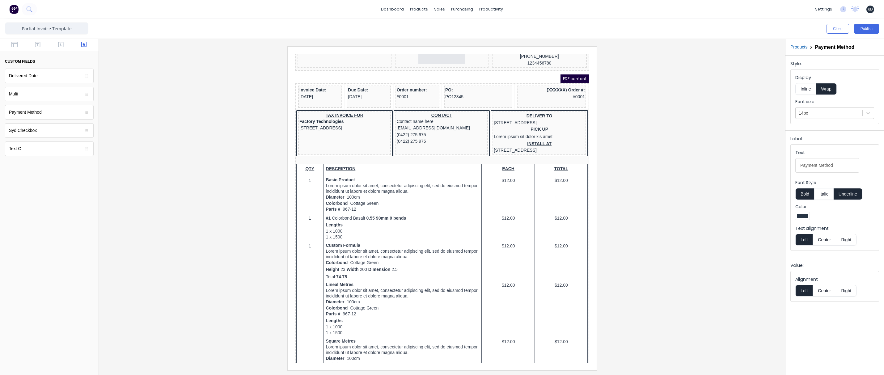
scroll to position [0, 0]
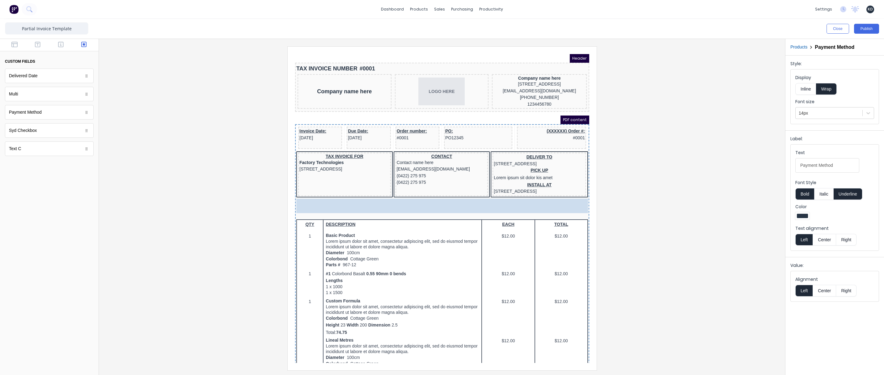
drag, startPoint x: 399, startPoint y: 231, endPoint x: 300, endPoint y: 220, distance: 99.1
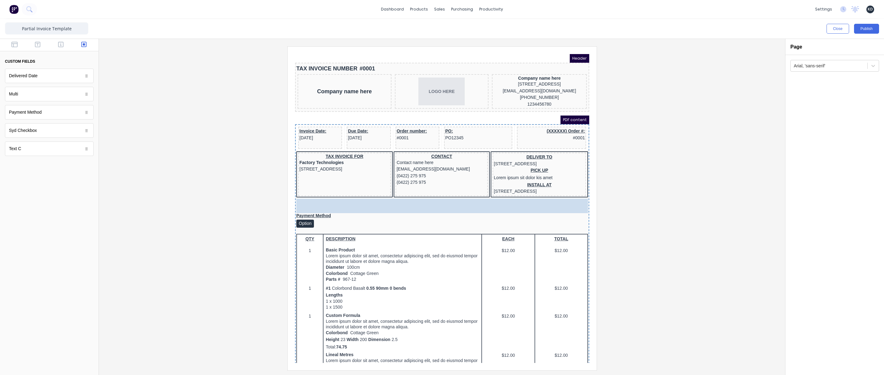
drag, startPoint x: 47, startPoint y: 95, endPoint x: 360, endPoint y: 234, distance: 342.8
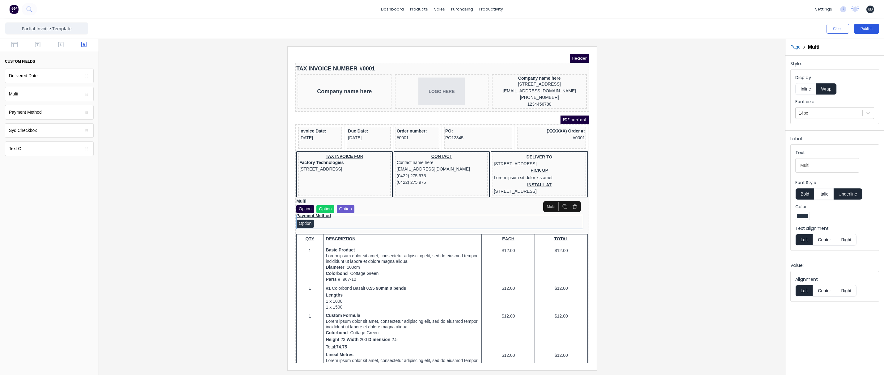
click at [523, 32] on button "Publish" at bounding box center [866, 29] width 25 height 10
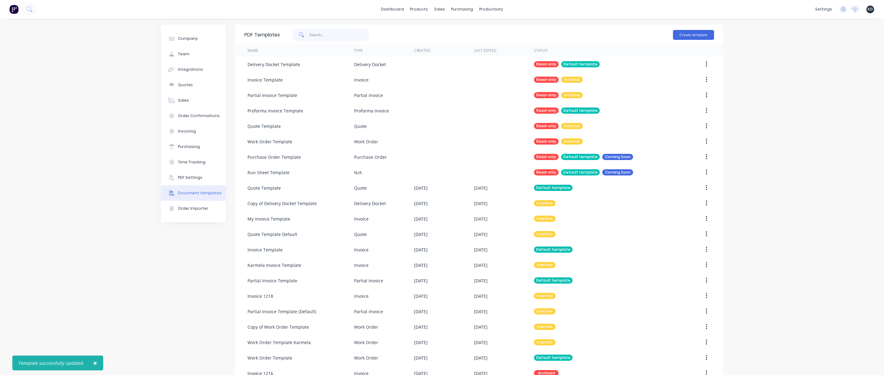
click at [347, 33] on input "text" at bounding box center [339, 35] width 60 height 12
type input "work order"
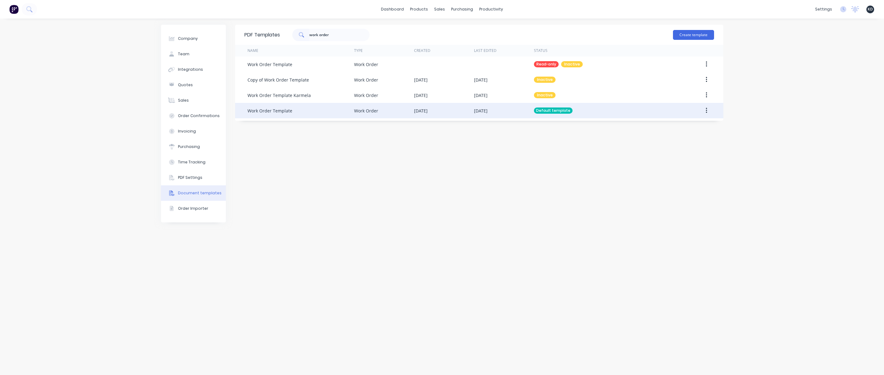
click at [523, 111] on icon "button" at bounding box center [706, 110] width 2 height 7
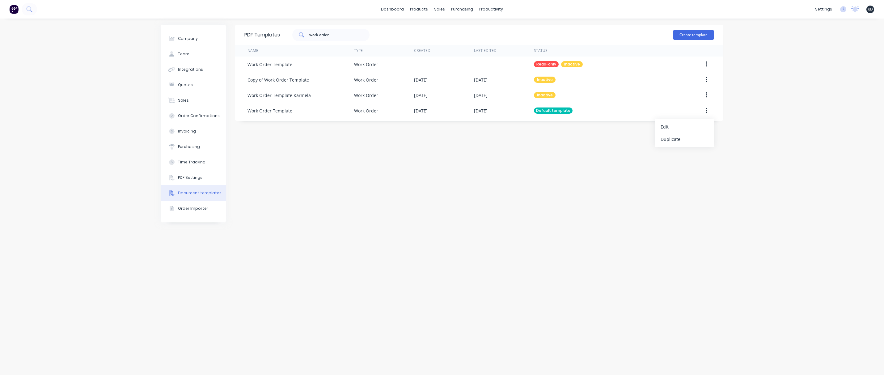
click at [523, 128] on div "PDF Templates work order Create template Name Type Created Last Edited Status W…" at bounding box center [479, 197] width 488 height 344
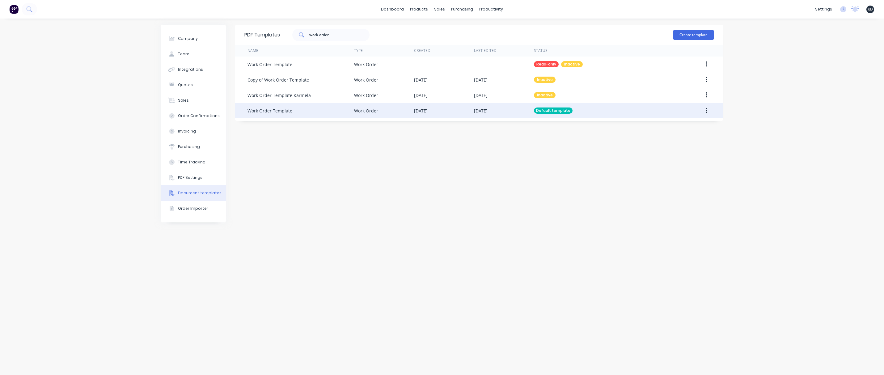
click at [523, 109] on button "button" at bounding box center [706, 110] width 15 height 11
click at [523, 125] on div "Edit" at bounding box center [684, 126] width 48 height 9
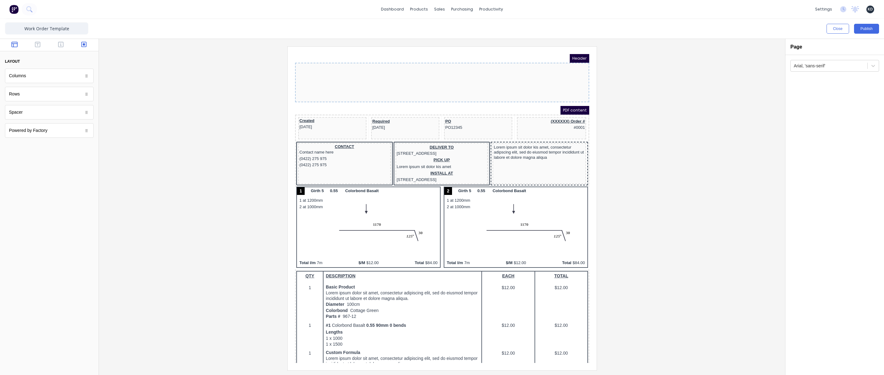
click at [78, 47] on button "button" at bounding box center [83, 44] width 19 height 7
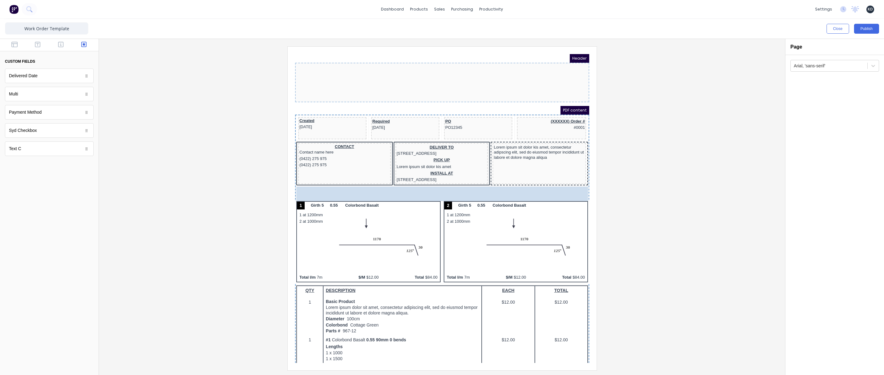
drag, startPoint x: 37, startPoint y: 114, endPoint x: 389, endPoint y: 198, distance: 361.6
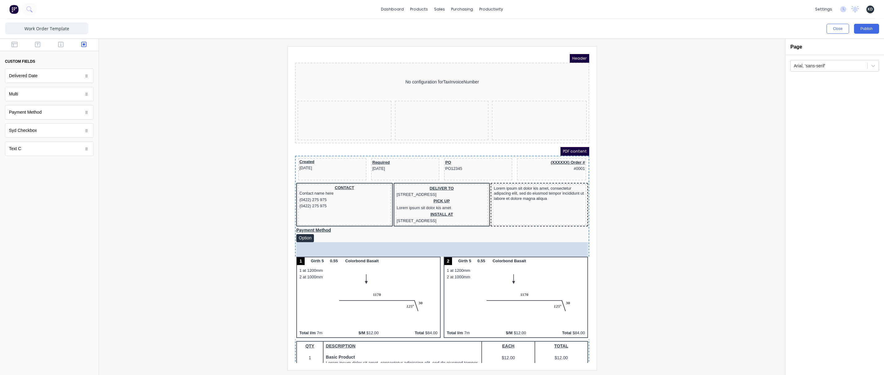
drag, startPoint x: 40, startPoint y: 94, endPoint x: 299, endPoint y: 247, distance: 300.6
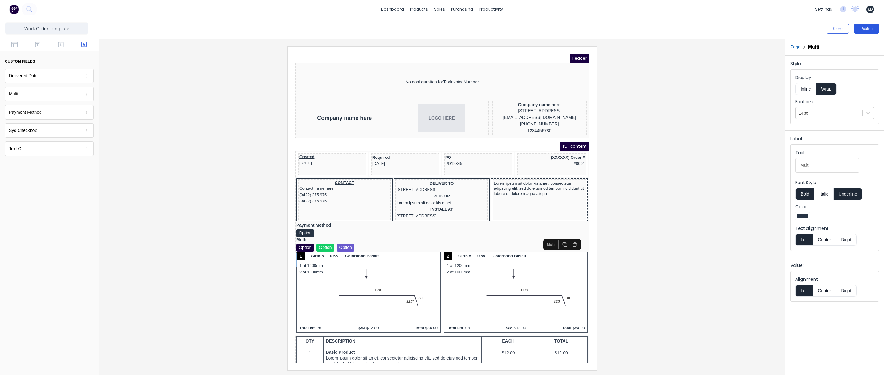
click at [523, 28] on button "Publish" at bounding box center [866, 29] width 25 height 10
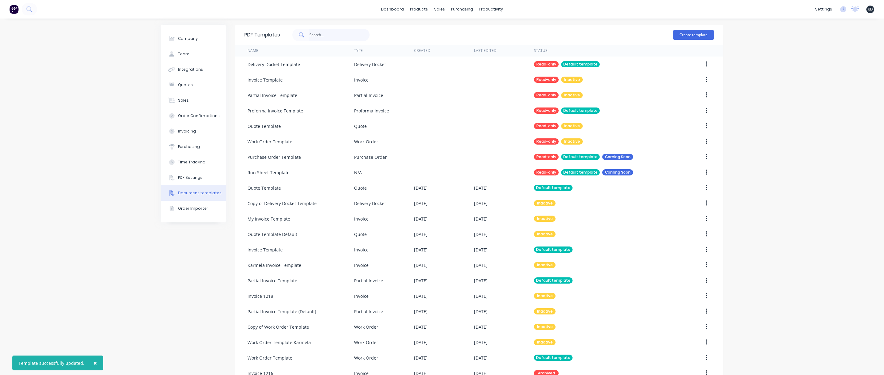
click at [331, 34] on input "text" at bounding box center [339, 35] width 60 height 12
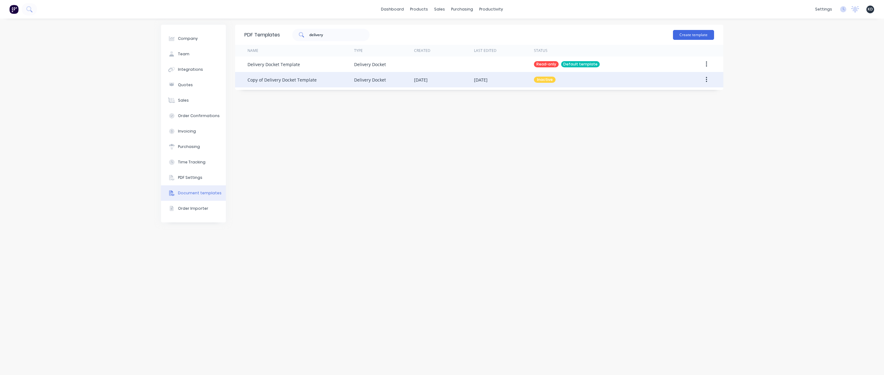
click at [523, 78] on button "button" at bounding box center [706, 79] width 15 height 11
click at [523, 108] on div "Make default" at bounding box center [684, 108] width 48 height 9
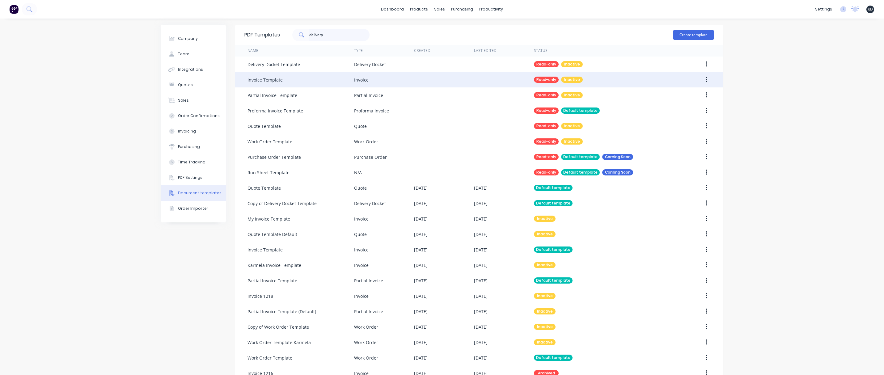
click at [329, 36] on input "delivery" at bounding box center [339, 35] width 60 height 12
type input "delivery"
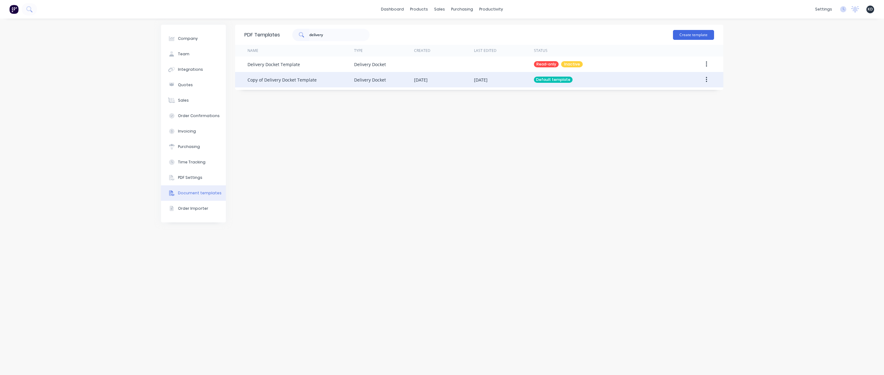
click at [523, 80] on button "button" at bounding box center [706, 79] width 15 height 11
click at [523, 101] on button "Edit" at bounding box center [684, 96] width 59 height 12
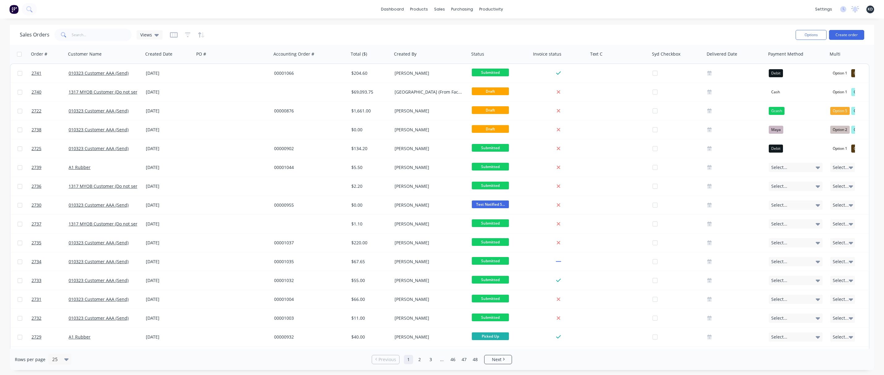
click at [53, 77] on link "2741" at bounding box center [50, 73] width 37 height 19
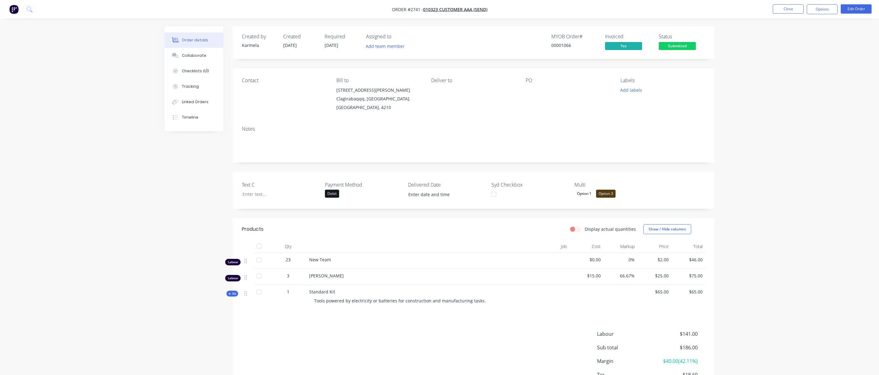
click at [789, 76] on div "Order details Collaborate Checklists 0/0 Tracking Linked Orders Timeline Order …" at bounding box center [439, 210] width 879 height 420
click at [830, 10] on button "Options" at bounding box center [822, 9] width 31 height 10
click at [809, 40] on div "Invoice" at bounding box center [803, 37] width 57 height 9
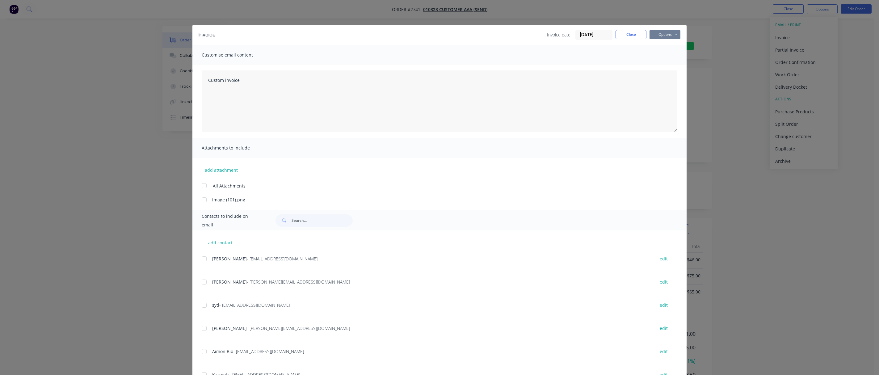
click at [654, 33] on button "Options" at bounding box center [664, 34] width 31 height 9
click at [661, 57] on button "Print" at bounding box center [669, 56] width 40 height 10
click at [621, 36] on button "Close" at bounding box center [630, 34] width 31 height 9
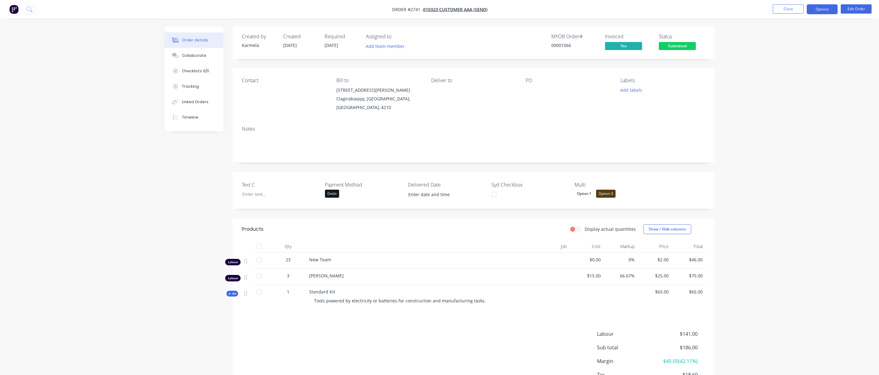
click at [813, 12] on button "Options" at bounding box center [822, 9] width 31 height 10
click at [739, 45] on div "Order details Collaborate Checklists 0/0 Tracking Linked Orders Timeline Order …" at bounding box center [439, 210] width 879 height 420
click at [799, 5] on button "Close" at bounding box center [788, 8] width 31 height 9
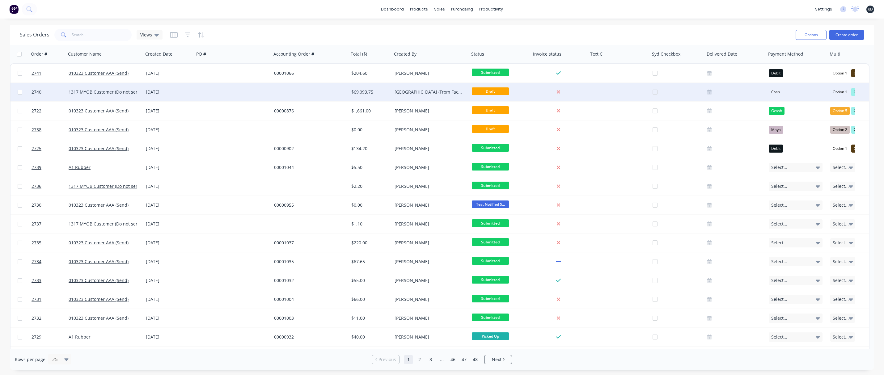
click at [161, 95] on div "[DATE]" at bounding box center [168, 92] width 51 height 19
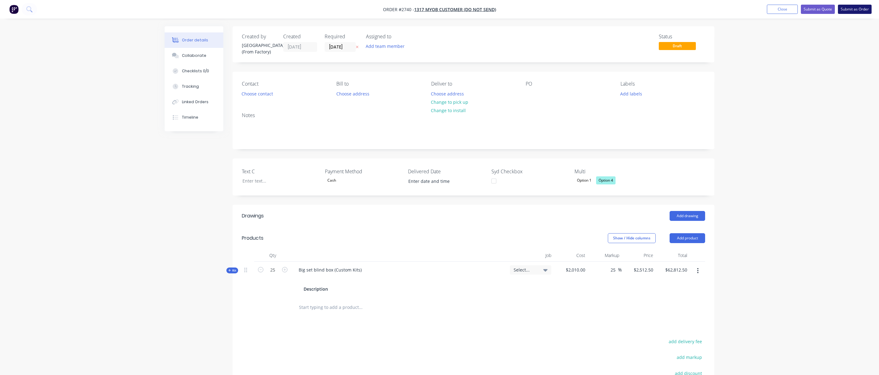
click at [844, 11] on button "Submit as Order" at bounding box center [855, 9] width 34 height 9
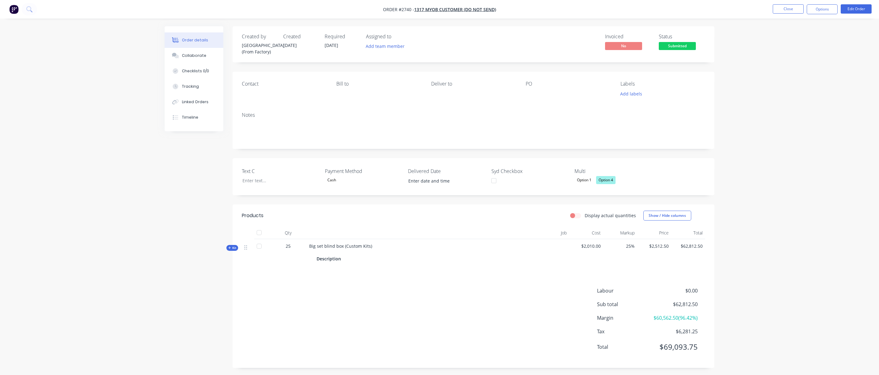
click at [805, 165] on div "Order details Collaborate Checklists 0/0 Tracking Linked Orders Timeline Order …" at bounding box center [439, 188] width 879 height 377
click at [821, 114] on div "Order details Collaborate Checklists 0/0 Tracking Linked Orders Timeline Order …" at bounding box center [439, 188] width 879 height 377
click at [811, 11] on button "Options" at bounding box center [822, 9] width 31 height 10
click at [798, 51] on div "Partial Invoice" at bounding box center [803, 49] width 57 height 9
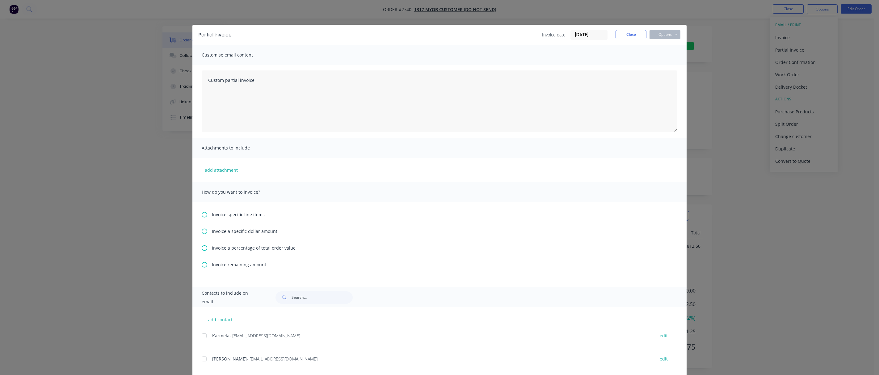
click at [239, 226] on div "Invoice specific line items Invoice a specific dollar amount Invoice a percenta…" at bounding box center [439, 244] width 494 height 85
click at [240, 230] on span "Invoice a specific dollar amount" at bounding box center [244, 231] width 65 height 6
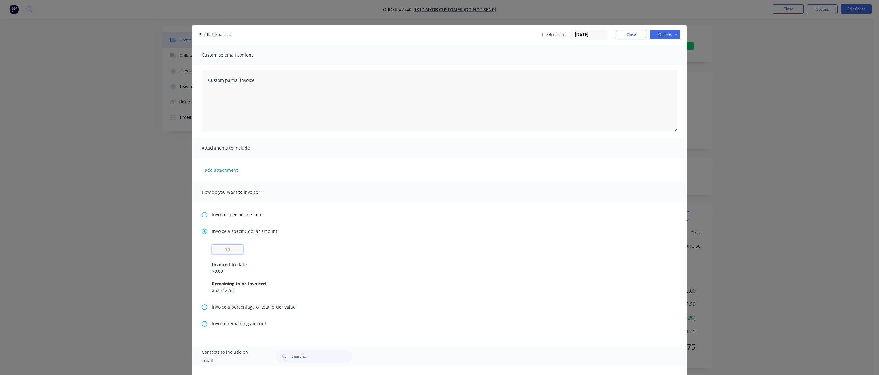
drag, startPoint x: 222, startPoint y: 250, endPoint x: 245, endPoint y: 247, distance: 22.6
click at [245, 247] on div "Invoiced to date $0.00 Remaining to be invoiced $62,812.50" at bounding box center [439, 269] width 455 height 49
type input "$800"
click at [434, 232] on div "Invoice a specific dollar amount" at bounding box center [440, 231] width 476 height 6
click at [666, 36] on button "Options" at bounding box center [664, 34] width 31 height 9
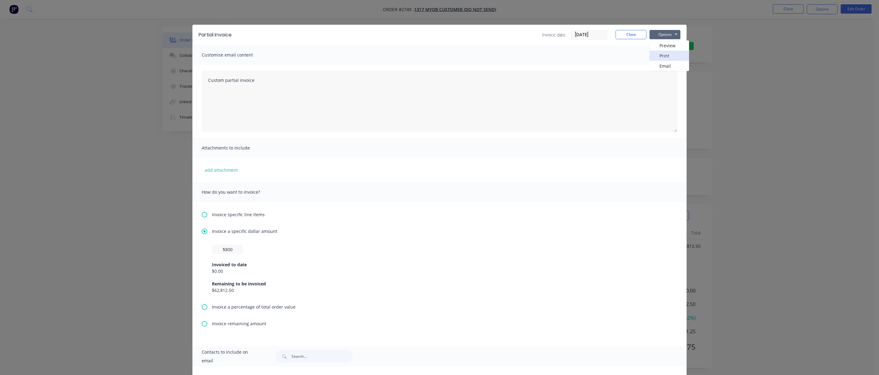
click at [665, 56] on button "Print" at bounding box center [669, 56] width 40 height 10
click at [616, 34] on button "Close" at bounding box center [630, 34] width 31 height 9
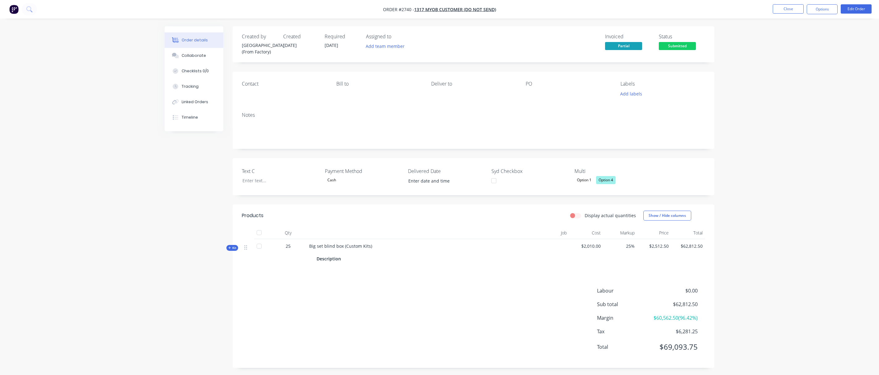
click at [804, 157] on div "Order details Collaborate Checklists 0/0 Tracking Linked Orders Timeline Order …" at bounding box center [439, 188] width 879 height 377
click at [782, 144] on div "Order details Collaborate Checklists 0/0 Tracking Linked Orders Timeline Order …" at bounding box center [439, 188] width 879 height 377
click at [790, 7] on button "Close" at bounding box center [788, 8] width 31 height 9
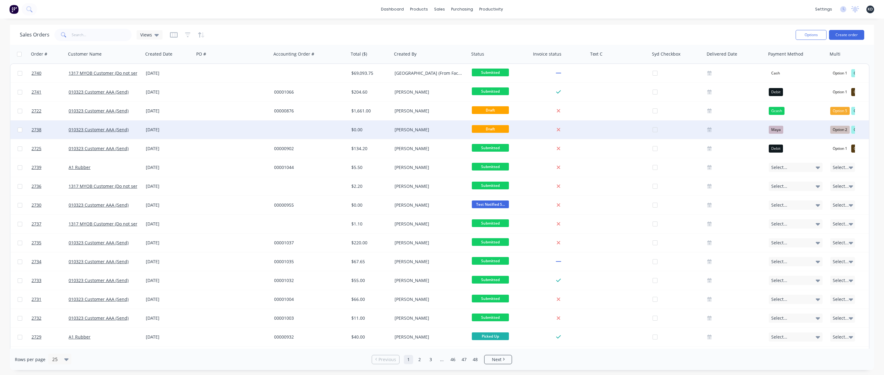
click at [220, 137] on div at bounding box center [232, 129] width 77 height 19
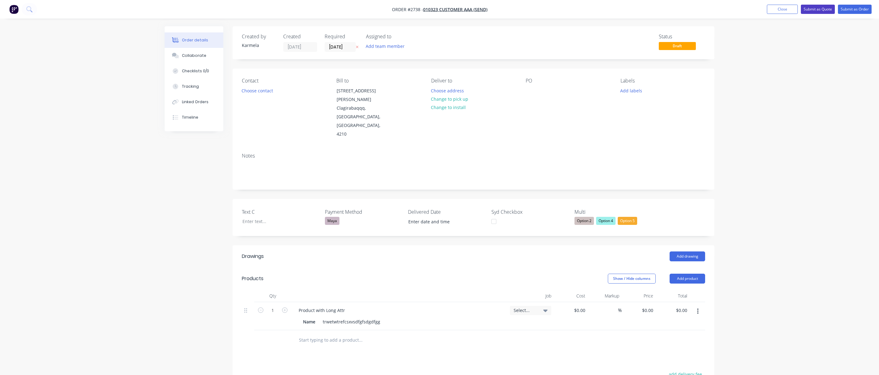
click at [819, 10] on button "Submit as Quote" at bounding box center [818, 9] width 34 height 9
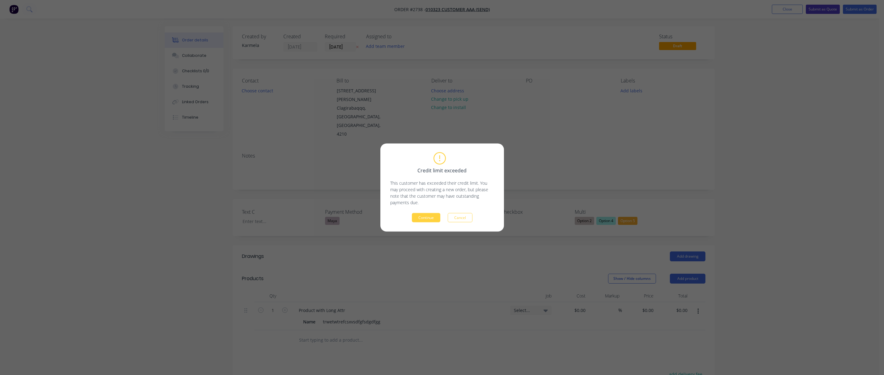
click at [819, 10] on body "Order #2738 - 010323 Customer AAA (Send) Add product Close Submit as Quote Subm…" at bounding box center [442, 254] width 884 height 508
click at [457, 217] on button "Cancel" at bounding box center [459, 217] width 25 height 9
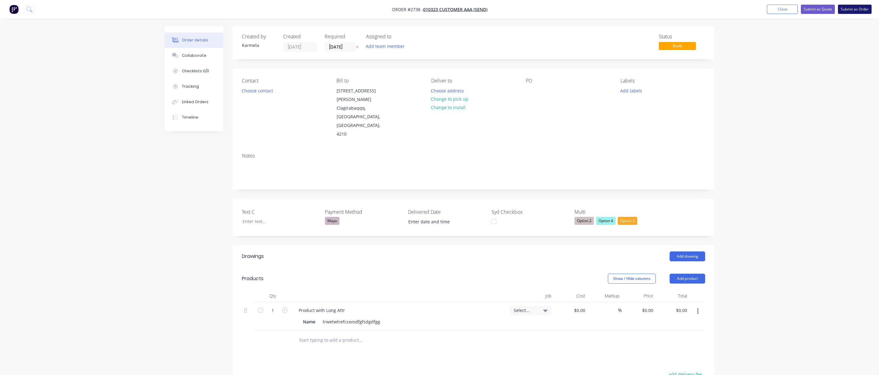
click at [858, 12] on button "Submit as Order" at bounding box center [855, 9] width 34 height 9
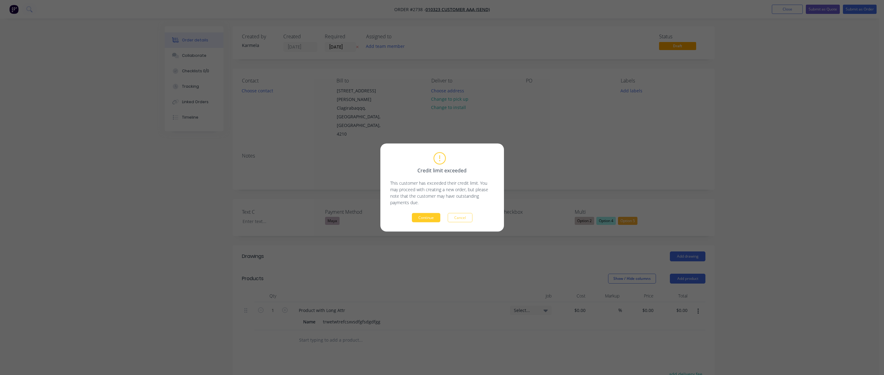
click at [424, 222] on button "Continue" at bounding box center [426, 217] width 28 height 9
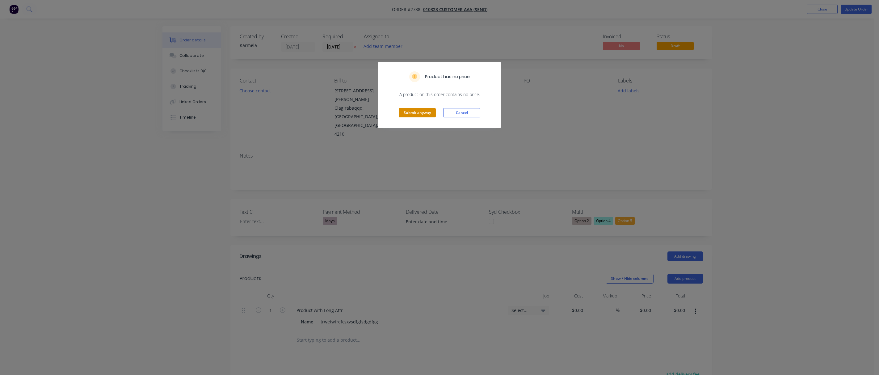
click at [422, 116] on button "Submit anyway" at bounding box center [417, 112] width 37 height 9
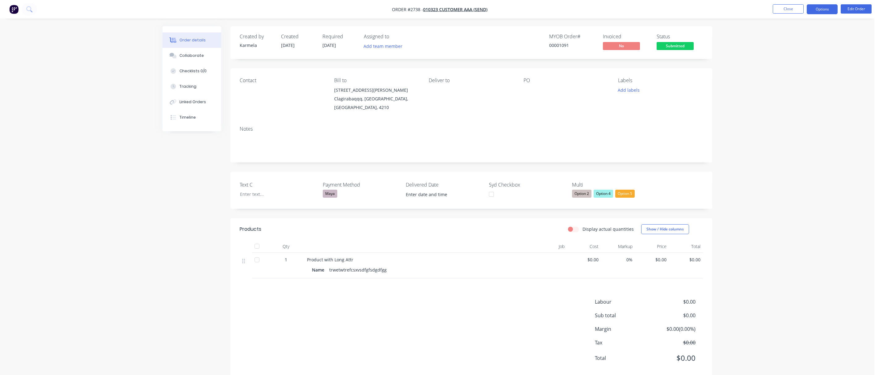
click at [827, 9] on button "Options" at bounding box center [822, 9] width 31 height 10
click at [812, 74] on div "Work Order" at bounding box center [803, 74] width 57 height 9
click at [812, 74] on div "Custom" at bounding box center [803, 74] width 57 height 9
click at [805, 53] on div "With pricing" at bounding box center [803, 49] width 57 height 9
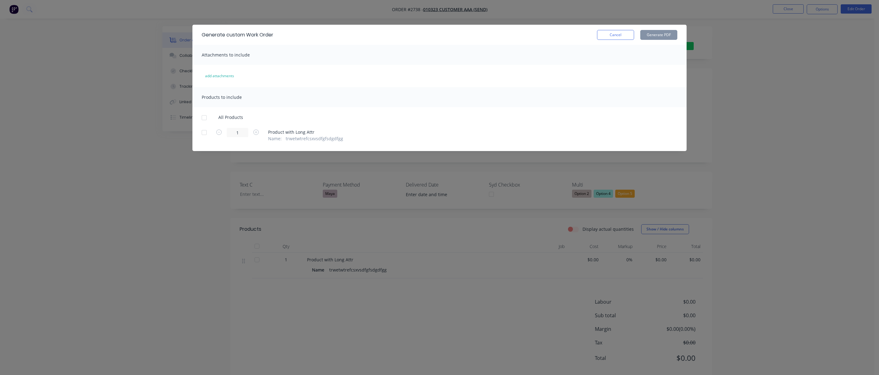
click at [204, 117] on div at bounding box center [204, 117] width 12 height 12
click at [665, 33] on button "Generate PDF" at bounding box center [658, 35] width 37 height 10
click at [620, 34] on button "Cancel" at bounding box center [615, 35] width 37 height 10
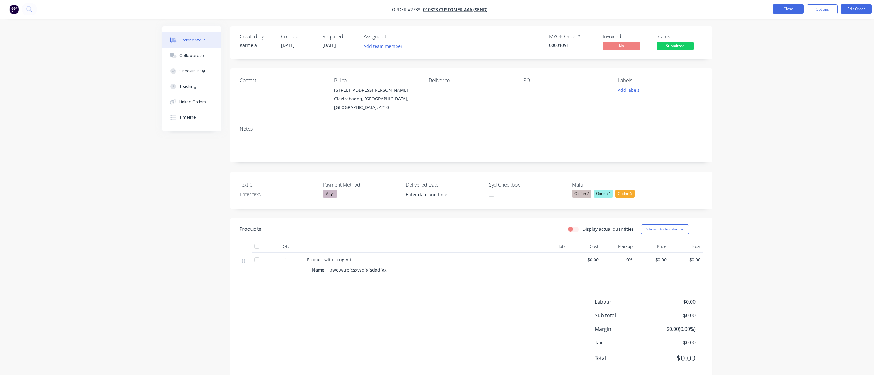
click at [784, 11] on button "Close" at bounding box center [788, 8] width 31 height 9
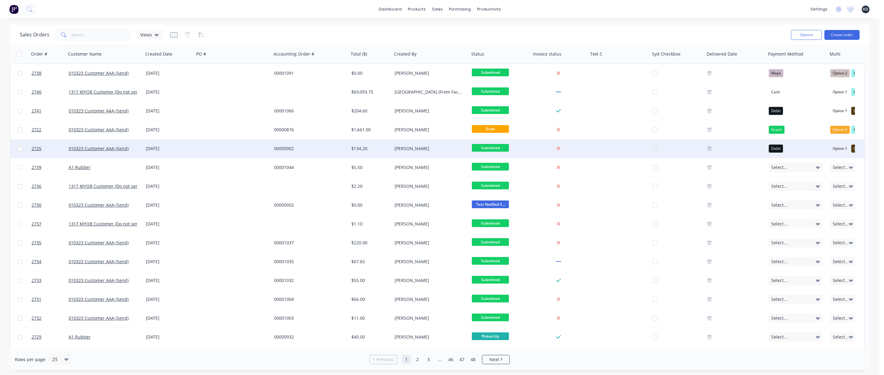
click at [347, 153] on div "00000902" at bounding box center [309, 148] width 77 height 19
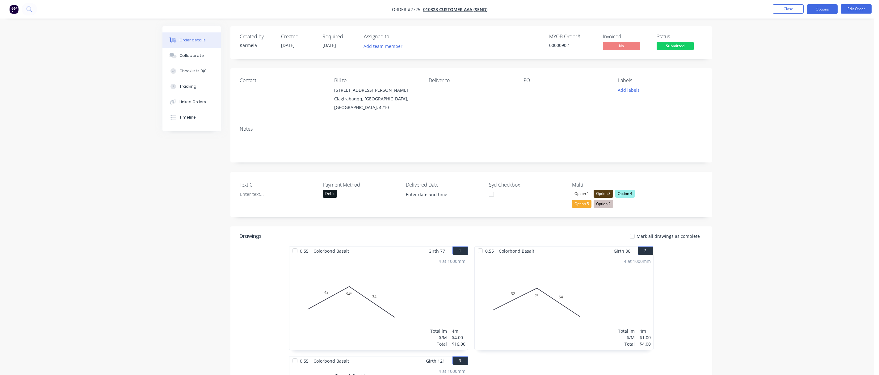
click at [822, 11] on button "Options" at bounding box center [822, 9] width 31 height 10
click at [802, 82] on div "Delivery Docket" at bounding box center [803, 86] width 57 height 9
click at [792, 72] on div "Custom" at bounding box center [803, 74] width 57 height 9
click at [788, 52] on div "With pricing" at bounding box center [803, 49] width 57 height 9
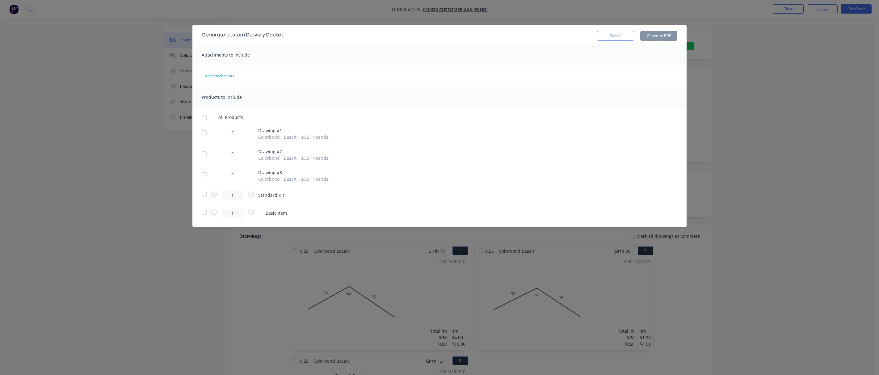
click at [201, 116] on div at bounding box center [204, 117] width 12 height 12
click at [666, 36] on button "Generate PDF" at bounding box center [658, 36] width 37 height 10
click at [618, 35] on button "Cancel" at bounding box center [615, 36] width 37 height 10
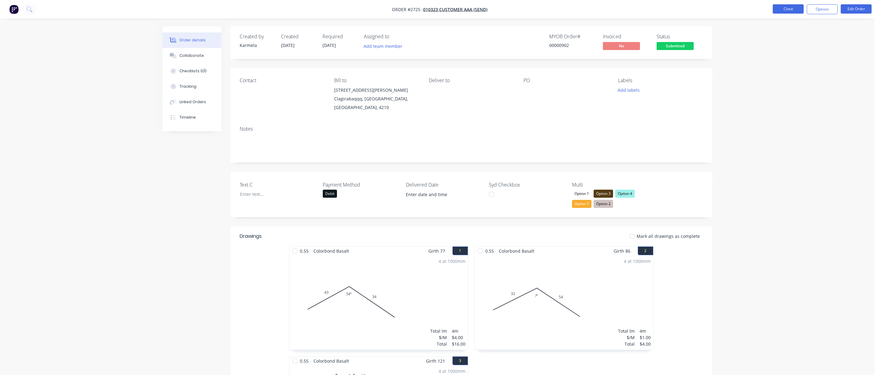
click at [792, 6] on button "Close" at bounding box center [788, 8] width 31 height 9
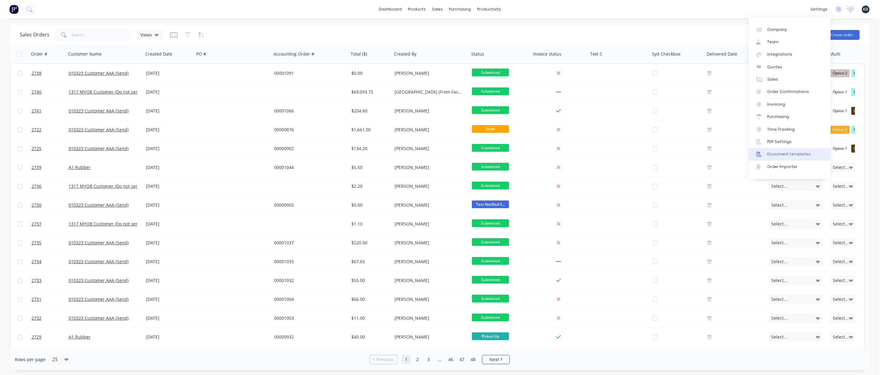
click at [791, 154] on div "Document templates" at bounding box center [789, 154] width 44 height 6
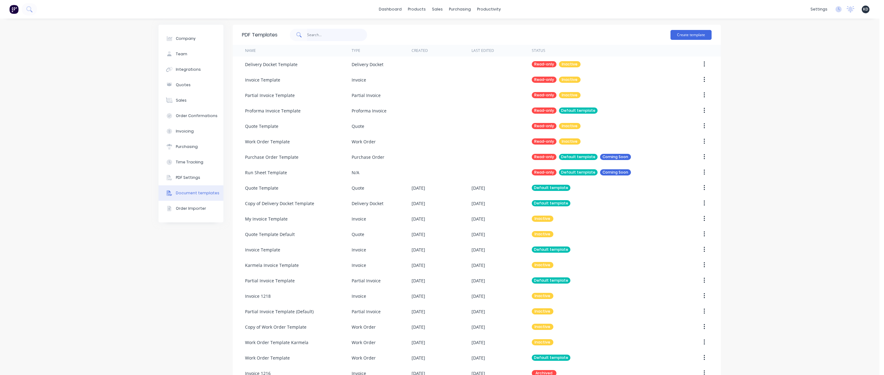
click at [333, 32] on input "text" at bounding box center [337, 35] width 60 height 12
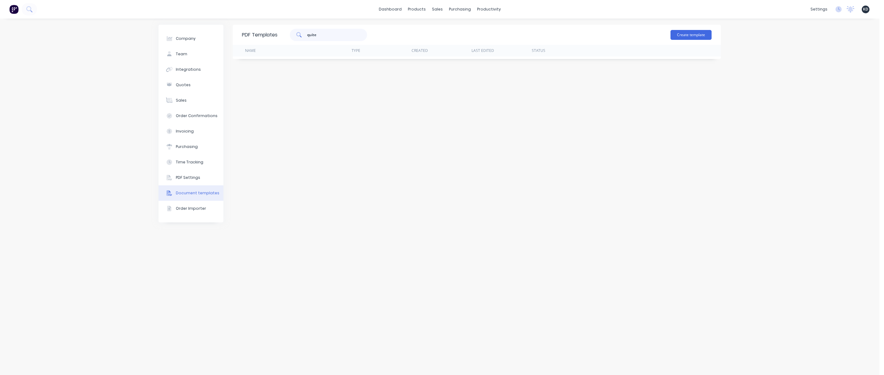
click at [333, 32] on input "quite" at bounding box center [337, 35] width 60 height 12
type input "quote"
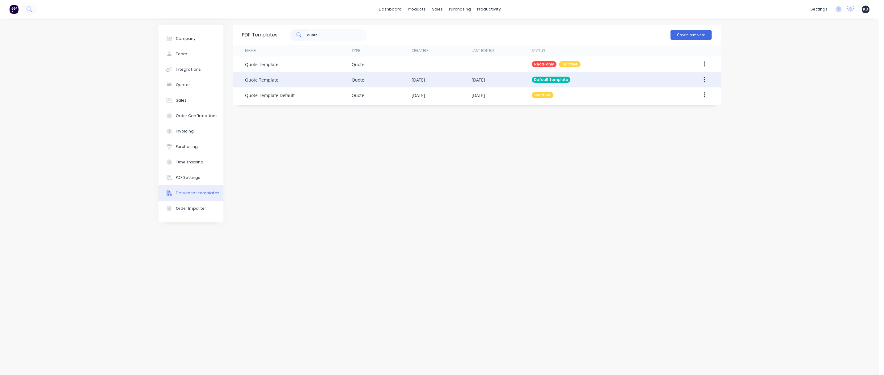
click at [703, 81] on icon "button" at bounding box center [704, 79] width 2 height 7
click at [697, 100] on div "Edit" at bounding box center [682, 95] width 48 height 9
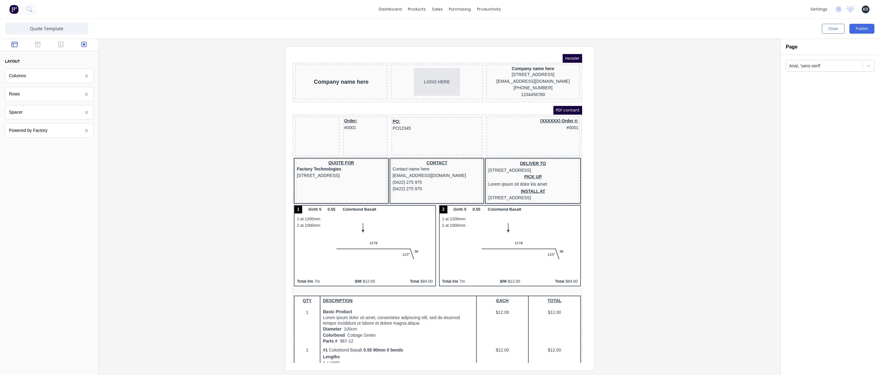
click at [83, 44] on icon "button" at bounding box center [84, 44] width 6 height 6
click at [34, 128] on body "dashboard products sales purchasing productivity dashboard products Product Cat…" at bounding box center [442, 187] width 884 height 375
drag, startPoint x: 31, startPoint y: 115, endPoint x: 376, endPoint y: 183, distance: 351.2
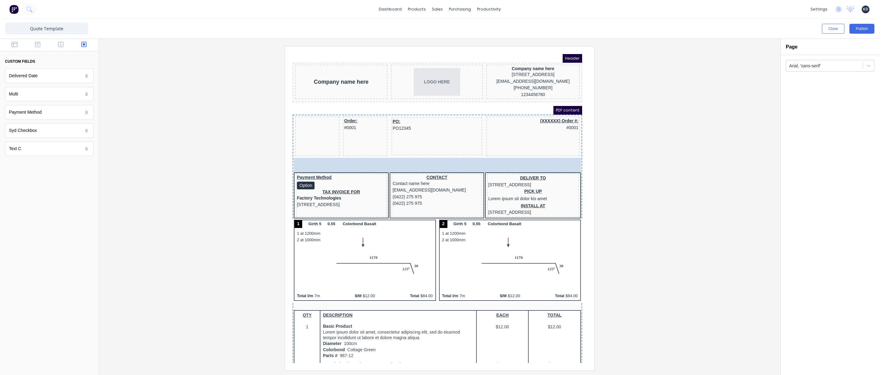
drag, startPoint x: 39, startPoint y: 100, endPoint x: 397, endPoint y: 185, distance: 368.2
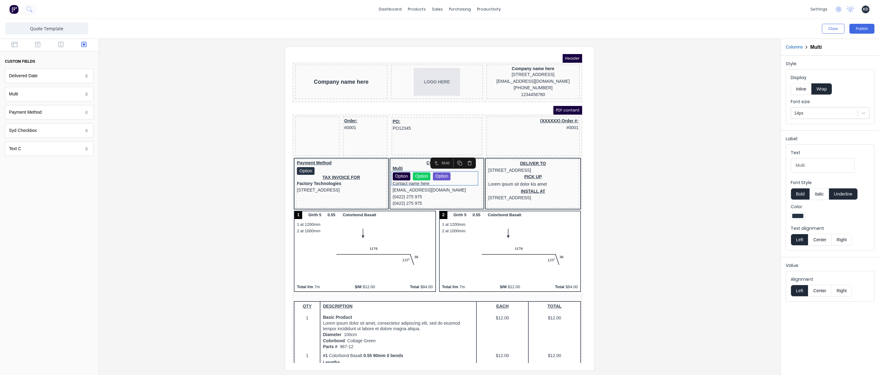
click at [635, 187] on div at bounding box center [439, 208] width 671 height 324
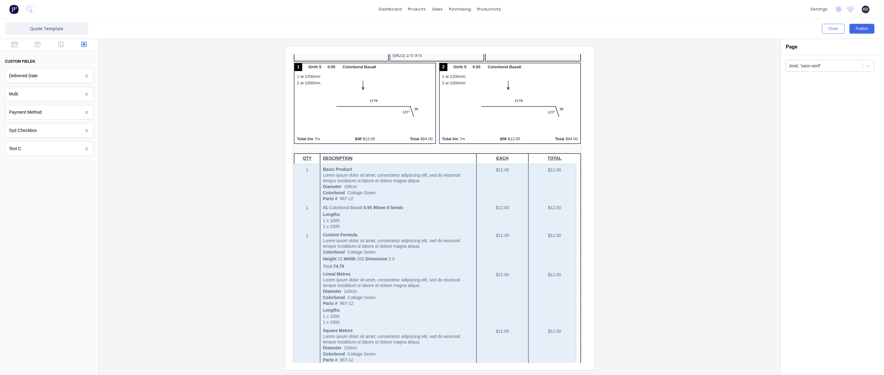
scroll to position [372, 0]
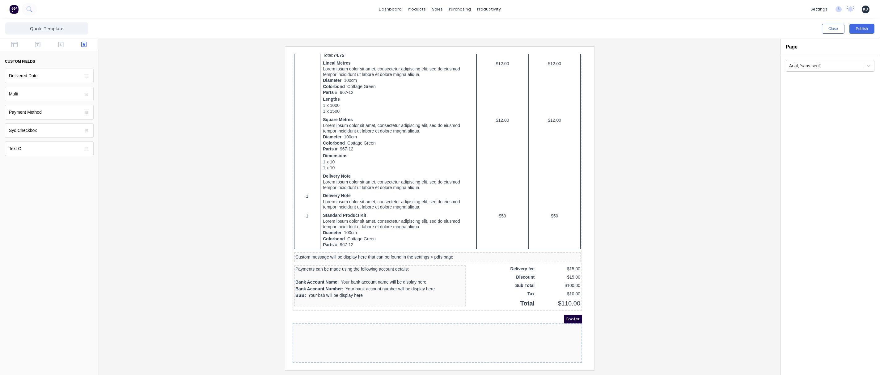
click at [44, 150] on body "dashboard products sales purchasing productivity dashboard products Product Cat…" at bounding box center [442, 187] width 884 height 375
click at [18, 45] on button "button" at bounding box center [14, 44] width 19 height 7
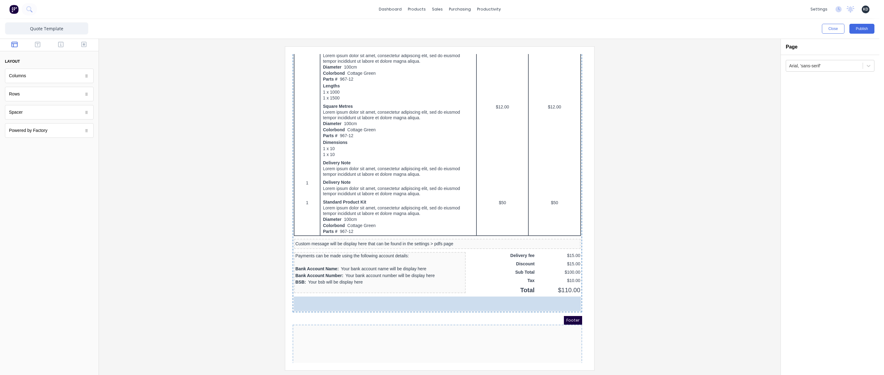
drag, startPoint x: 75, startPoint y: 166, endPoint x: 10, endPoint y: 137, distance: 71.7
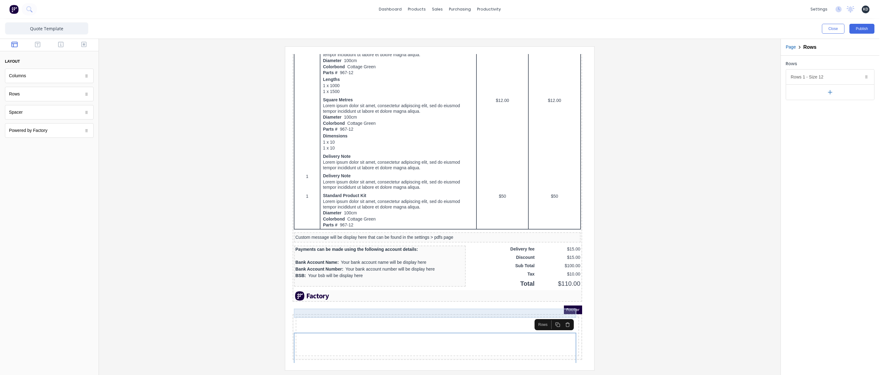
click at [356, 293] on div at bounding box center [429, 288] width 287 height 9
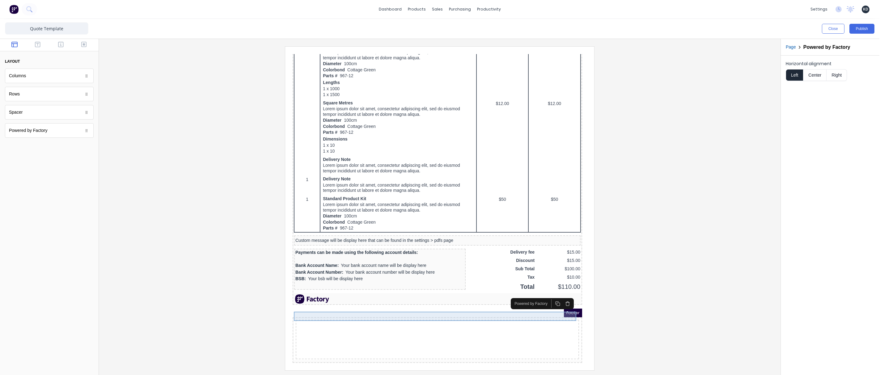
scroll to position [443, 0]
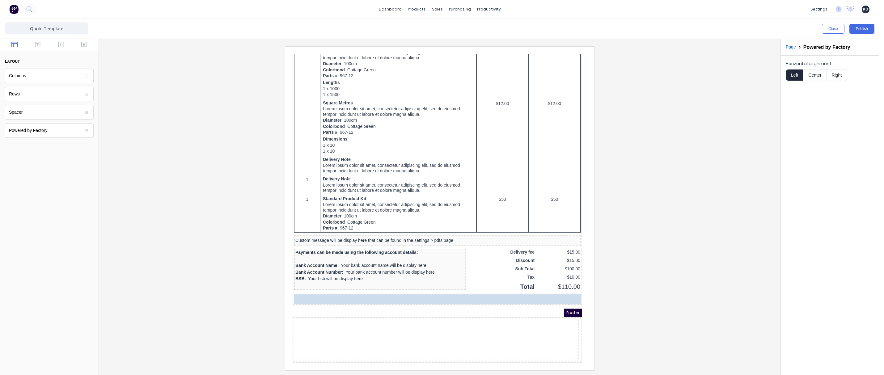
drag, startPoint x: 355, startPoint y: 290, endPoint x: 363, endPoint y: 337, distance: 47.6
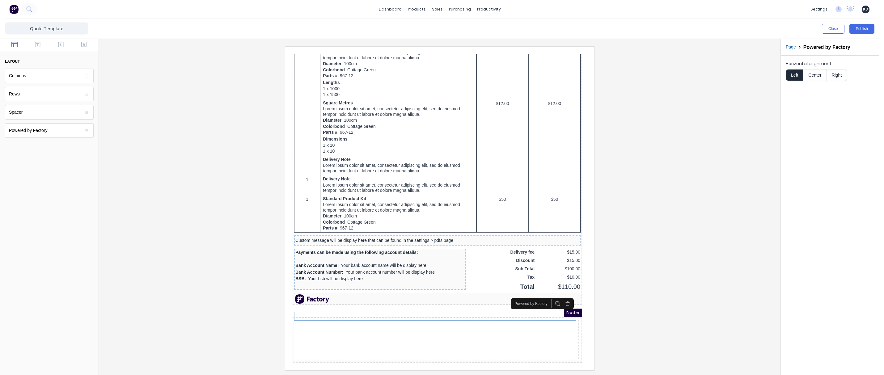
click at [560, 292] on button "button" at bounding box center [560, 296] width 10 height 9
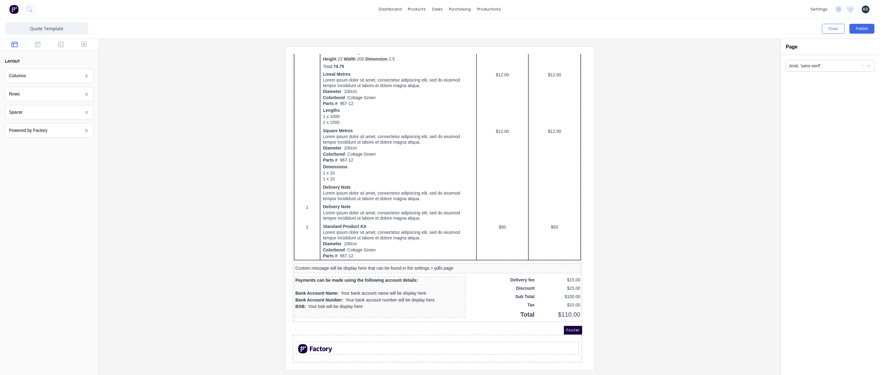
click at [167, 300] on div at bounding box center [439, 208] width 671 height 324
click at [866, 31] on button "Publish" at bounding box center [861, 29] width 25 height 10
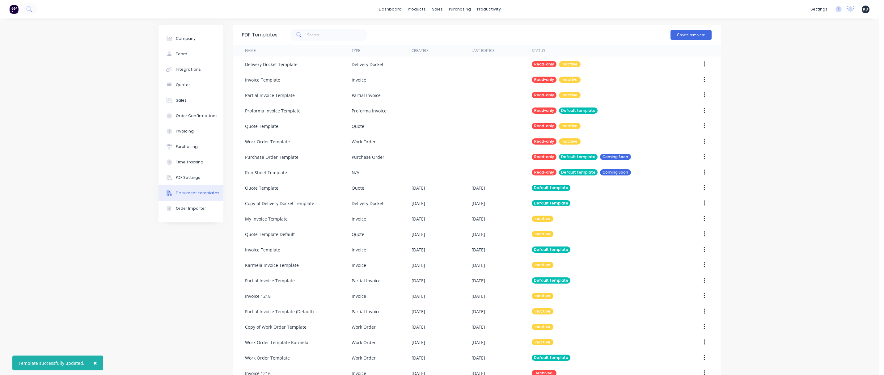
click at [800, 142] on div "Company Team Integrations Quotes Sales Order Confirmations Invoicing Purchasing…" at bounding box center [439, 204] width 879 height 371
click at [327, 35] on input "text" at bounding box center [337, 35] width 60 height 12
type input "quote"
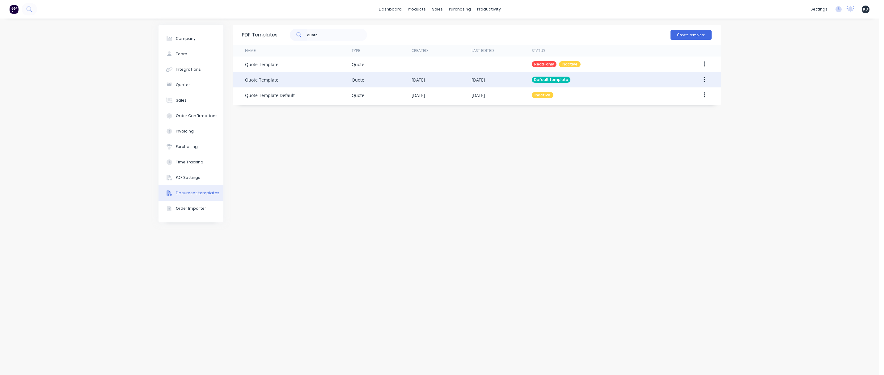
click at [707, 79] on button "button" at bounding box center [704, 79] width 15 height 11
drag, startPoint x: 688, startPoint y: 106, endPoint x: 697, endPoint y: 96, distance: 13.1
click at [697, 96] on div "Edit Duplicate" at bounding box center [682, 102] width 59 height 28
click at [697, 96] on div "Edit" at bounding box center [682, 95] width 48 height 9
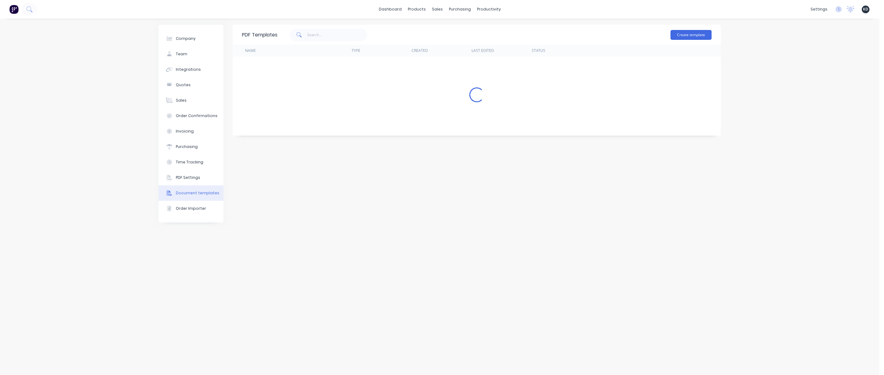
click at [751, 84] on div "Company Team Integrations Quotes Sales Order Confirmations Invoicing Purchasing…" at bounding box center [439, 197] width 879 height 356
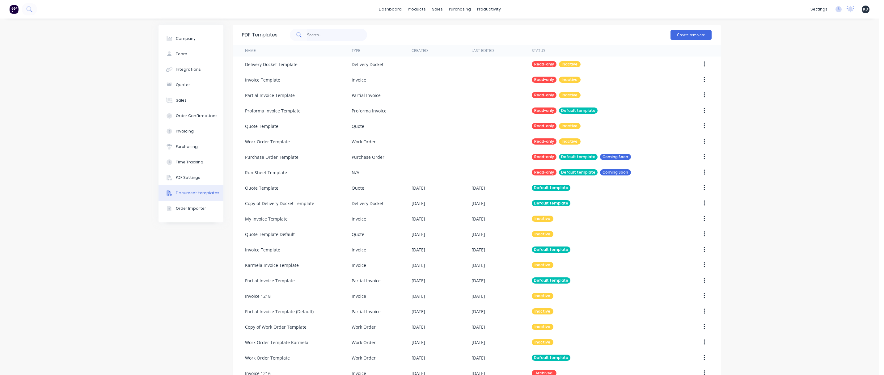
click at [345, 32] on input "text" at bounding box center [337, 35] width 60 height 12
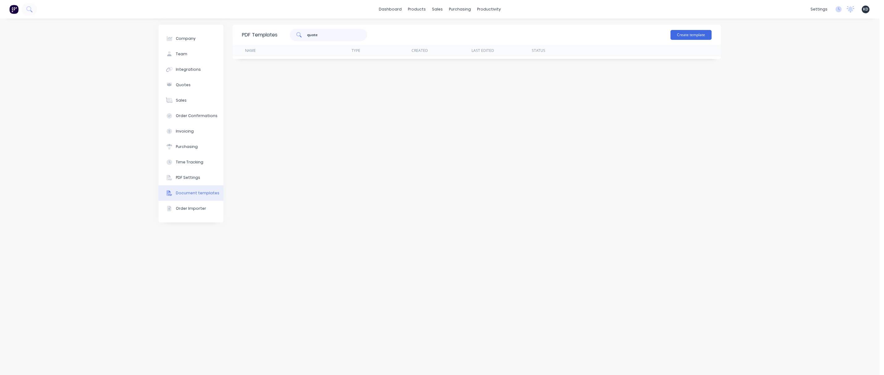
type input "quote"
click at [813, 63] on div "Company Team Integrations Quotes Sales Order Confirmations Invoicing Purchasing…" at bounding box center [439, 197] width 879 height 356
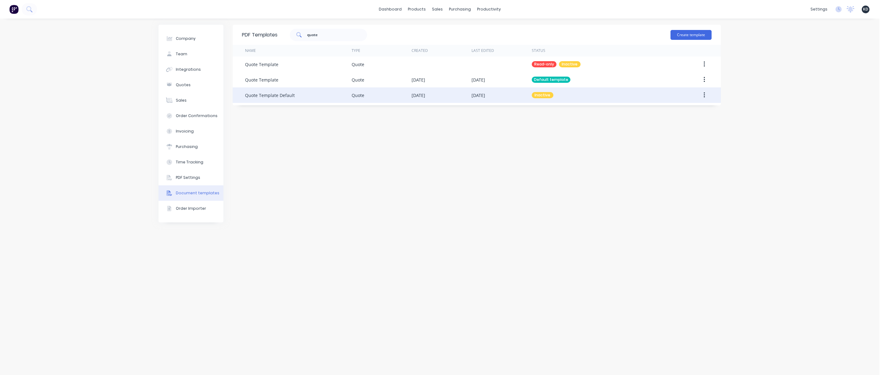
click at [700, 97] on button "button" at bounding box center [704, 95] width 15 height 11
drag, startPoint x: 700, startPoint y: 101, endPoint x: 693, endPoint y: 116, distance: 16.4
click at [693, 116] on div "Edit" at bounding box center [682, 111] width 48 height 9
